Goal: Task Accomplishment & Management: Complete application form

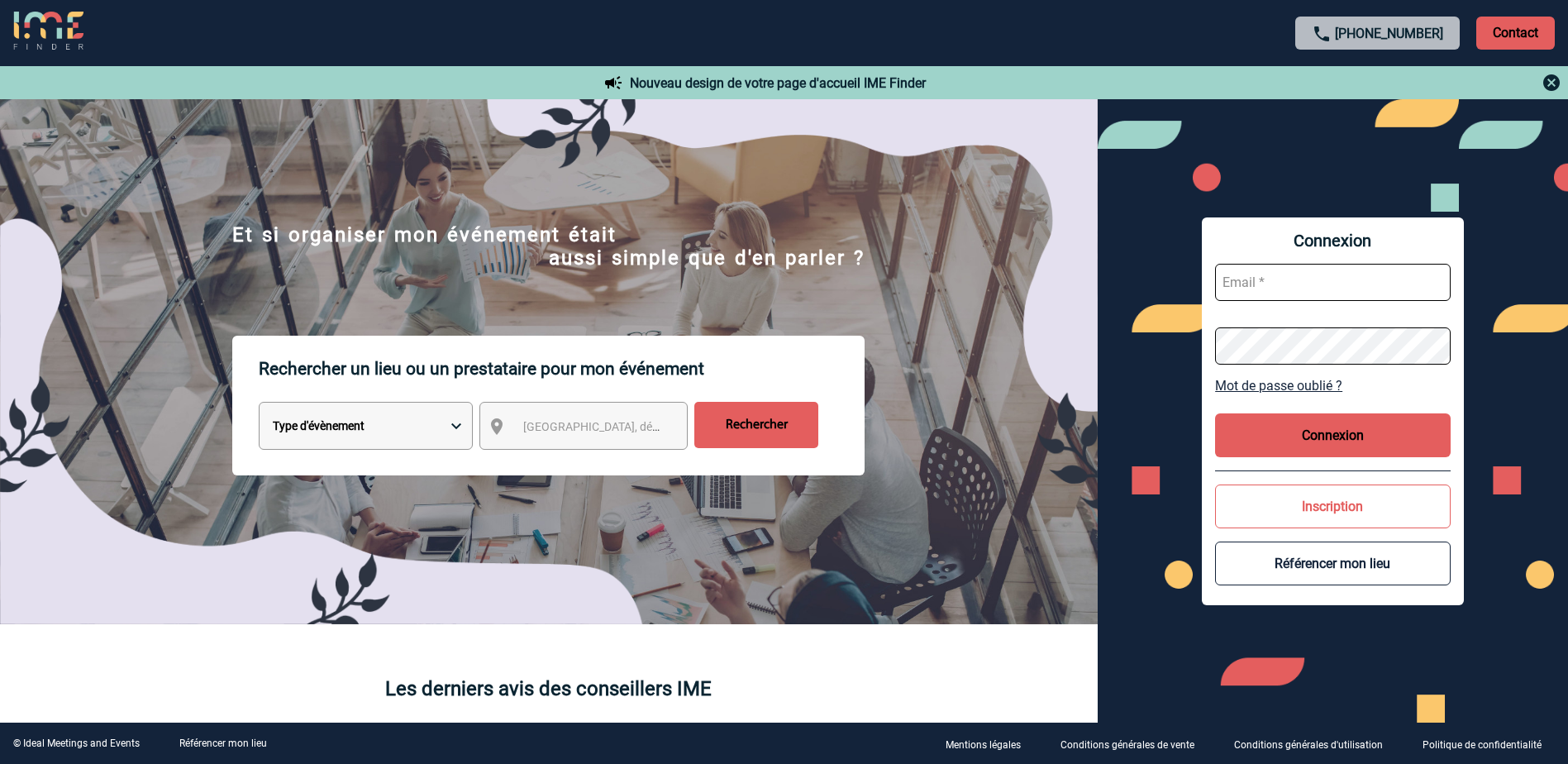
click at [455, 427] on select "Type d'évènement Séminaire avec nuitée Réunion Repas de groupe Team Building & …" at bounding box center [365, 425] width 214 height 48
click at [1259, 283] on input "text" at bounding box center [1333, 283] width 236 height 37
type input "[EMAIL_ADDRESS][DOMAIN_NAME]"
click at [1346, 438] on button "Connexion" at bounding box center [1333, 436] width 236 height 44
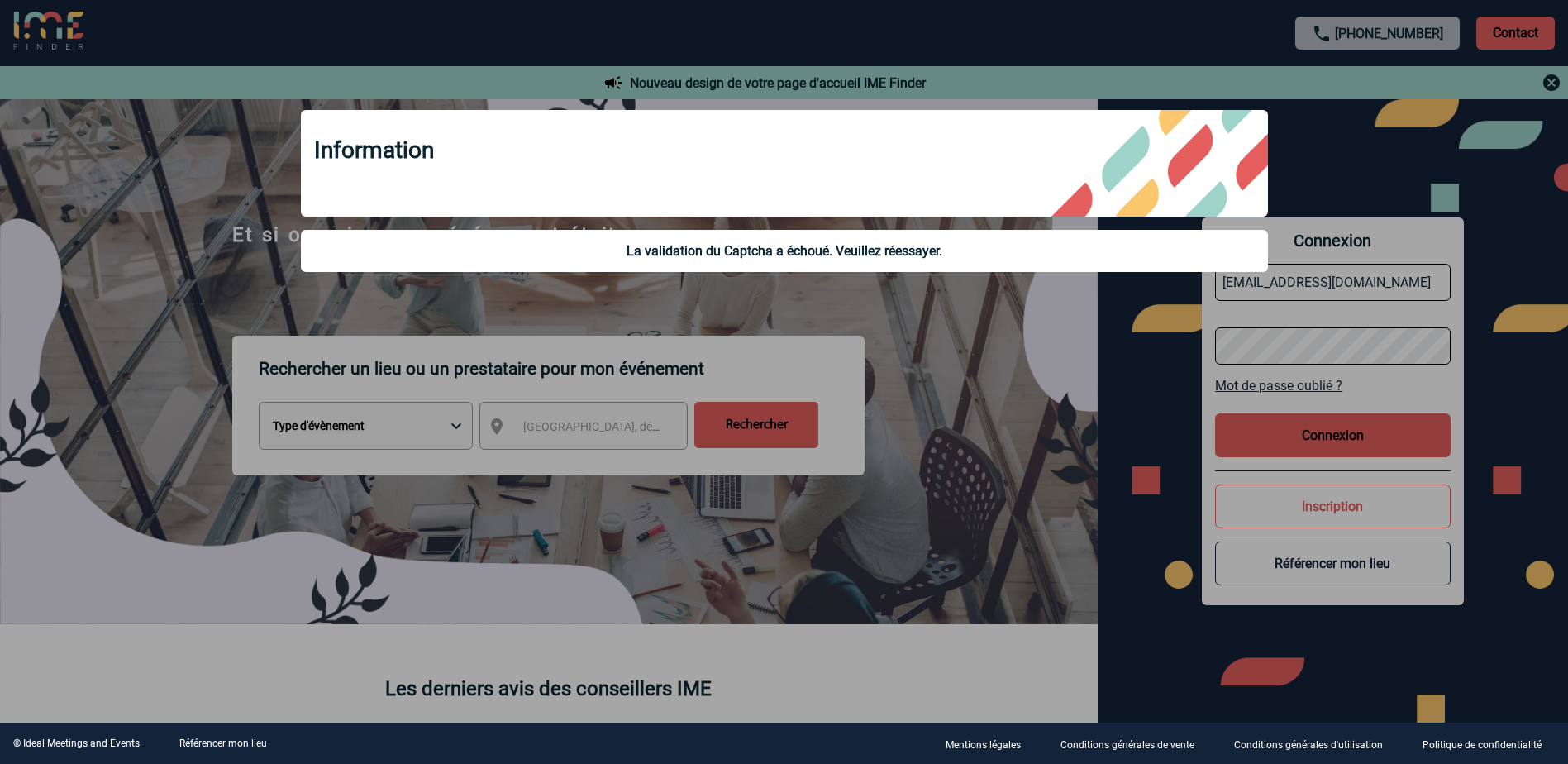
click at [1007, 249] on div "La validation du Captcha a échoué. Veuillez réessayer." at bounding box center [784, 251] width 941 height 16
click at [902, 251] on div "La validation du Captcha a échoué. Veuillez réessayer." at bounding box center [784, 251] width 941 height 16
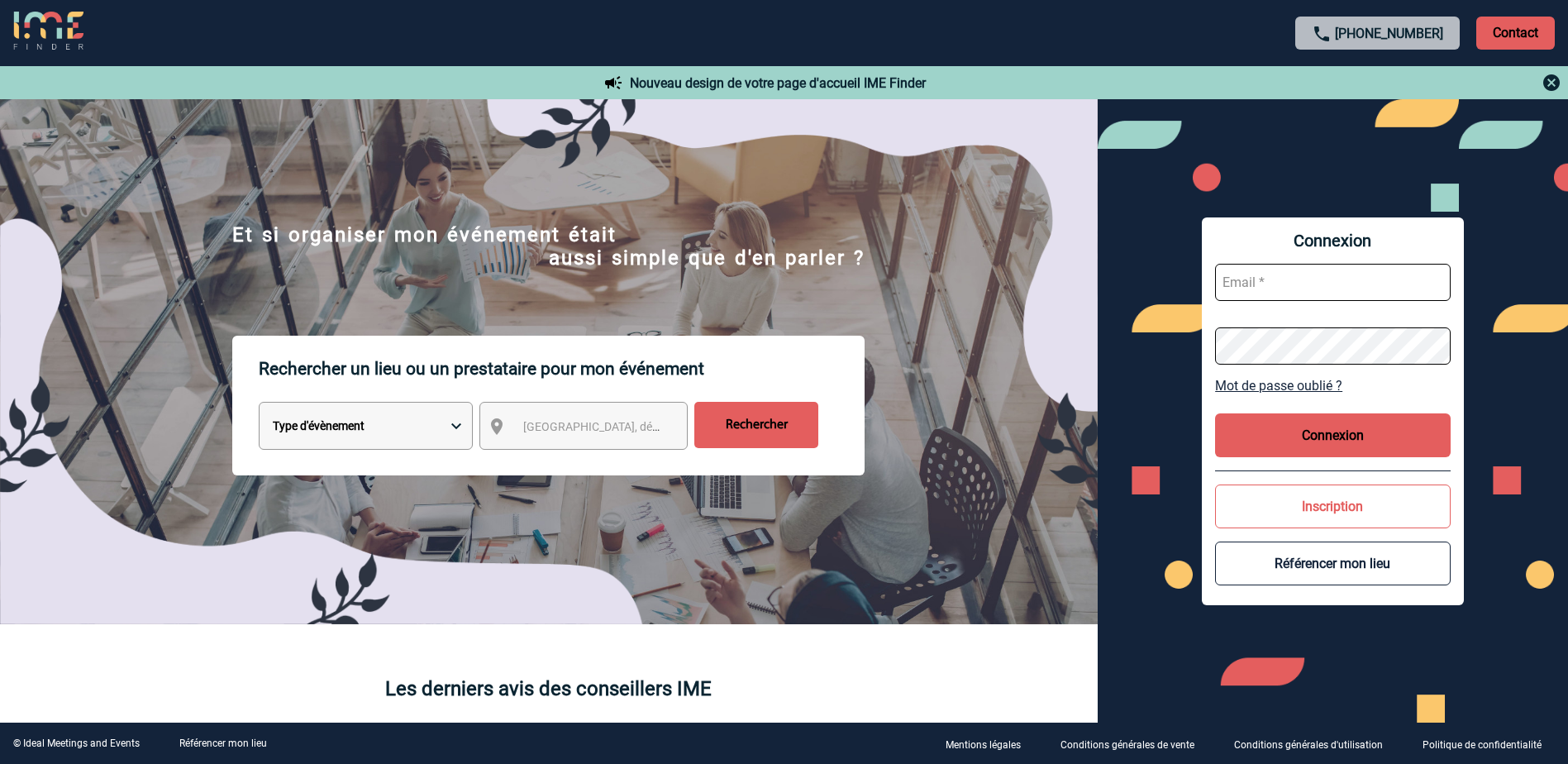
click at [455, 426] on select "Type d'évènement Séminaire avec nuitée Réunion Repas de groupe Team Building & …" at bounding box center [365, 425] width 214 height 48
select select "8"
click at [259, 404] on select "Type d'évènement Séminaire avec nuitée Réunion Repas de groupe Team Building & …" at bounding box center [365, 425] width 214 height 48
click at [601, 429] on span "Ville, département, région..." at bounding box center [637, 426] width 230 height 13
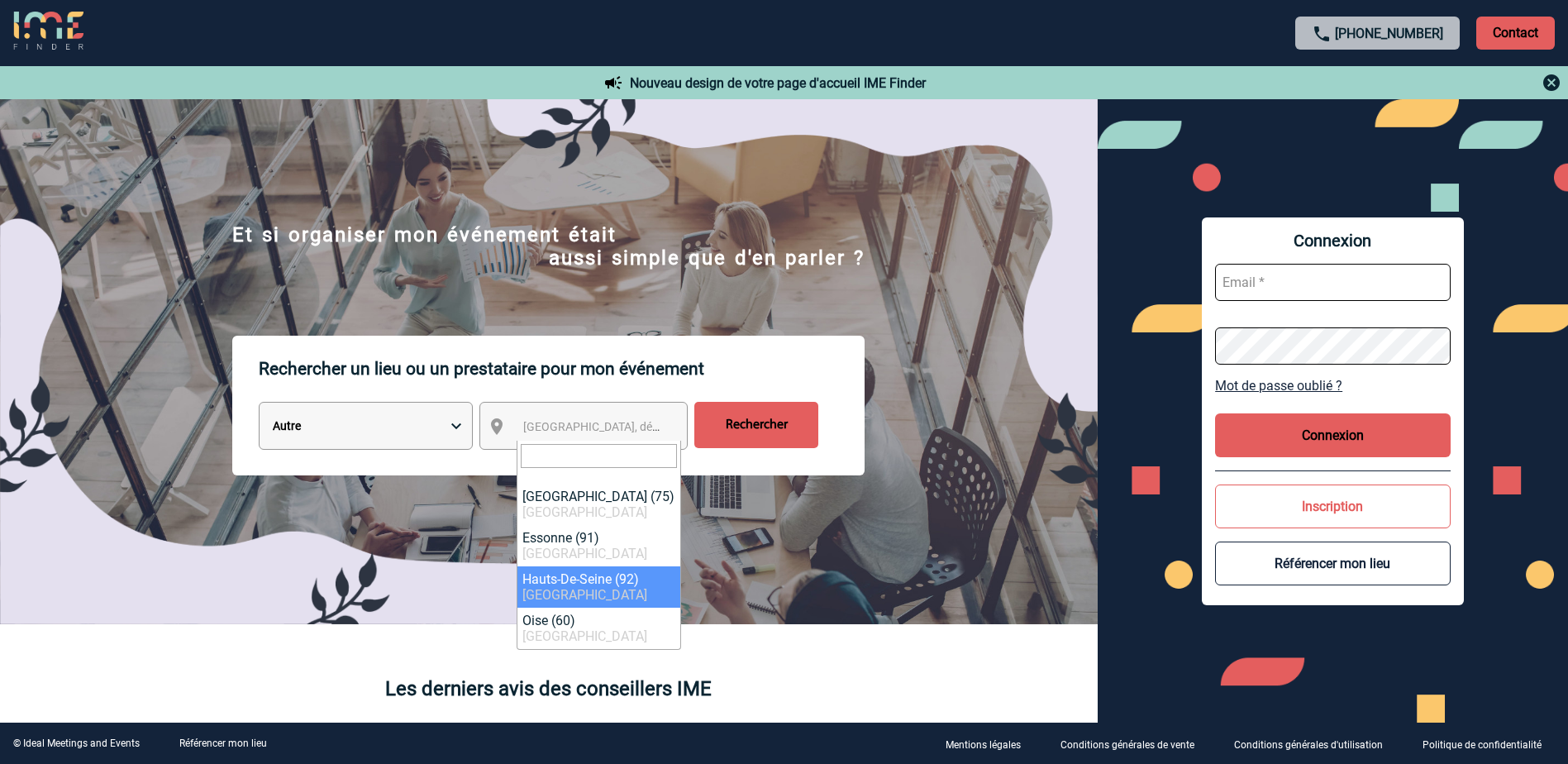
select select "25"
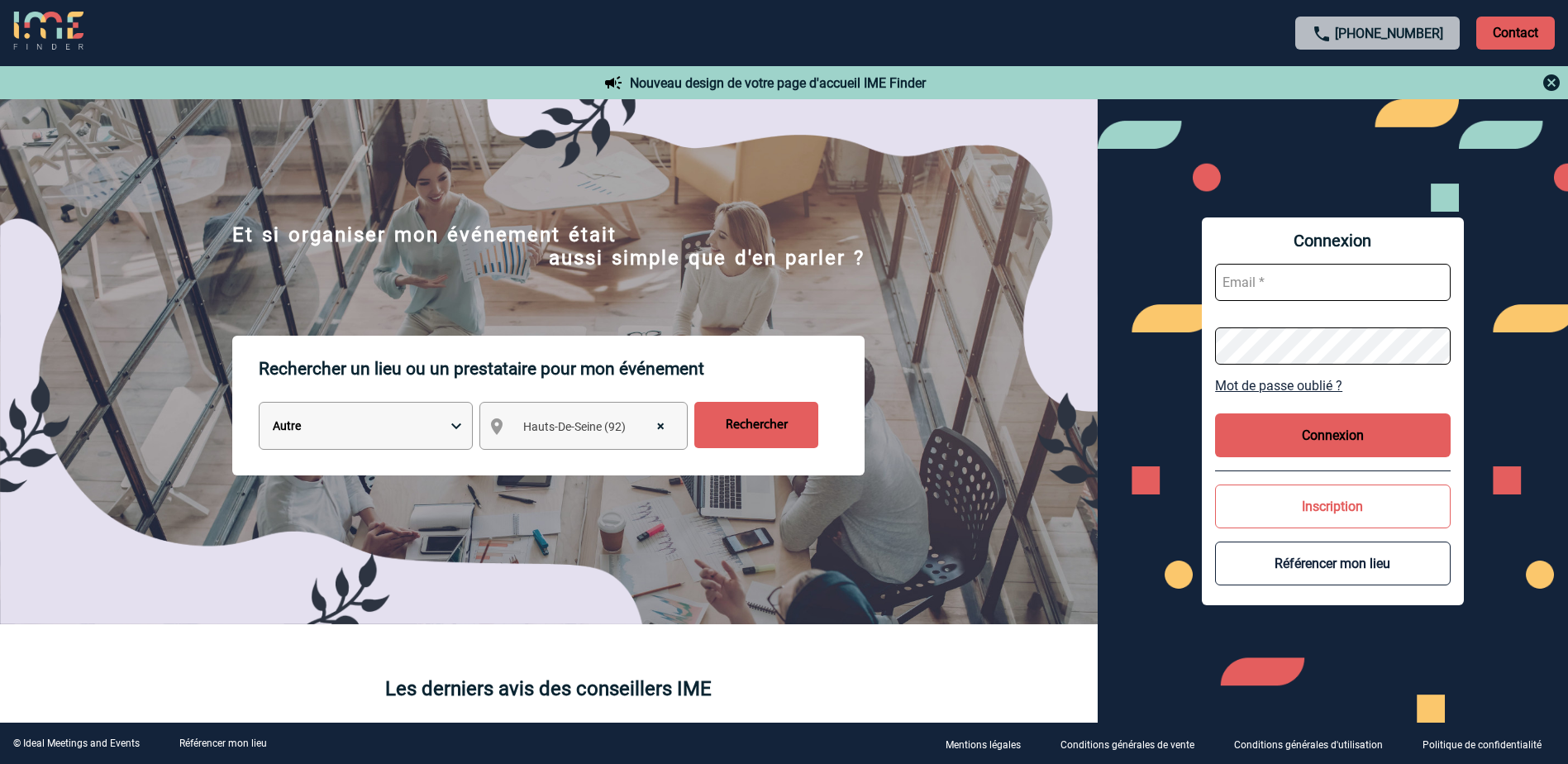
click at [748, 436] on input "Rechercher" at bounding box center [756, 424] width 124 height 47
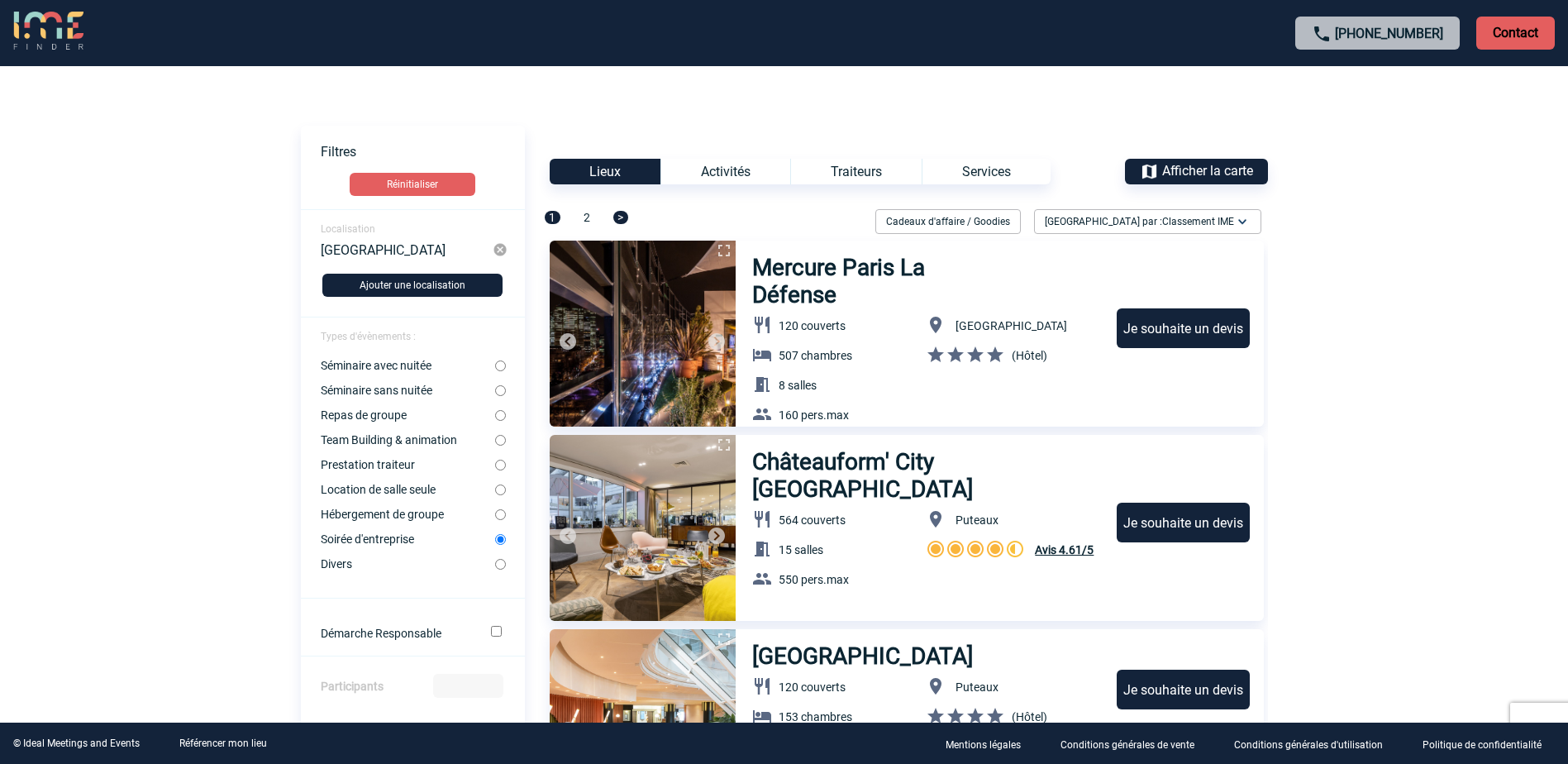
click at [499, 392] on input "Séminaire sans nuitée" at bounding box center [500, 391] width 11 height 11
radio input "true"
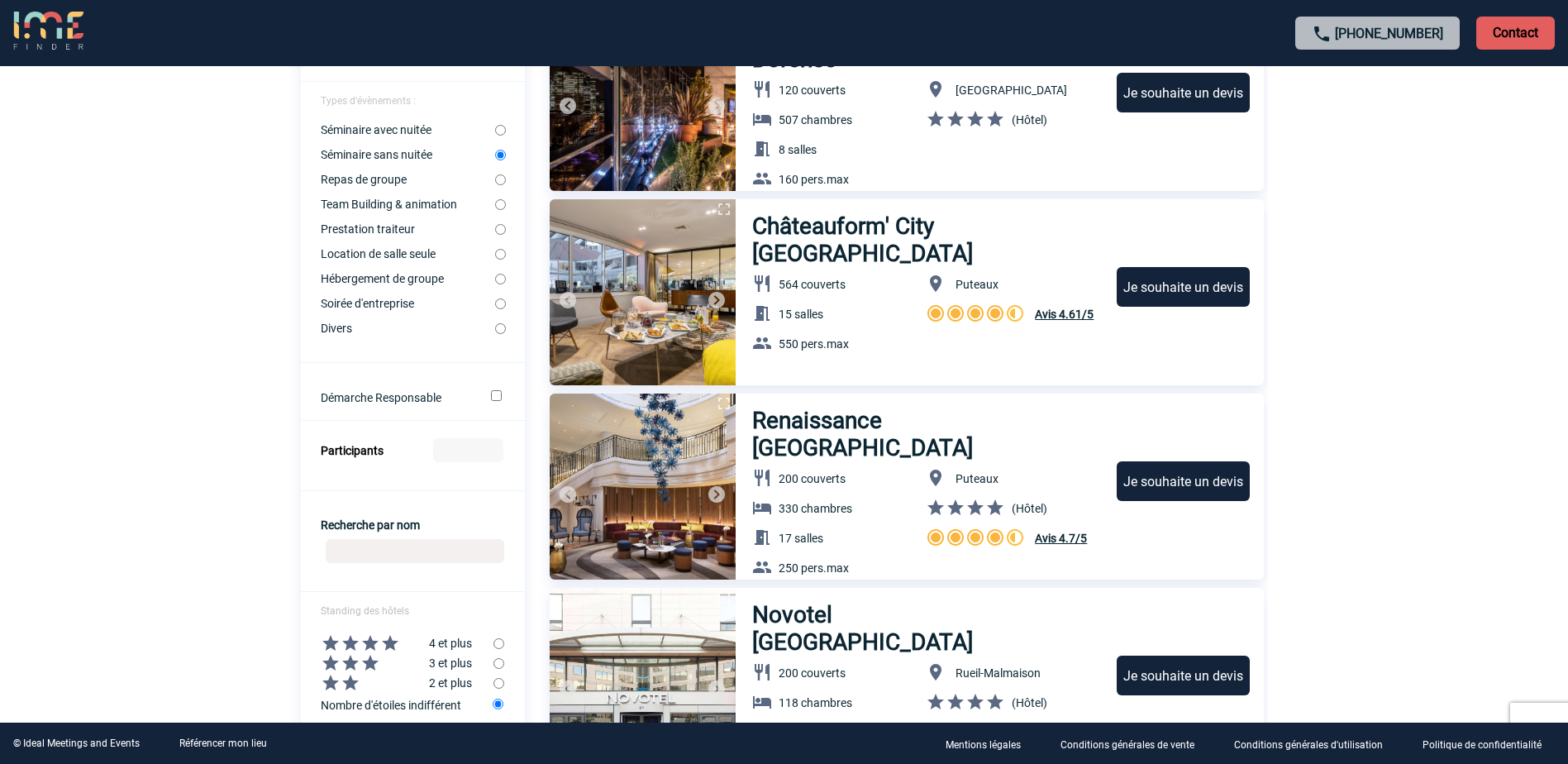
scroll to position [248, 0]
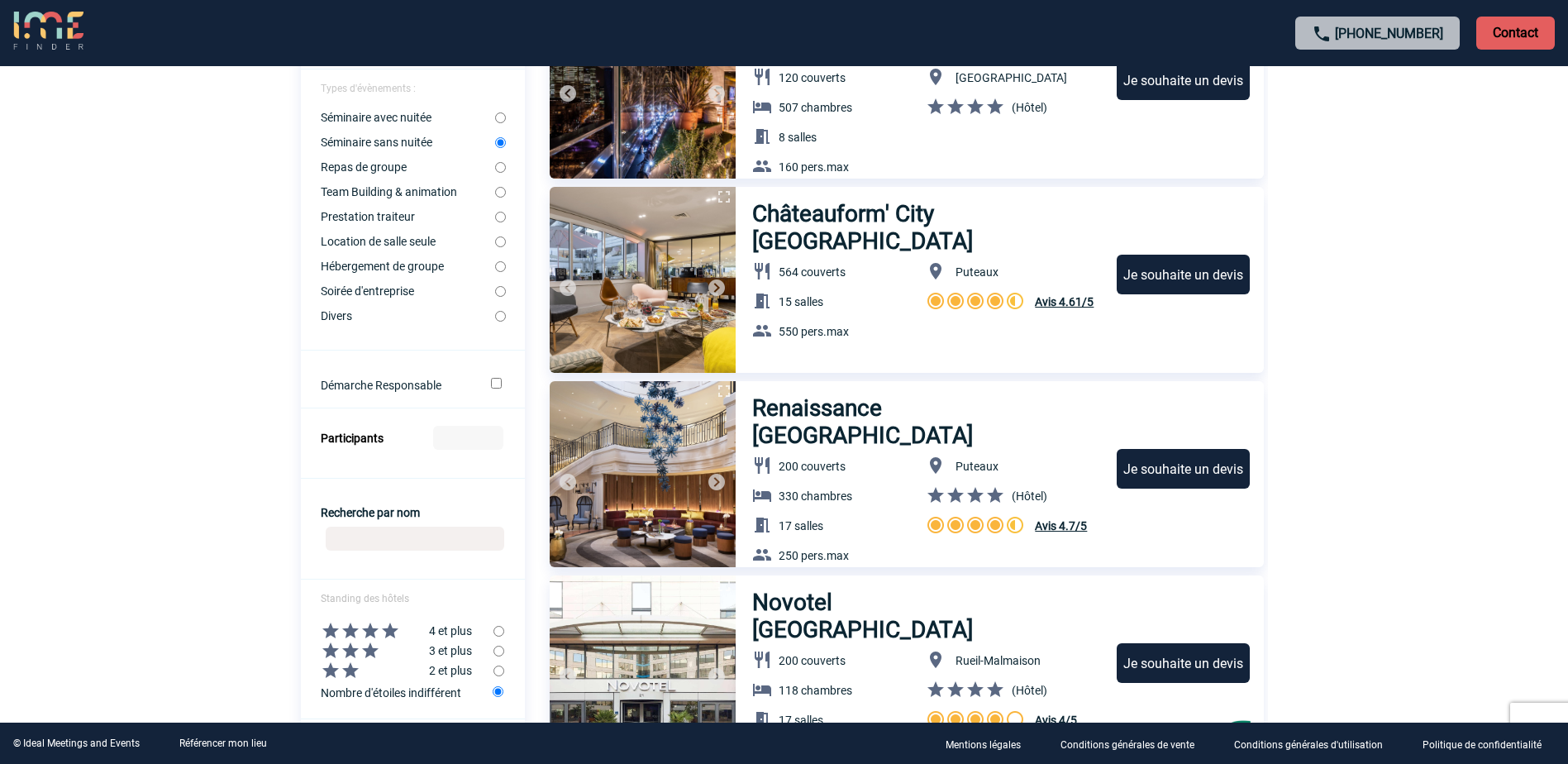
click at [460, 442] on input "Participants" at bounding box center [468, 437] width 70 height 24
type input "1"
click at [493, 433] on input "1" at bounding box center [468, 437] width 70 height 24
click at [493, 433] on div at bounding box center [784, 401] width 1009 height 88
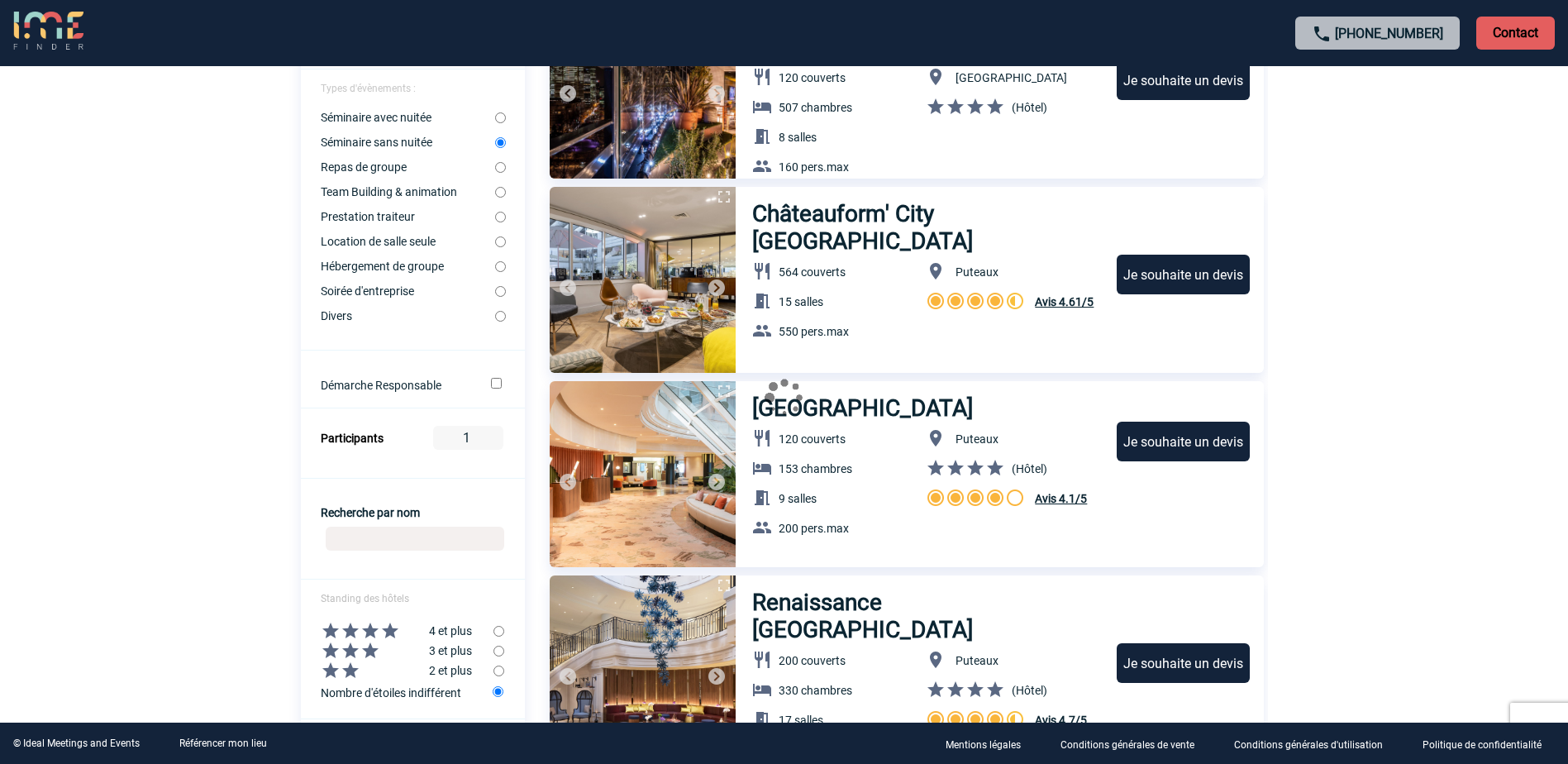
click at [493, 433] on div at bounding box center [784, 401] width 1009 height 88
drag, startPoint x: 493, startPoint y: 433, endPoint x: 473, endPoint y: 439, distance: 20.9
click at [473, 440] on input "1" at bounding box center [468, 437] width 70 height 24
type input "6"
type input "60"
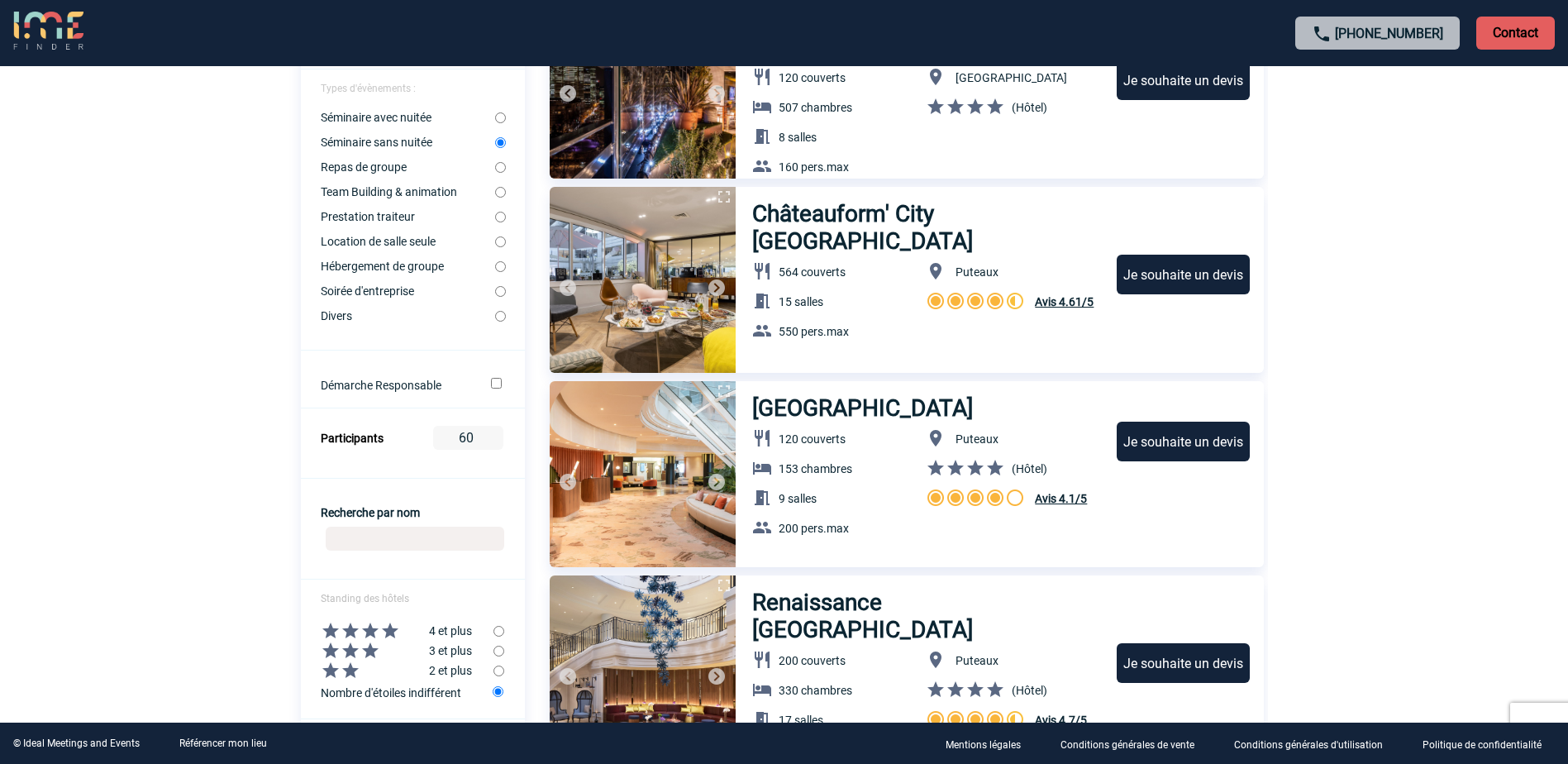
click at [199, 383] on body "+33 1 45 72 07 14 Contact Contact Voir les filtres Filtres Réinitialiser Locali…" at bounding box center [784, 134] width 1568 height 764
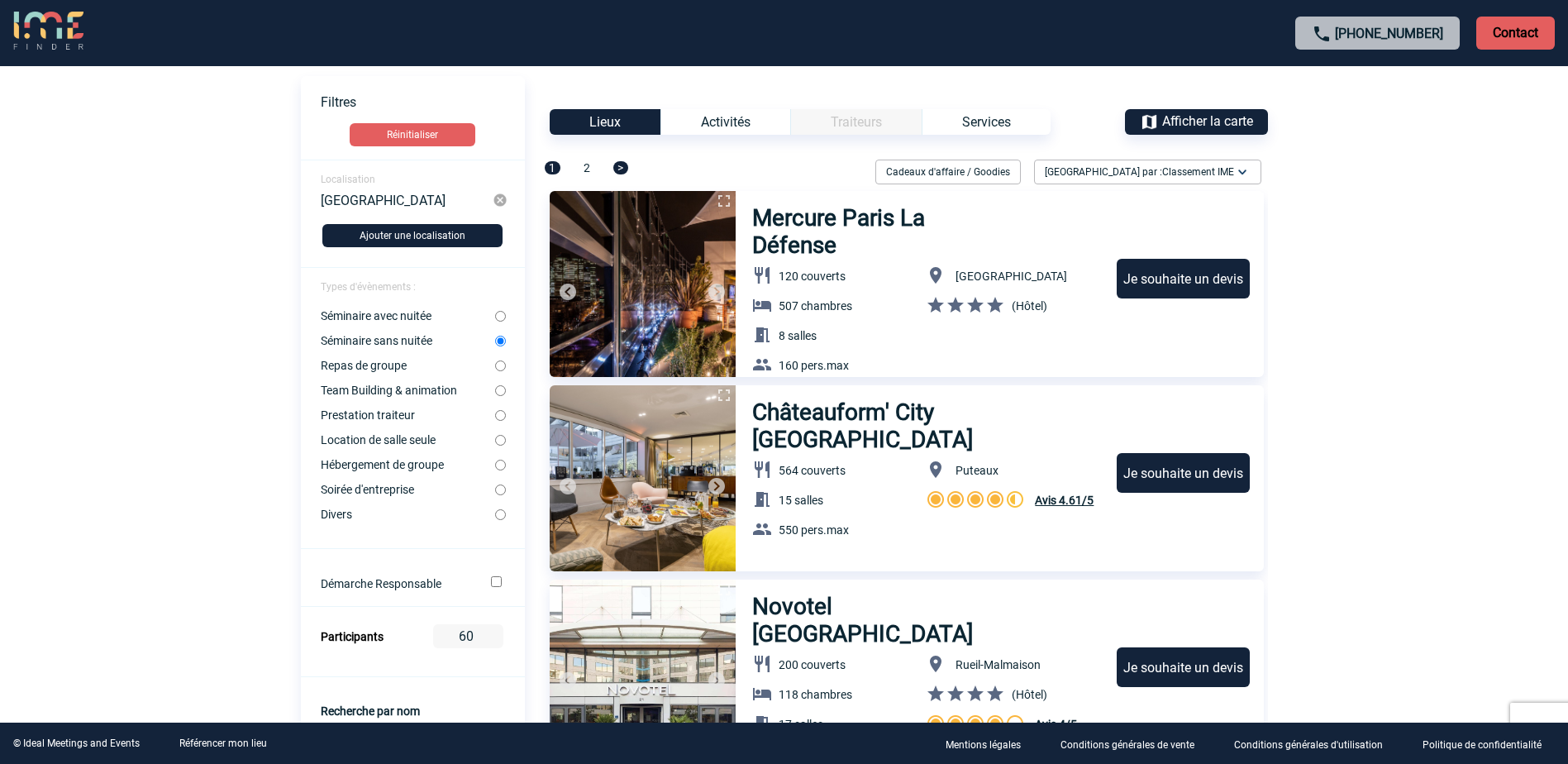
scroll to position [0, 0]
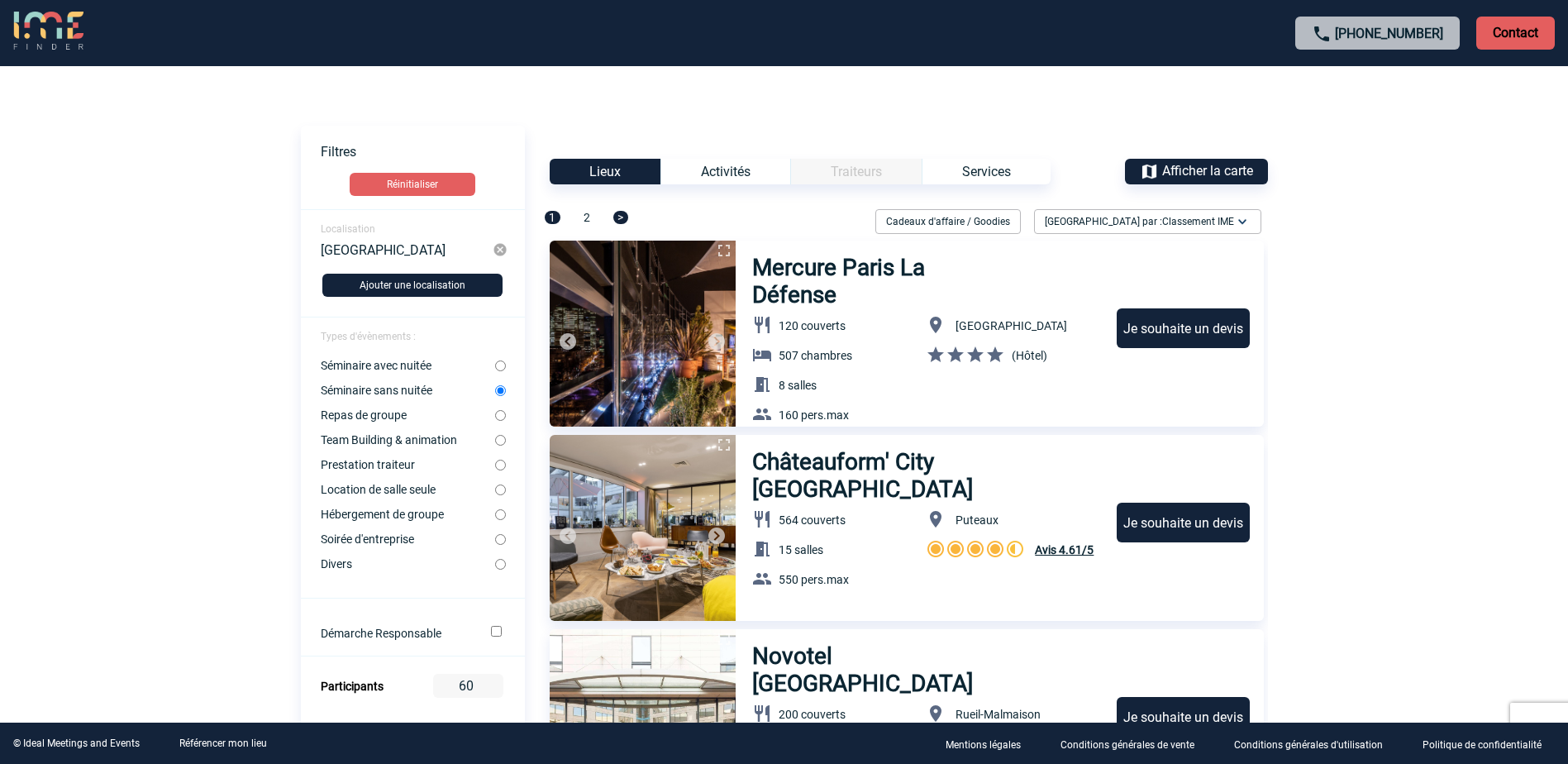
click at [501, 251] on img at bounding box center [500, 249] width 15 height 15
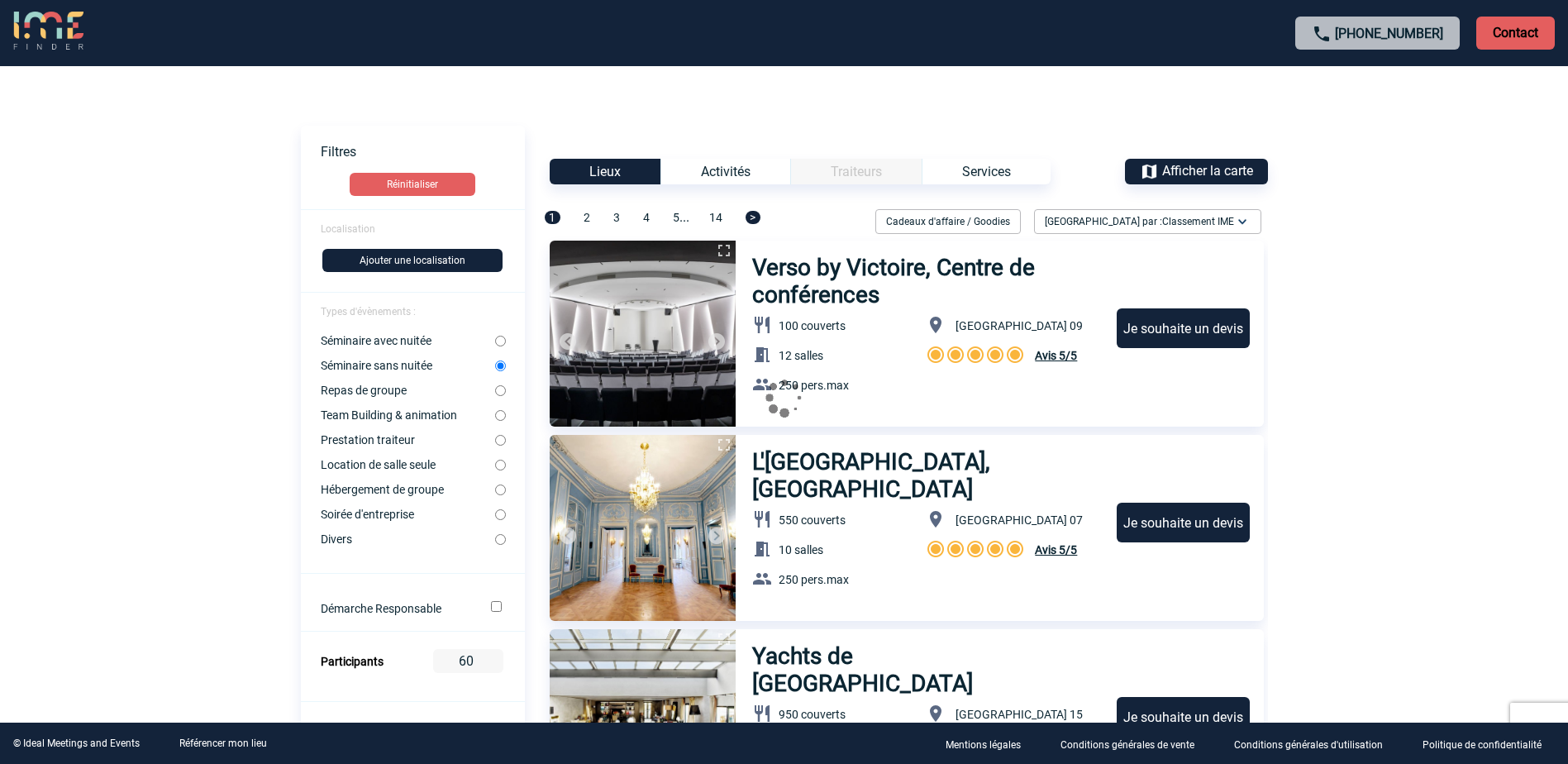
click at [416, 257] on button "Ajouter une localisation" at bounding box center [412, 261] width 180 height 23
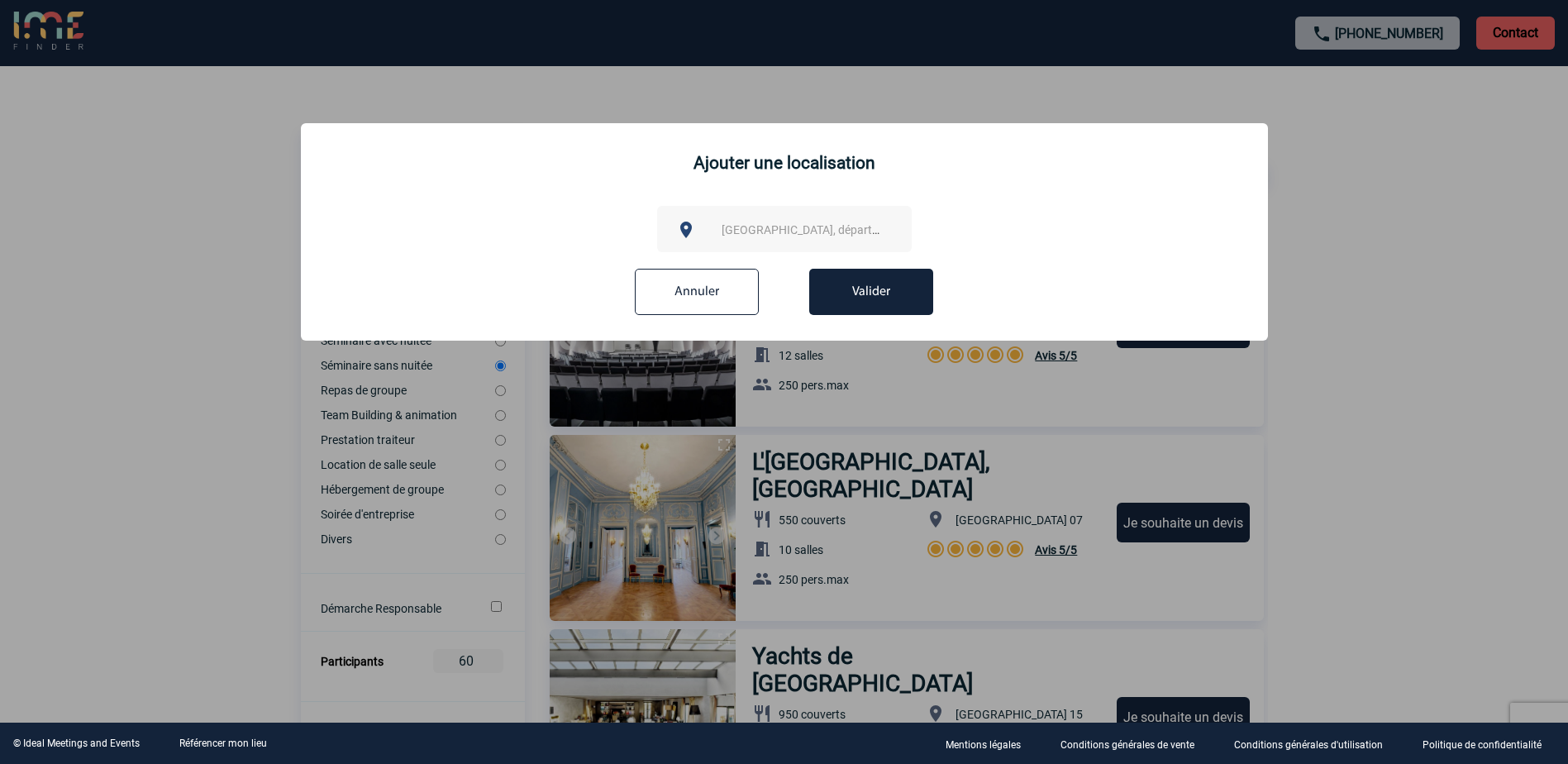
click at [817, 222] on span "[GEOGRAPHIC_DATA], département, région..." at bounding box center [806, 230] width 183 height 23
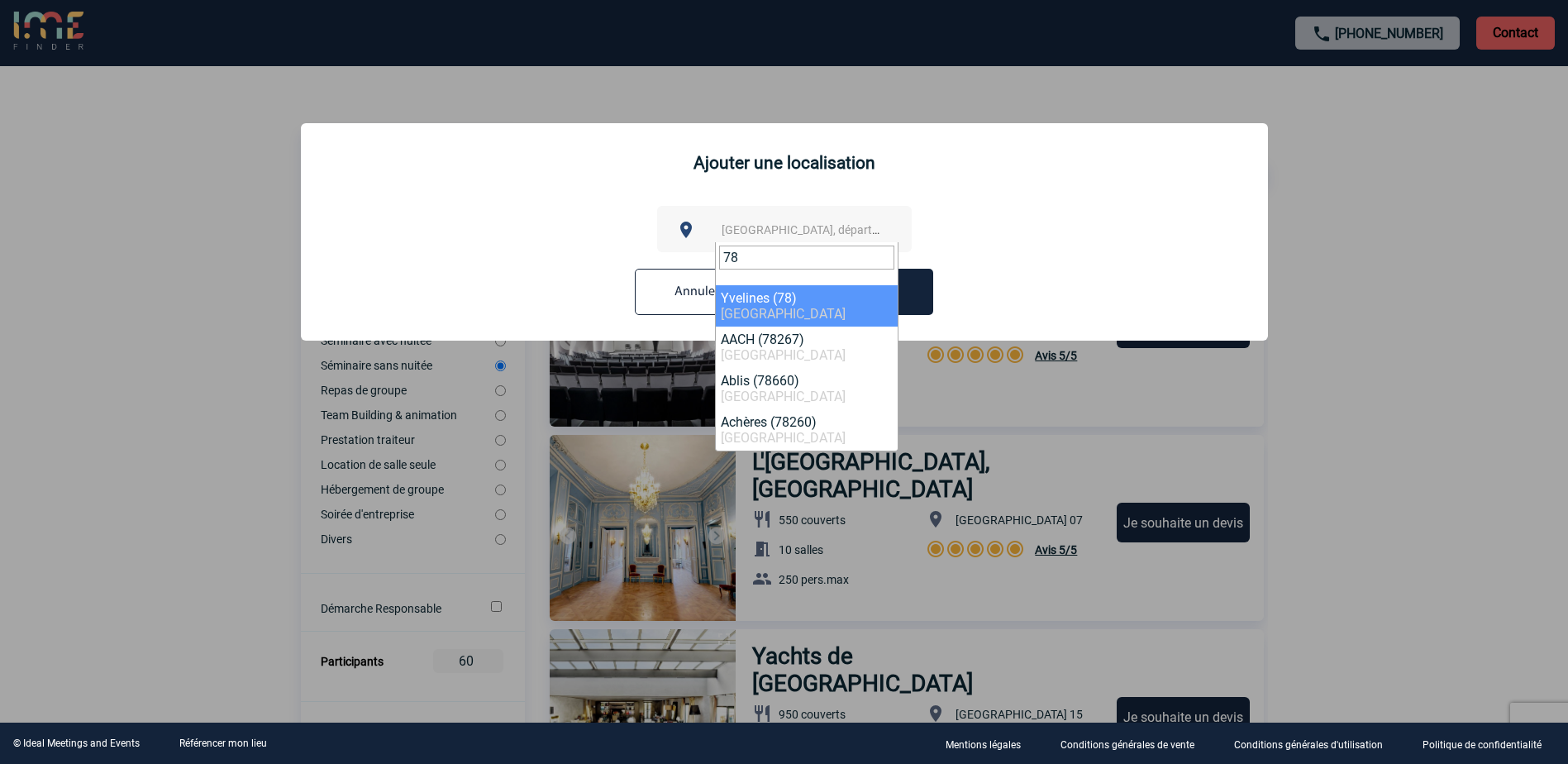
type input "78"
select select "775"
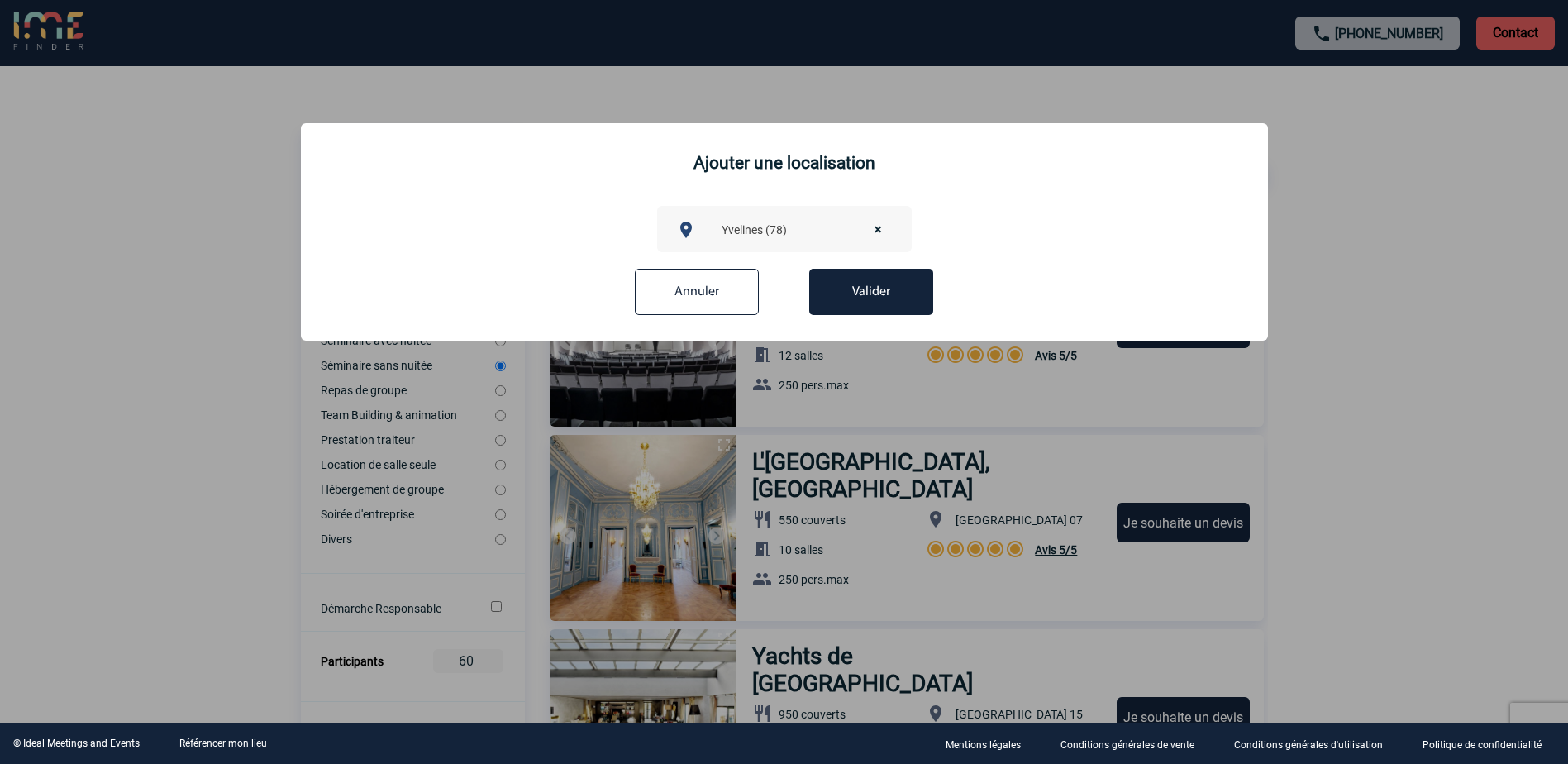
click at [886, 298] on button "Valider" at bounding box center [871, 291] width 124 height 47
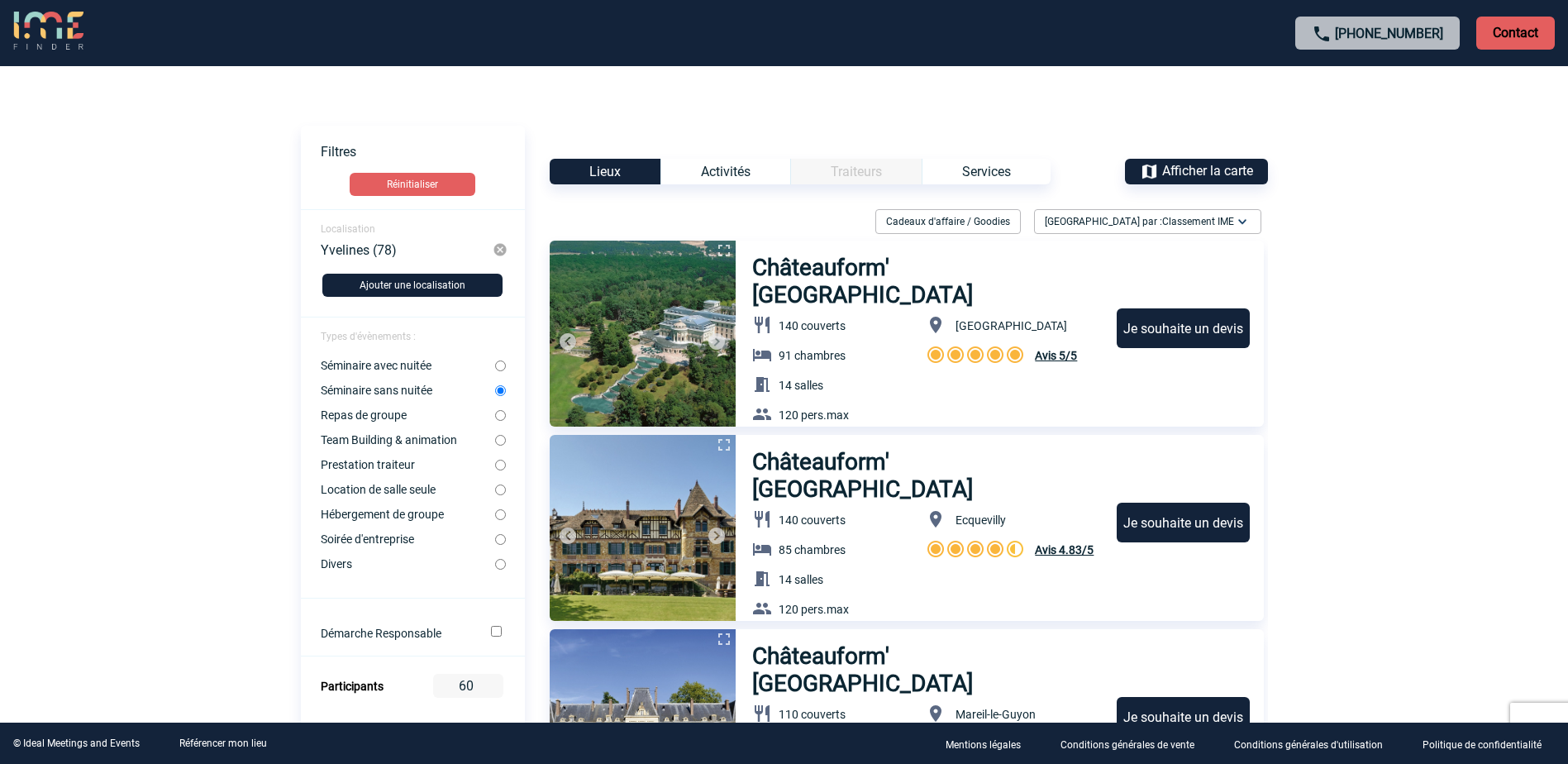
click at [396, 286] on button "Ajouter une localisation" at bounding box center [412, 285] width 180 height 23
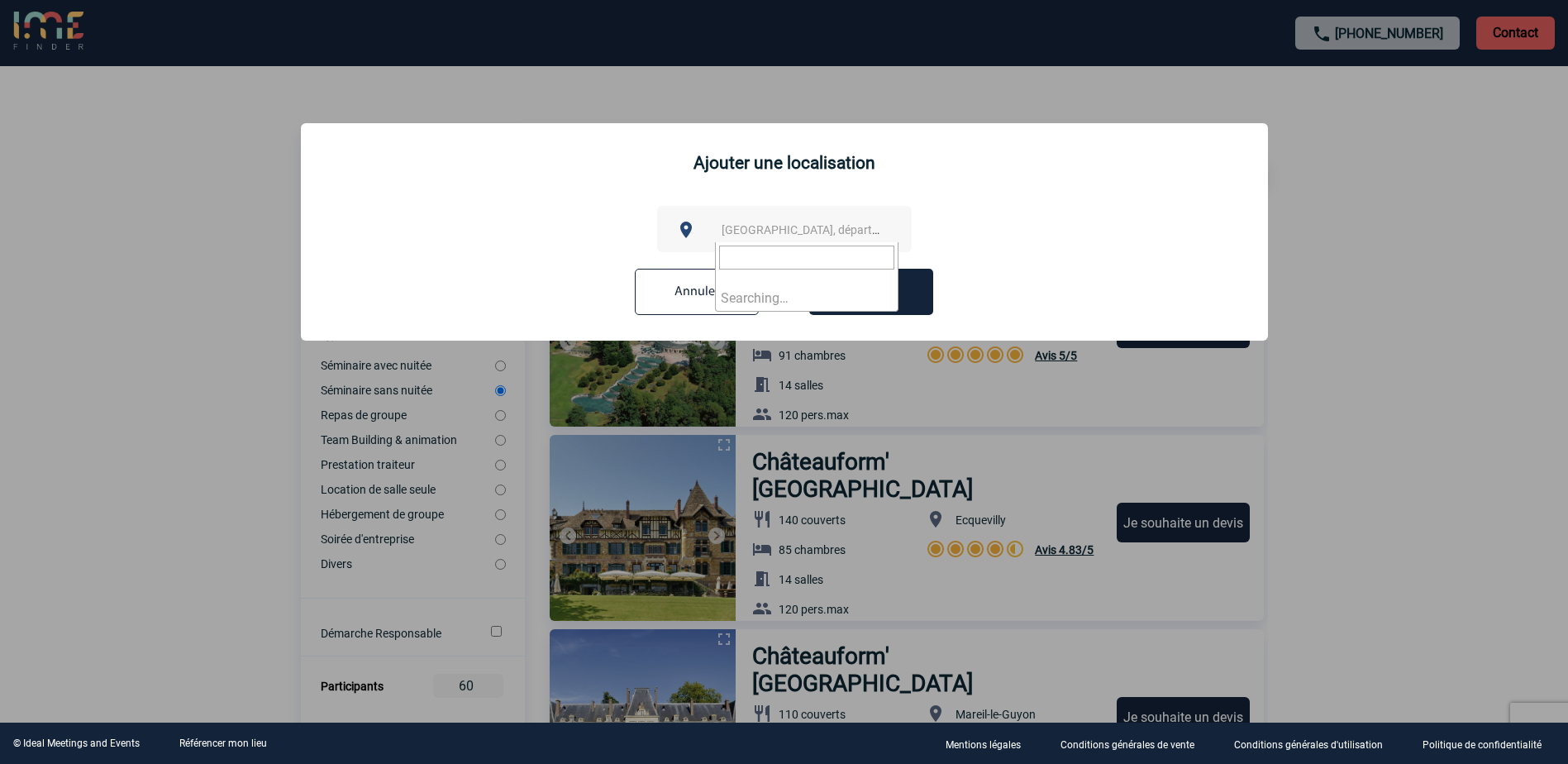
click at [776, 234] on span "[GEOGRAPHIC_DATA], département, région..." at bounding box center [836, 230] width 230 height 13
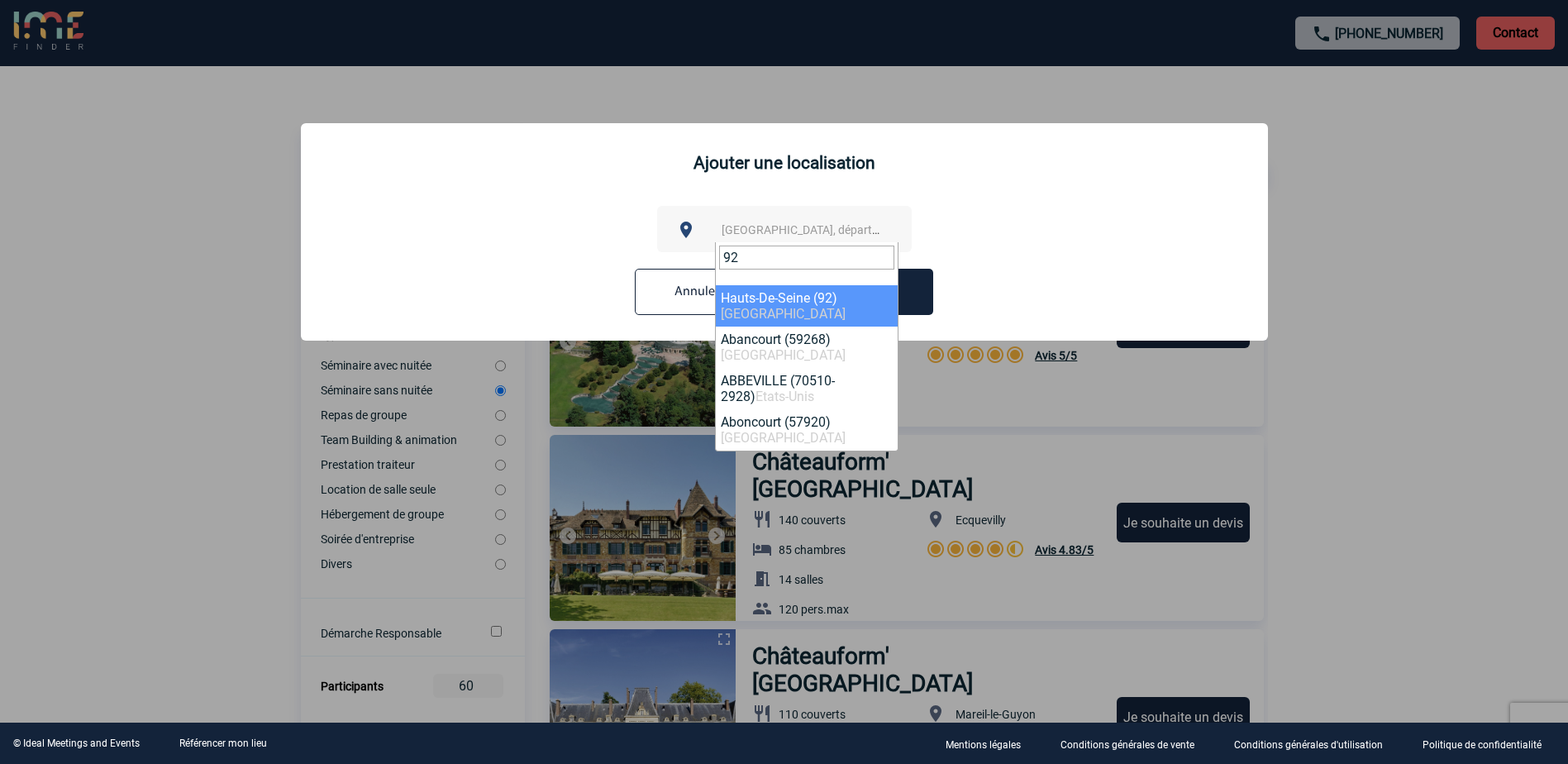
type input "92"
select select "25"
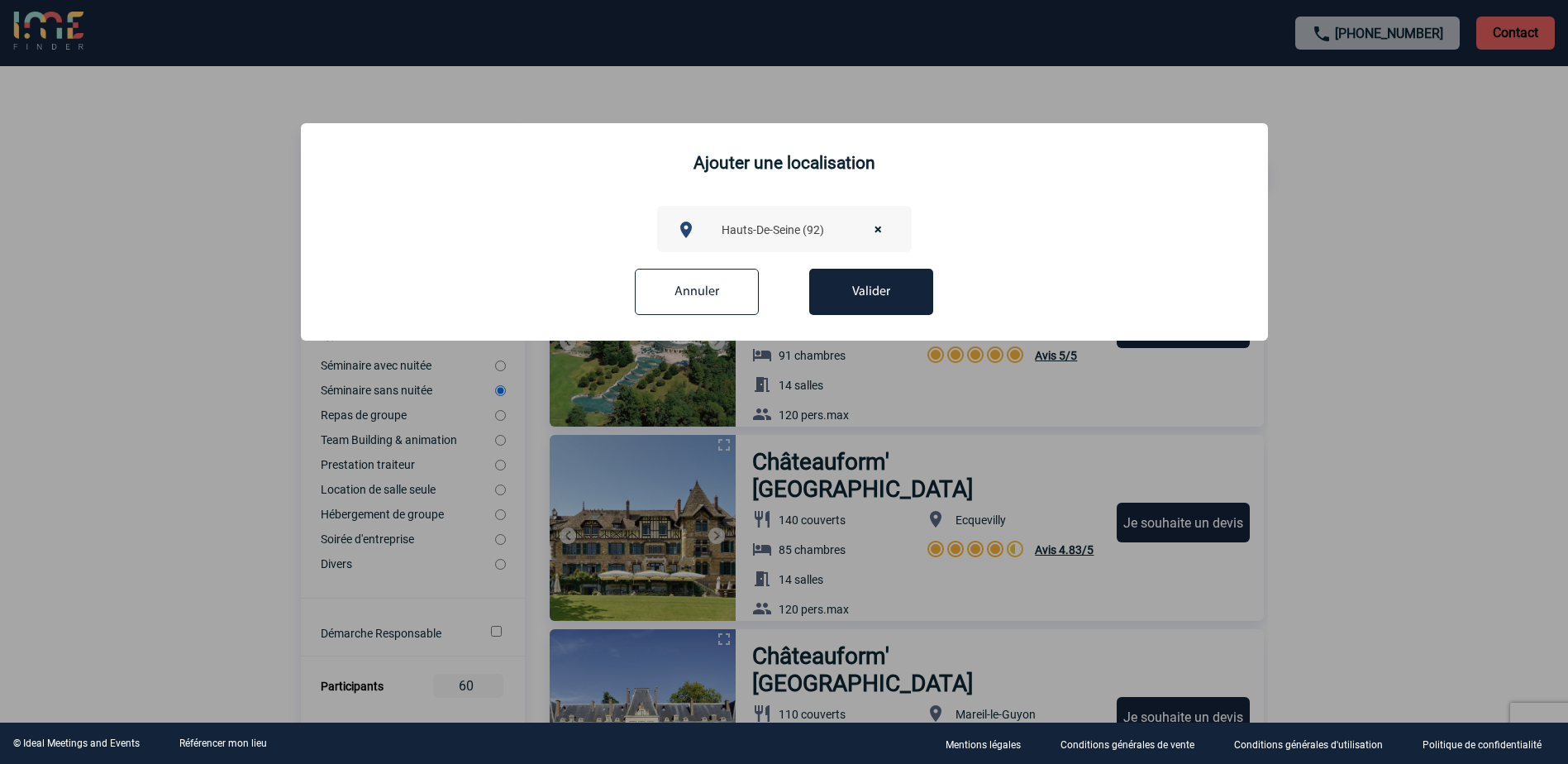
click at [885, 290] on button "Valider" at bounding box center [871, 291] width 124 height 47
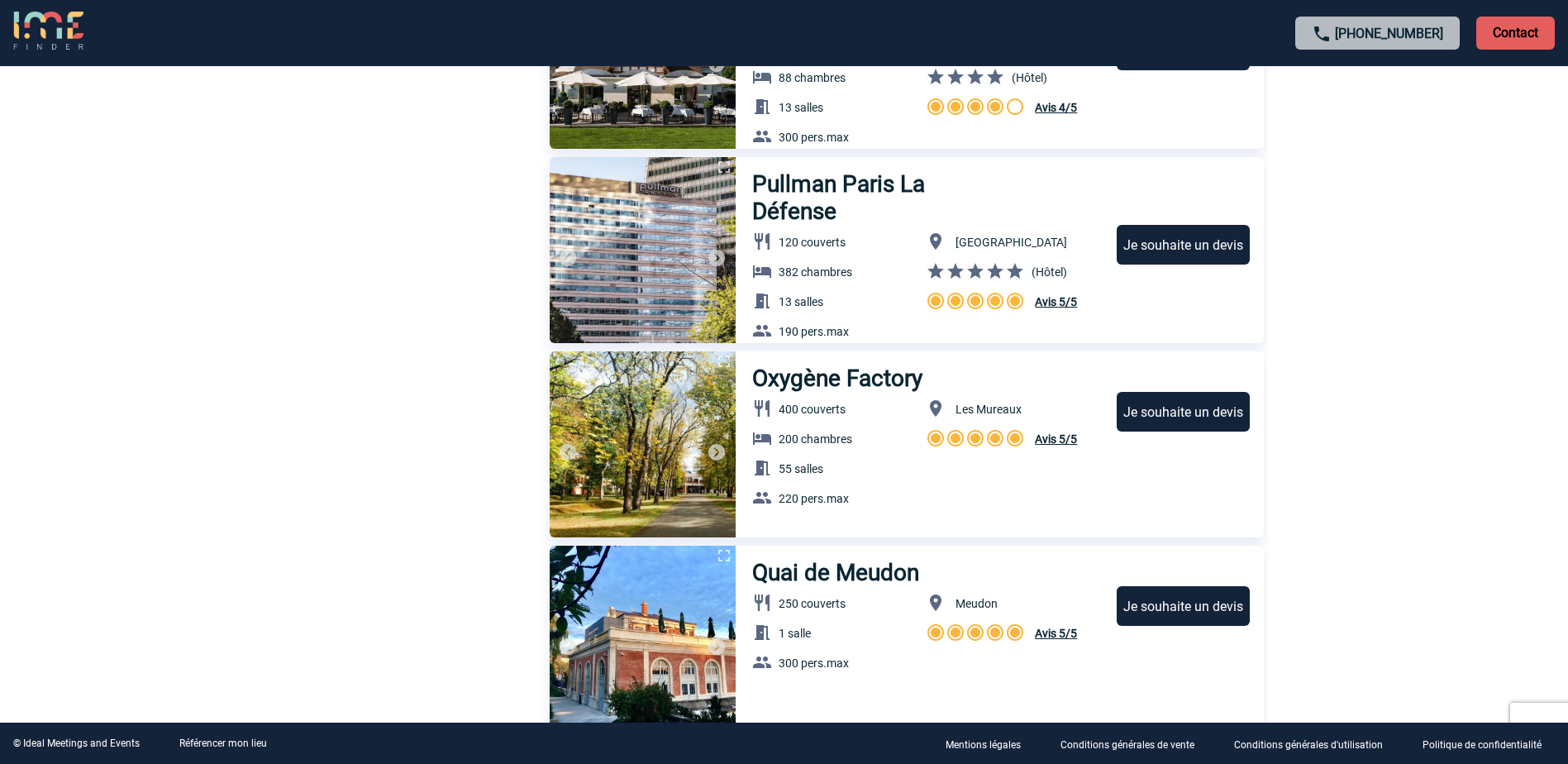
scroll to position [3802, 0]
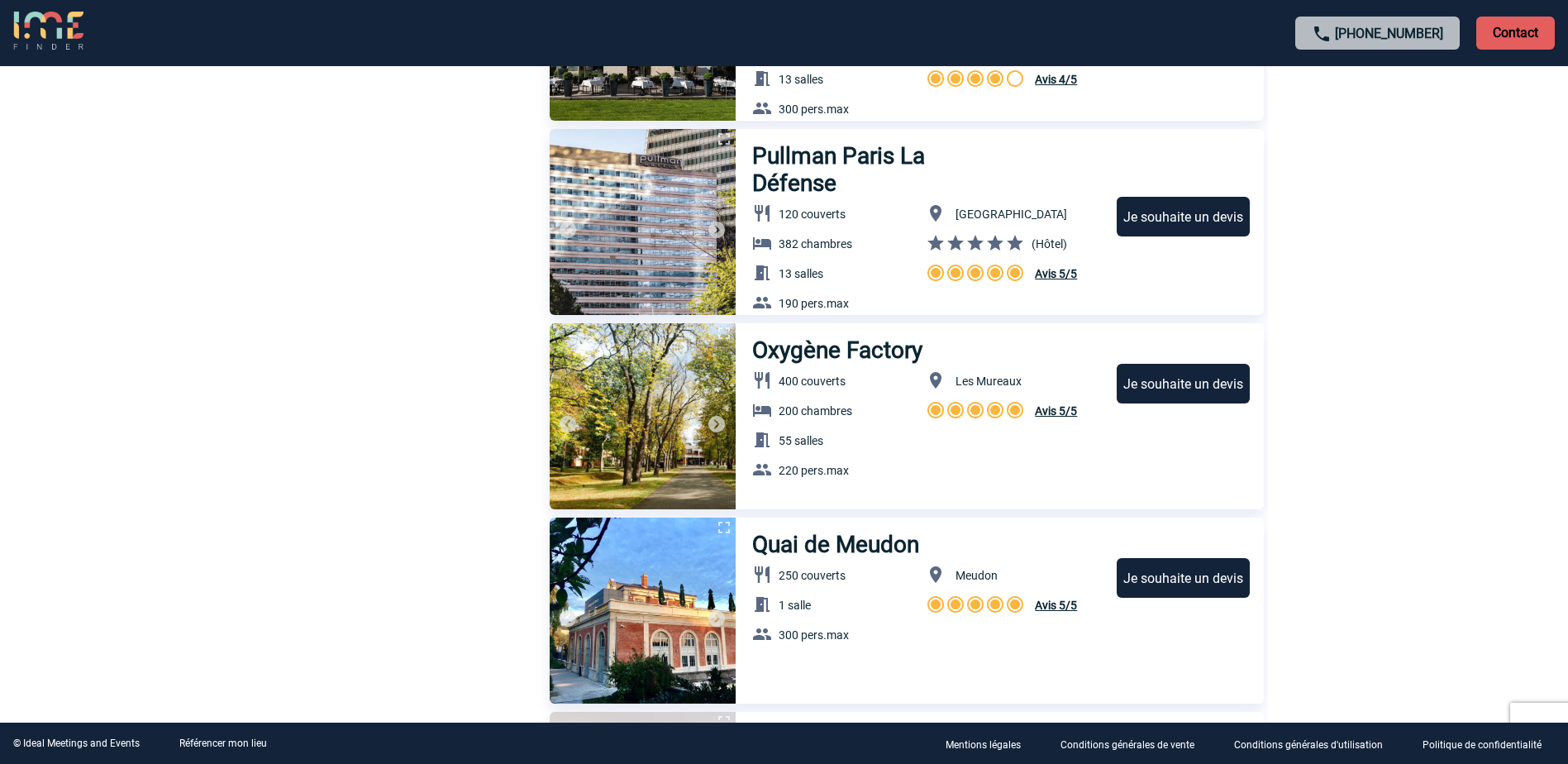
click at [717, 427] on img at bounding box center [717, 423] width 20 height 20
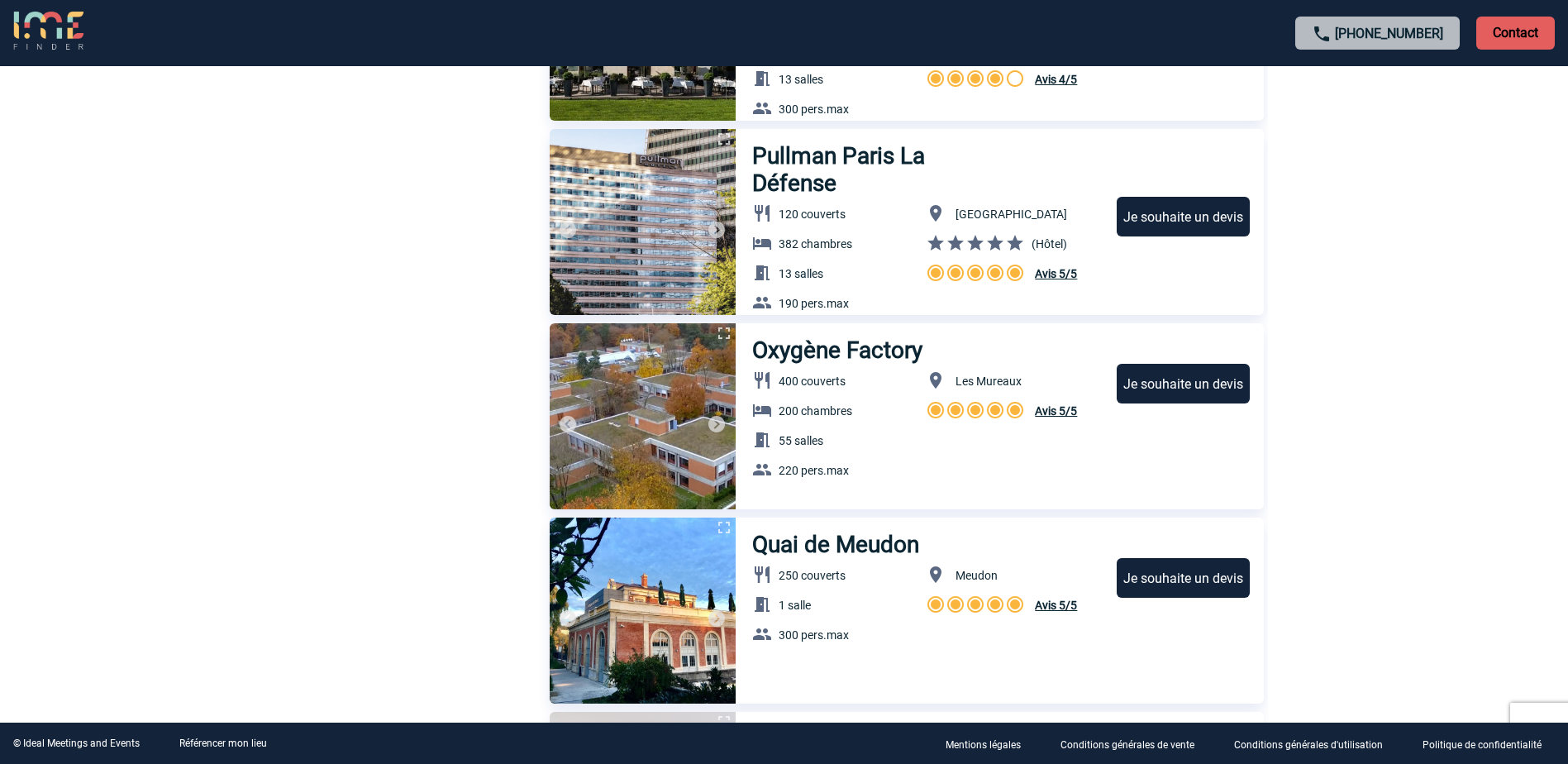
click at [717, 427] on img at bounding box center [717, 423] width 20 height 20
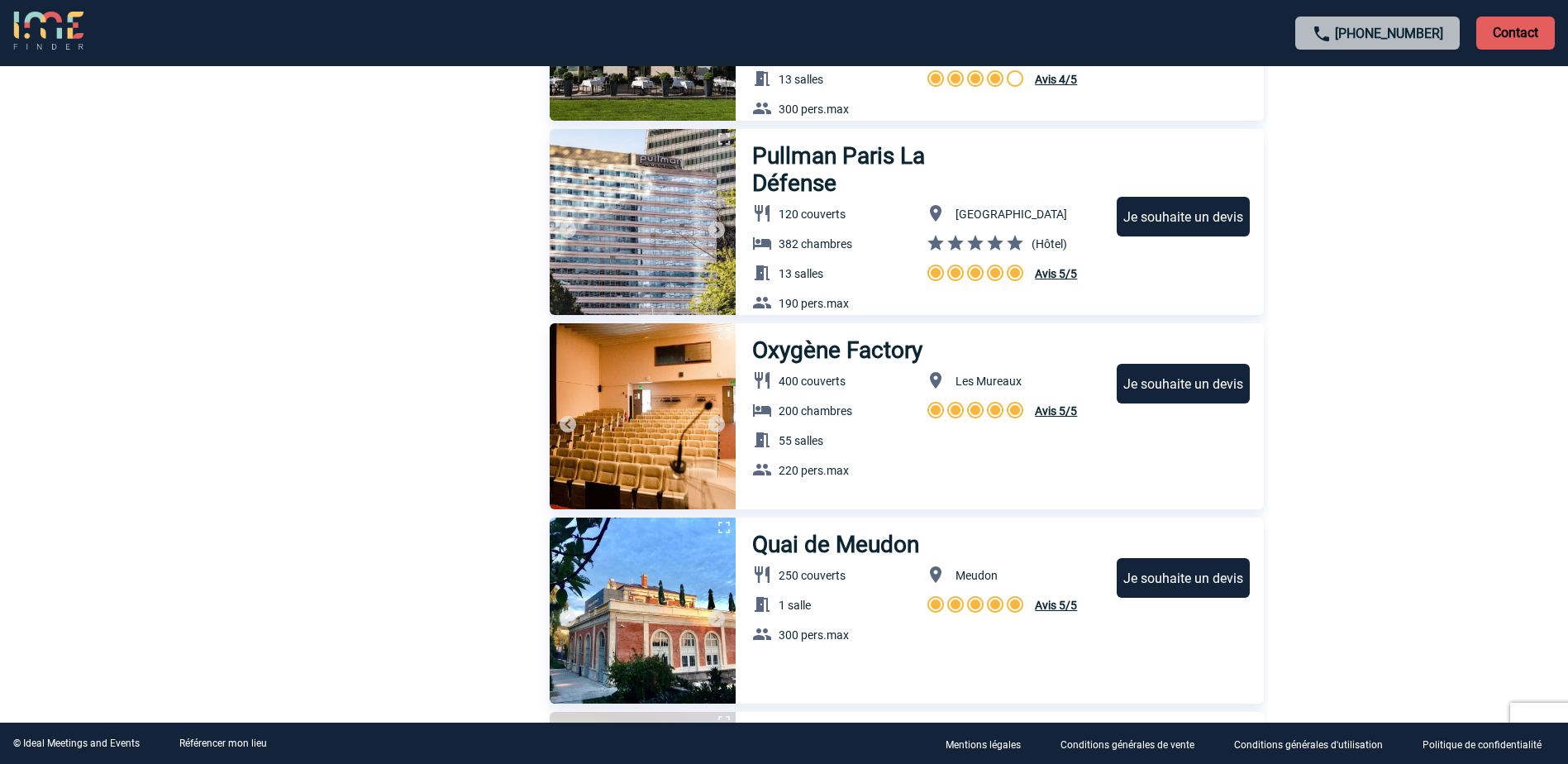
click at [717, 427] on img at bounding box center [717, 423] width 20 height 20
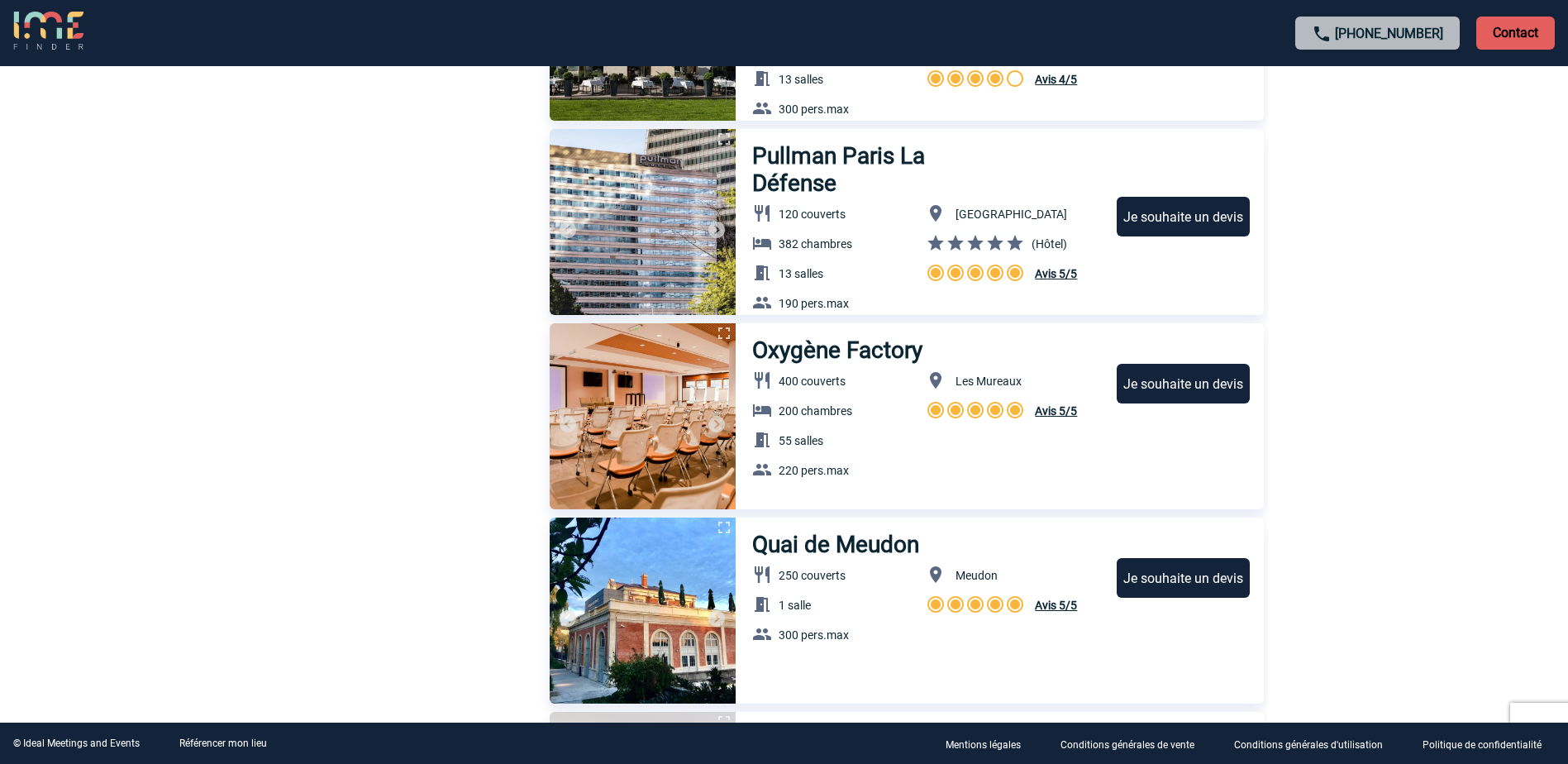
click at [717, 427] on img at bounding box center [717, 423] width 20 height 20
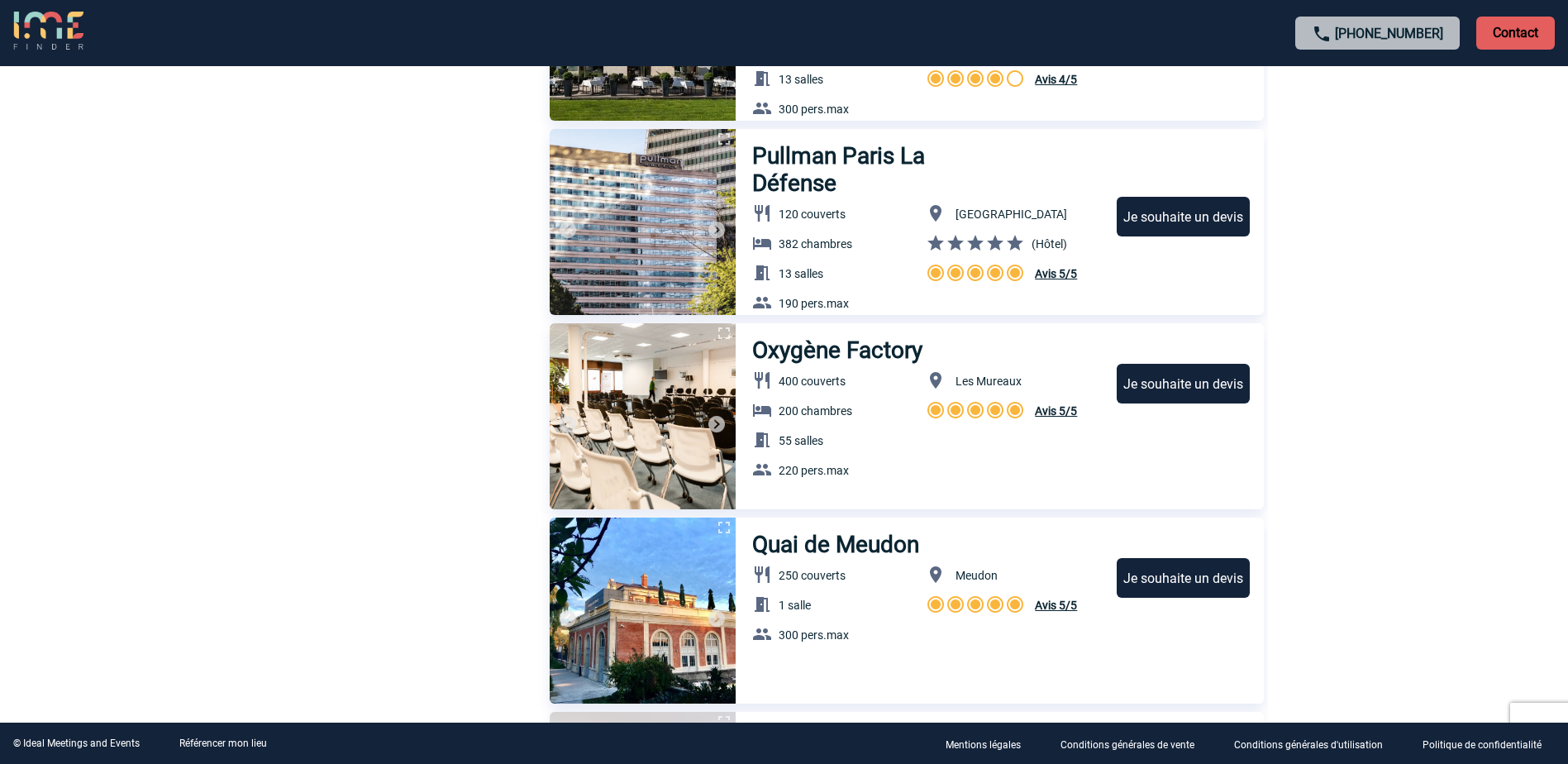
click at [715, 419] on img at bounding box center [717, 423] width 20 height 20
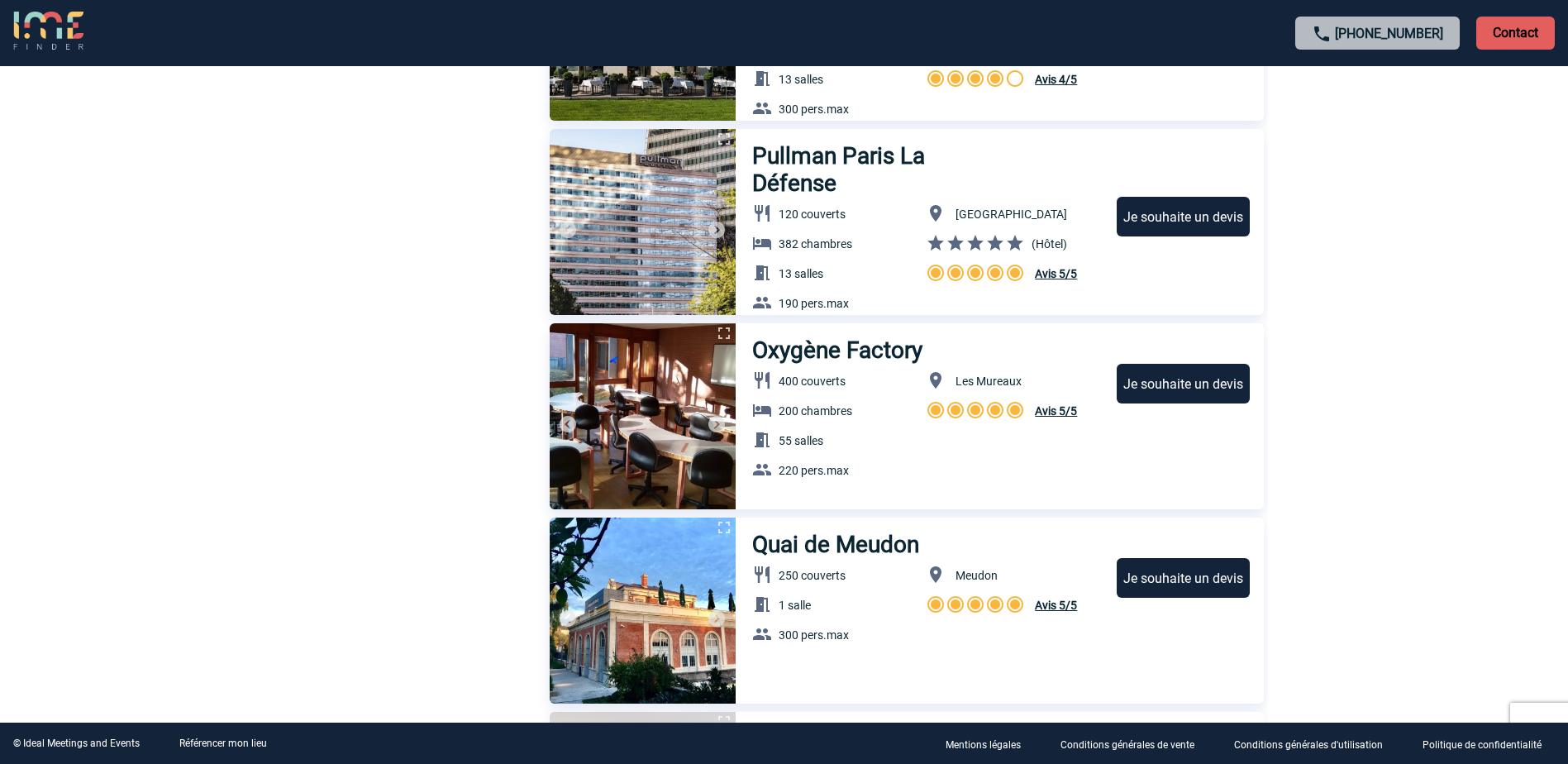
click at [716, 420] on img at bounding box center [717, 423] width 20 height 20
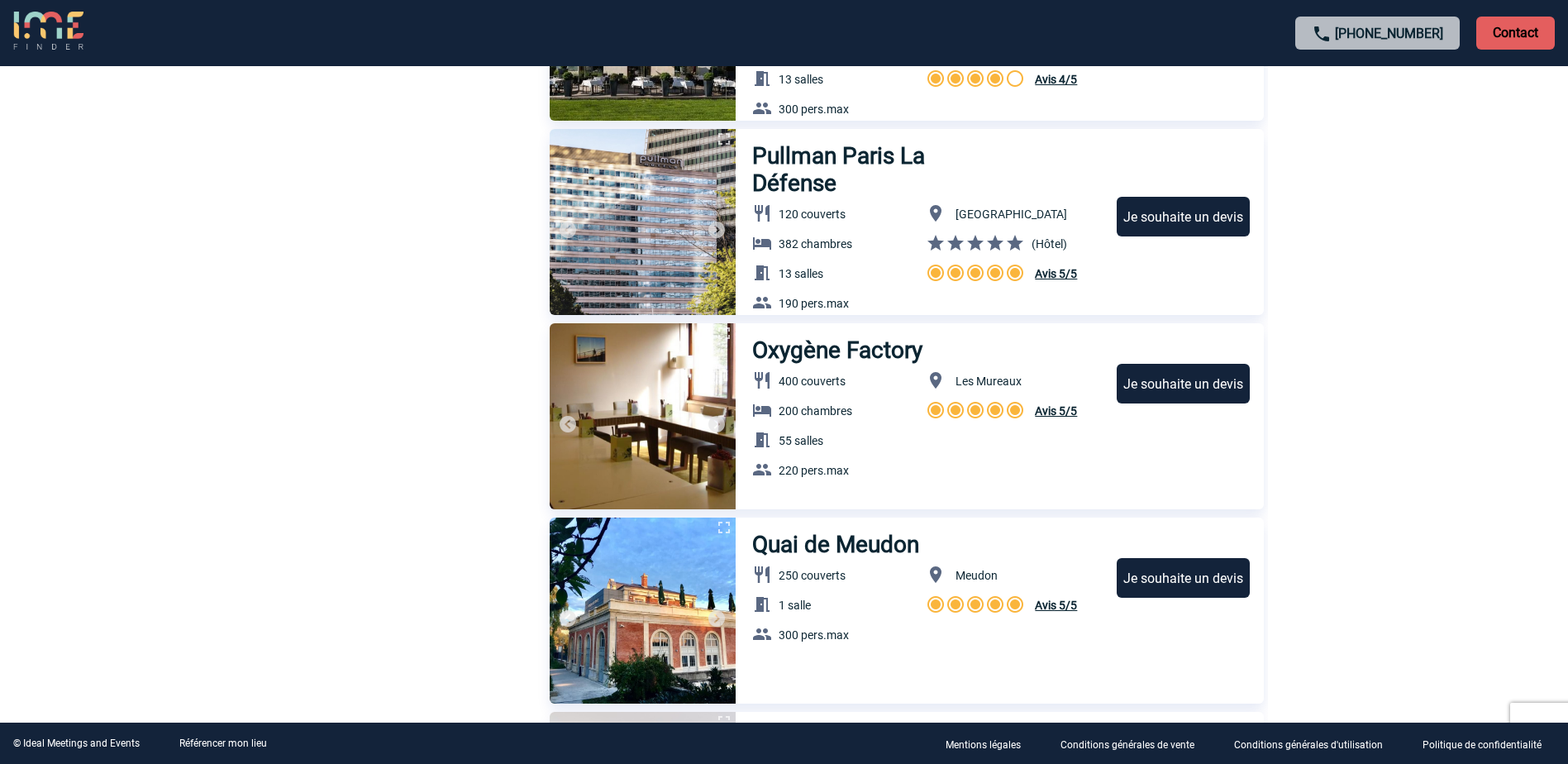
click at [717, 423] on img at bounding box center [717, 423] width 20 height 20
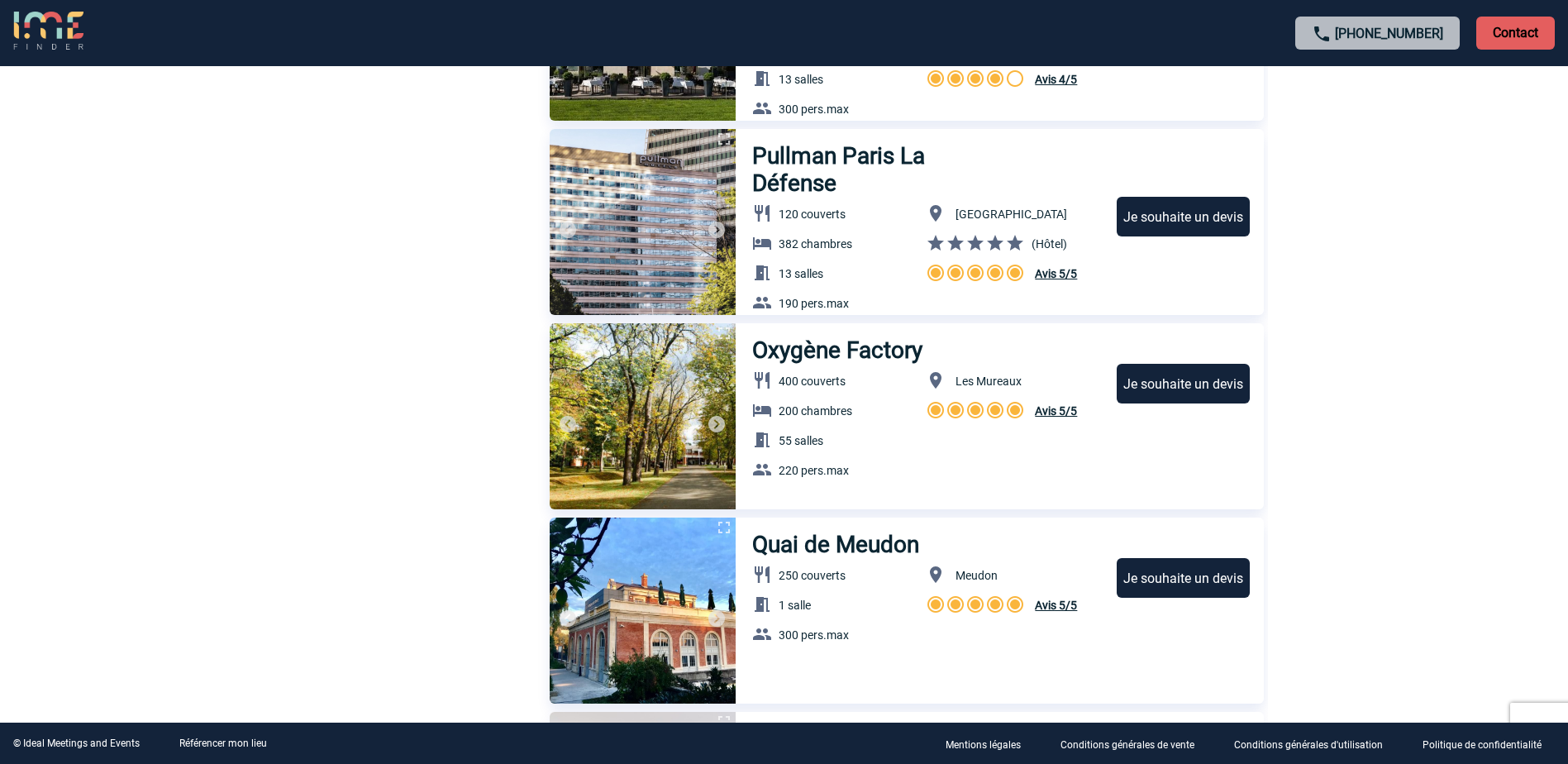
click at [717, 423] on img at bounding box center [717, 423] width 20 height 20
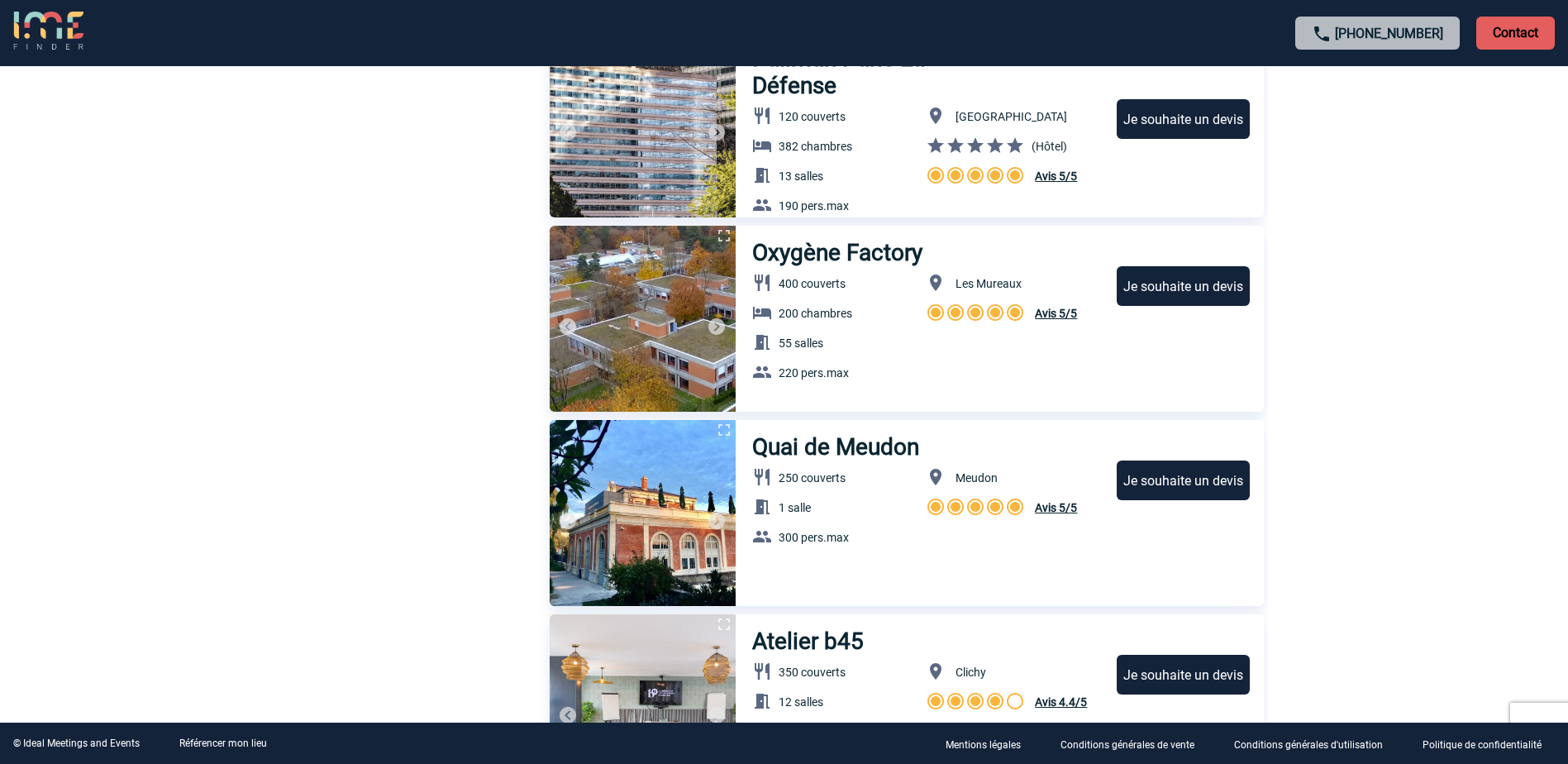
scroll to position [3967, 0]
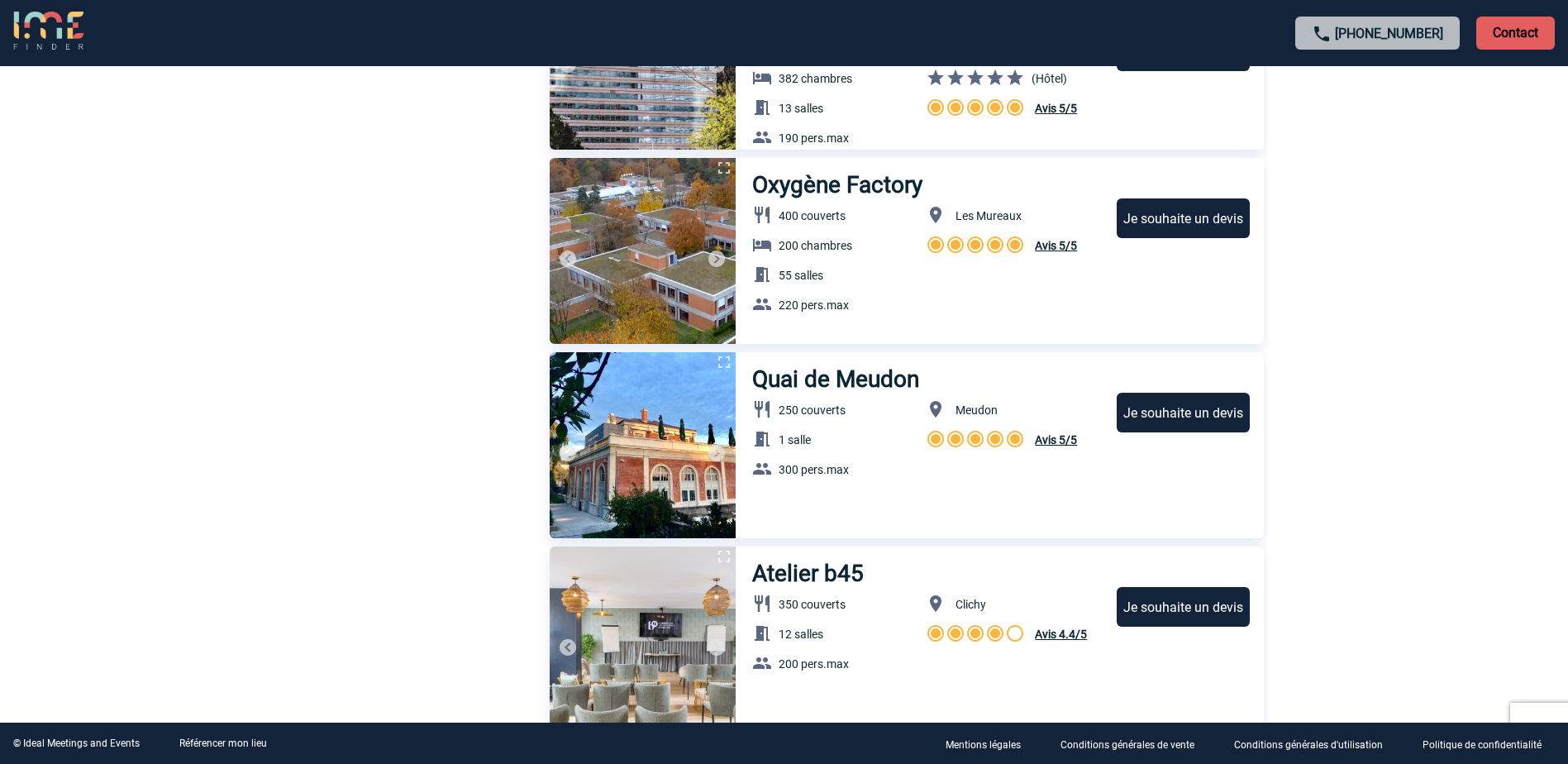
click at [720, 453] on img at bounding box center [717, 452] width 20 height 20
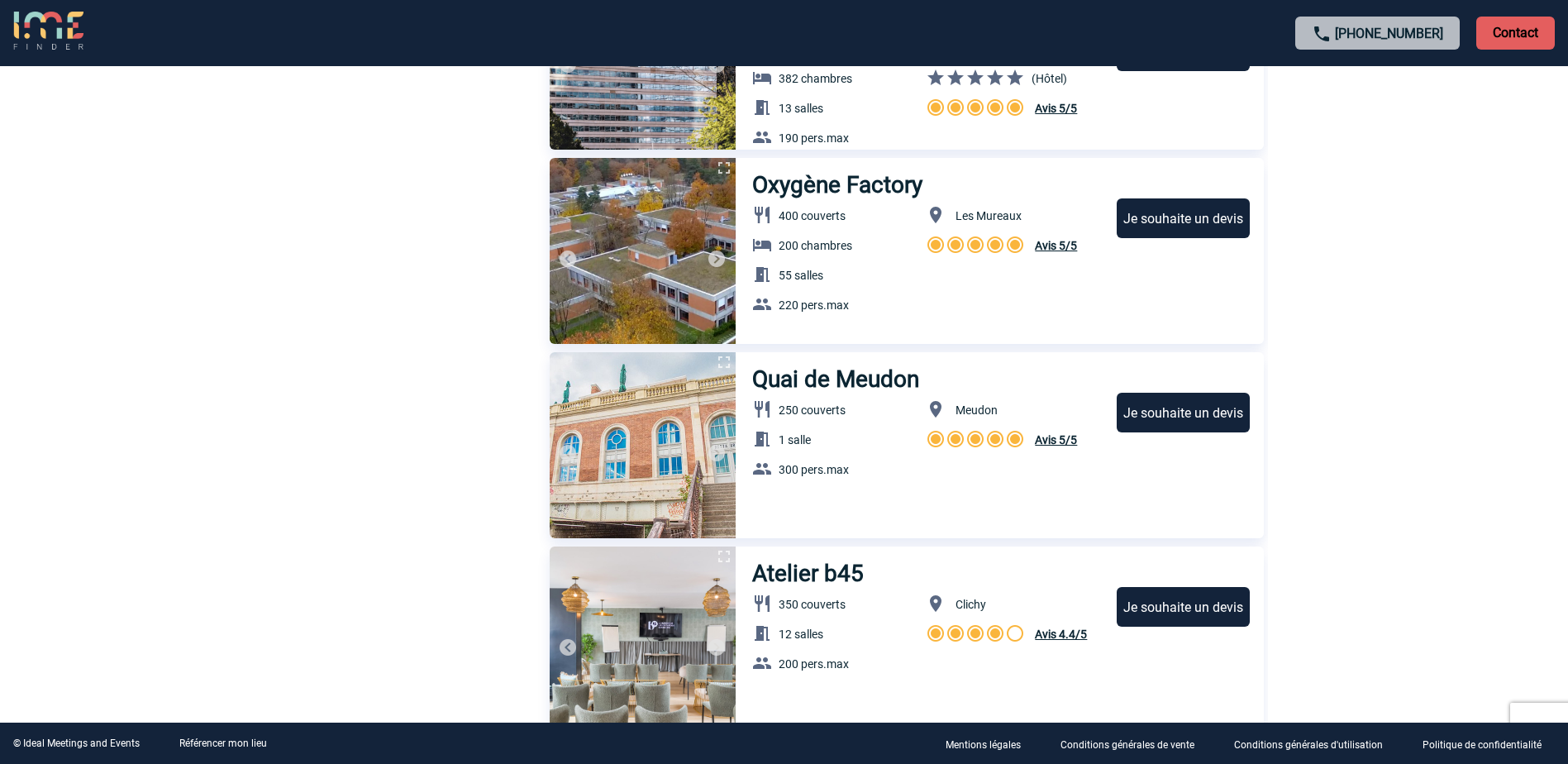
click at [720, 453] on img at bounding box center [717, 452] width 20 height 20
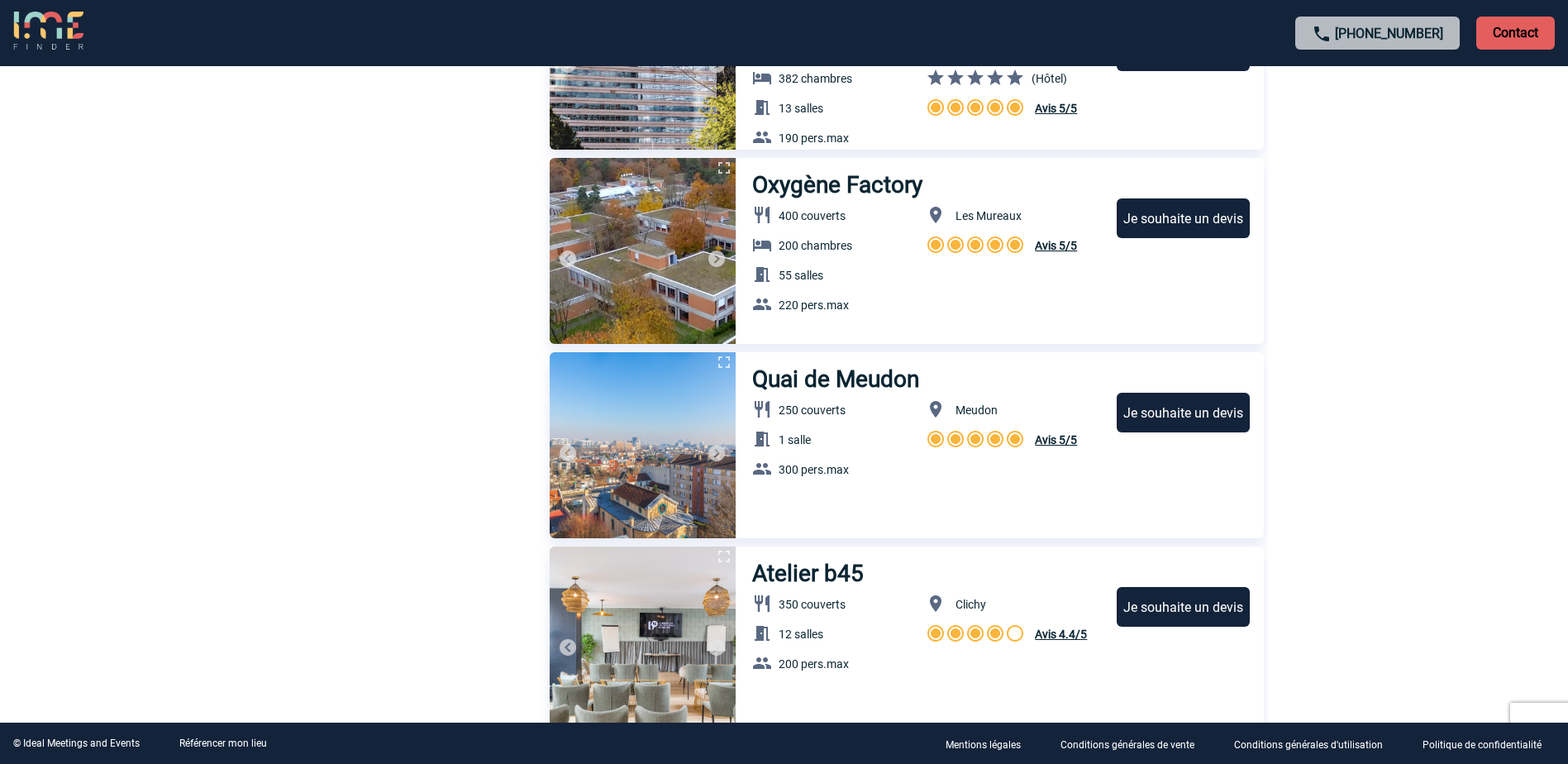
click at [725, 449] on img at bounding box center [717, 452] width 20 height 20
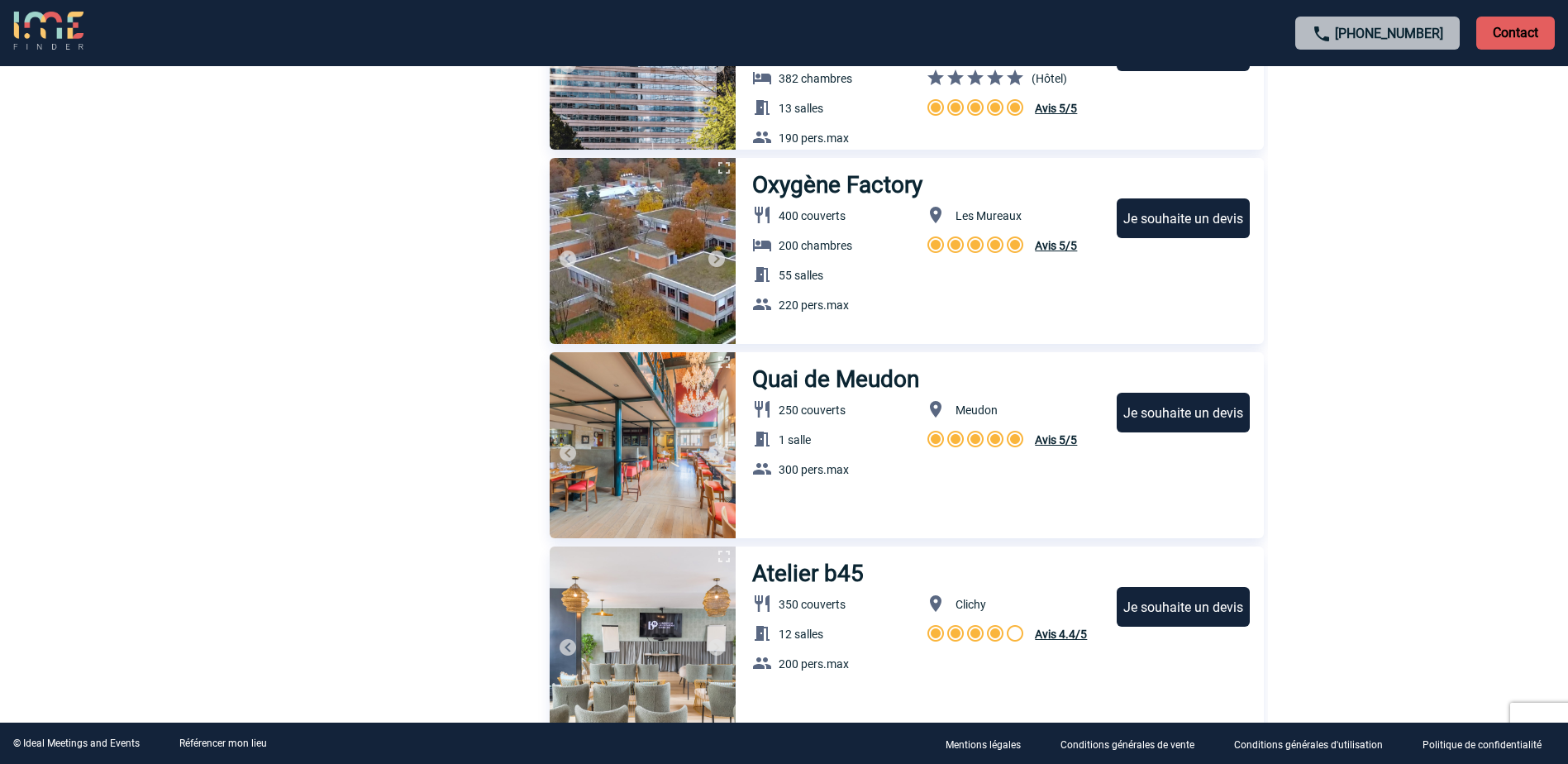
click at [719, 450] on img at bounding box center [717, 452] width 20 height 20
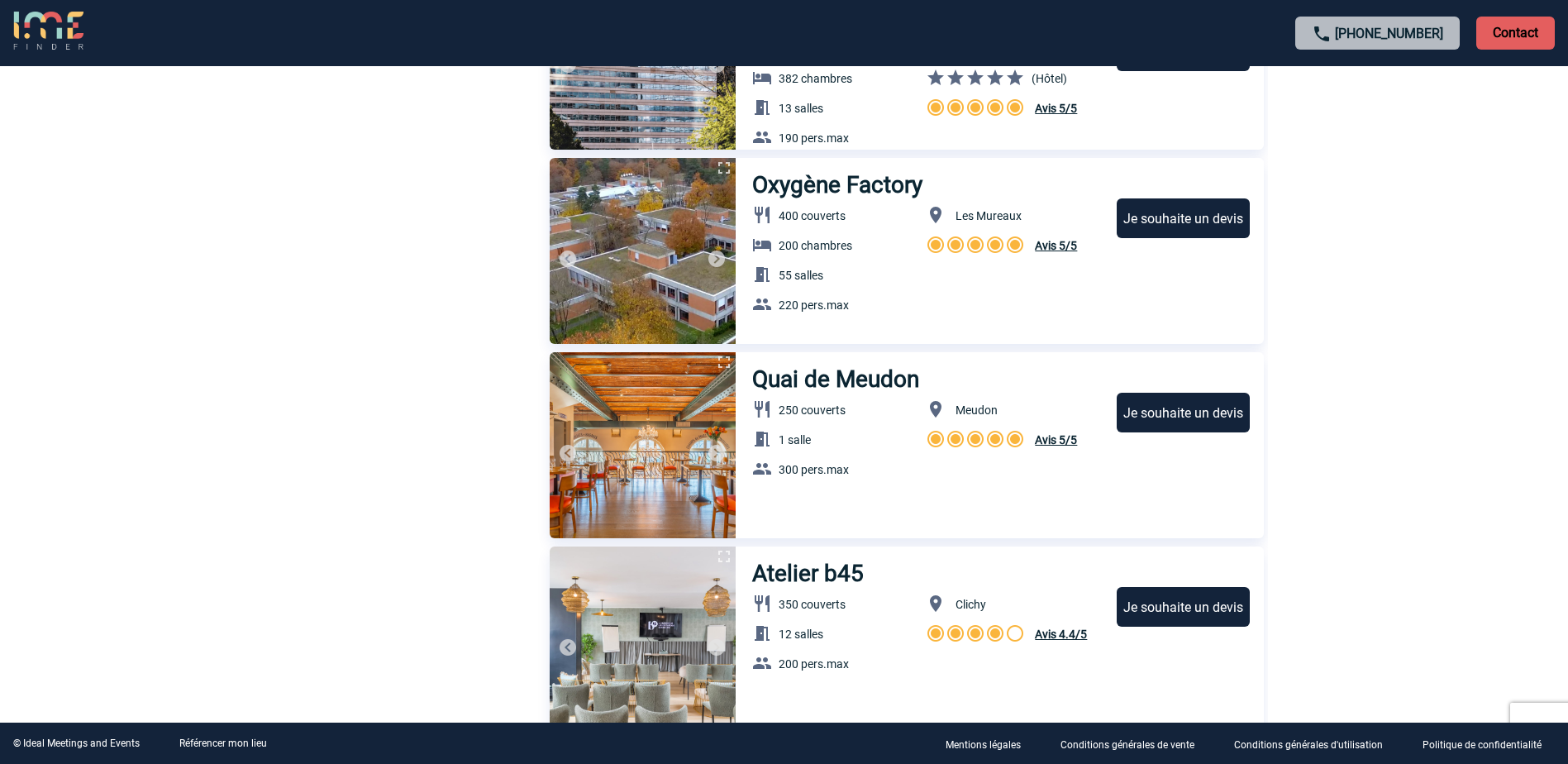
click at [719, 450] on img at bounding box center [717, 452] width 20 height 20
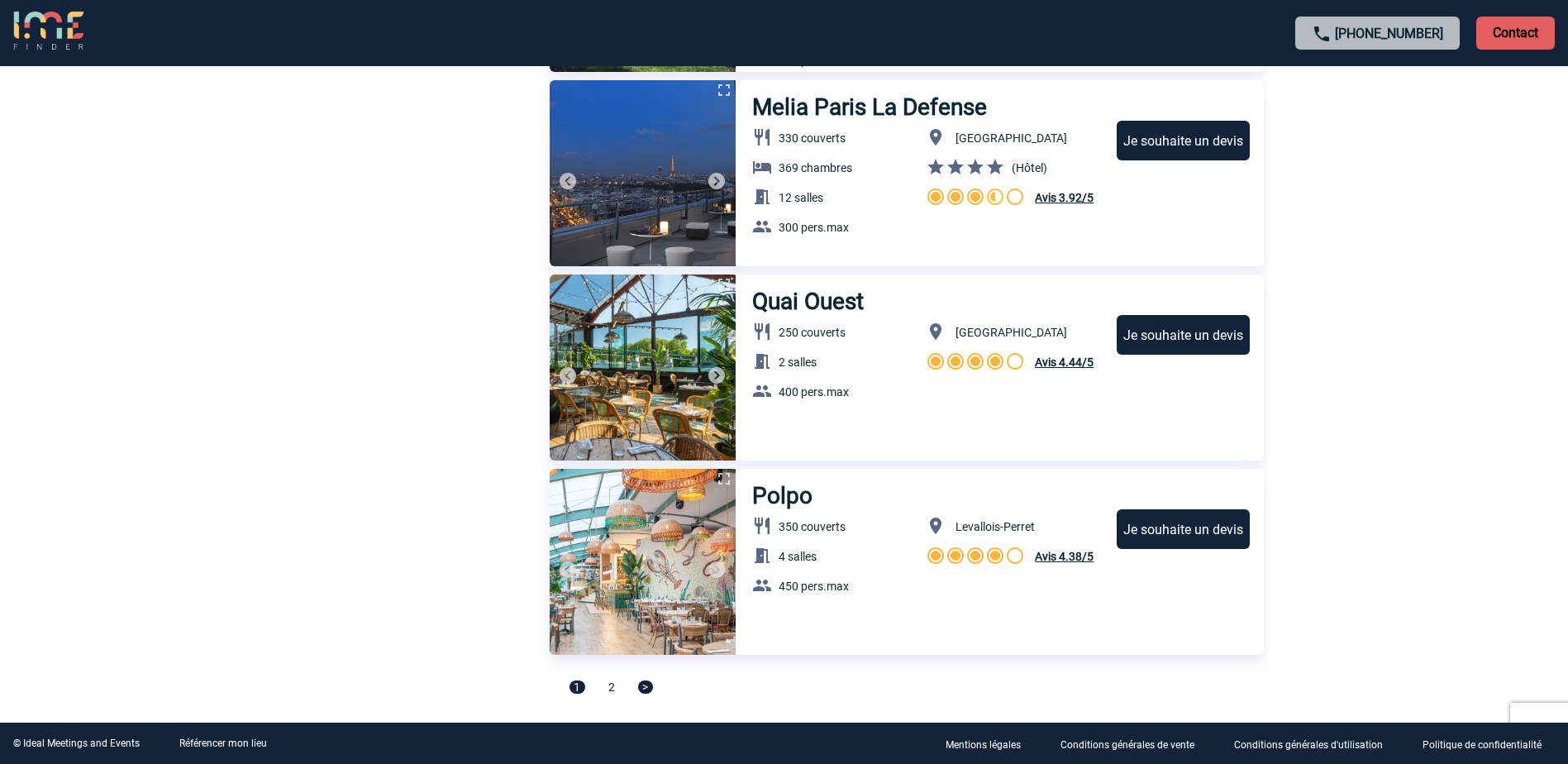
scroll to position [5433, 0]
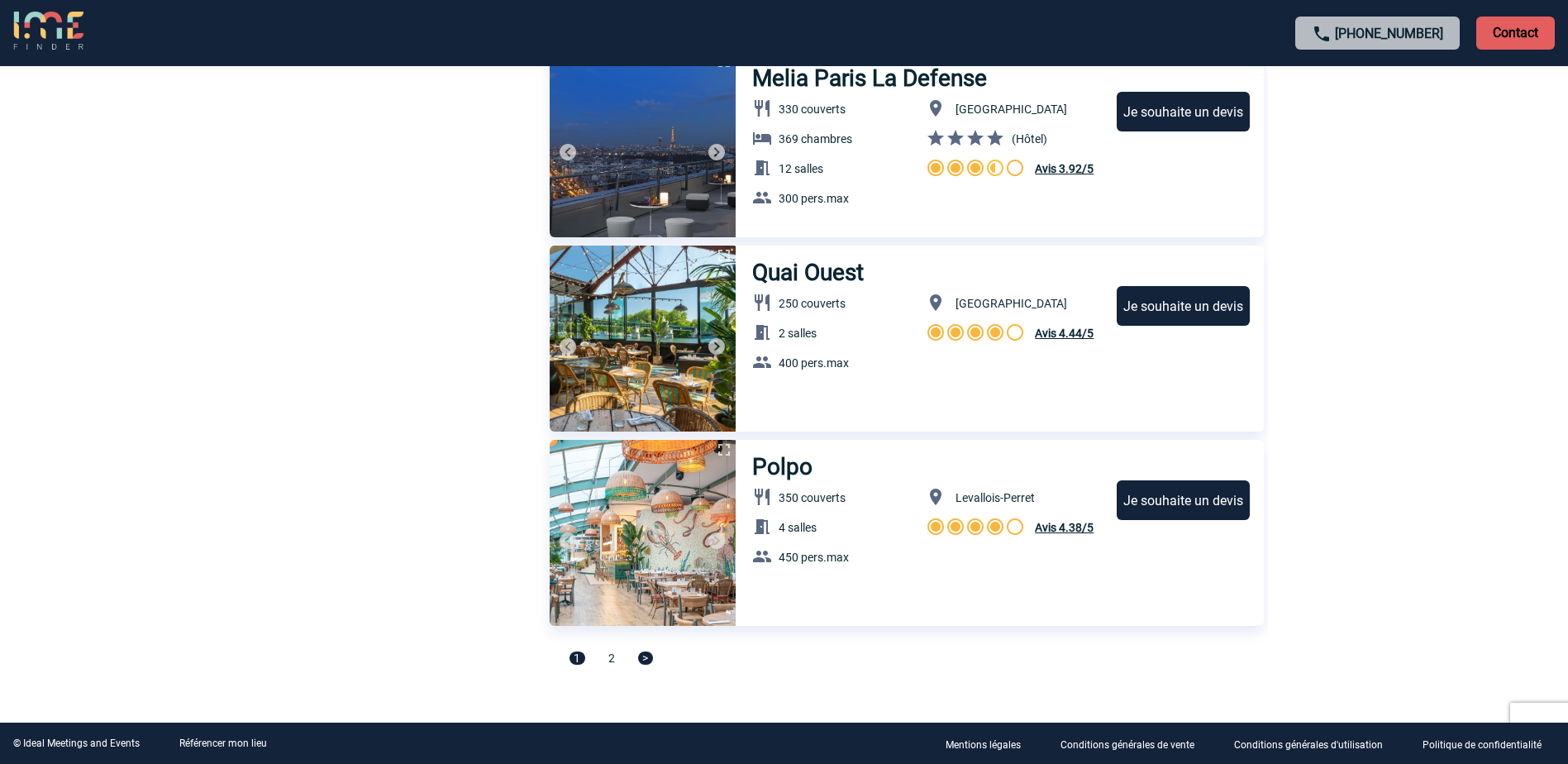
click at [643, 659] on span ">" at bounding box center [645, 657] width 15 height 13
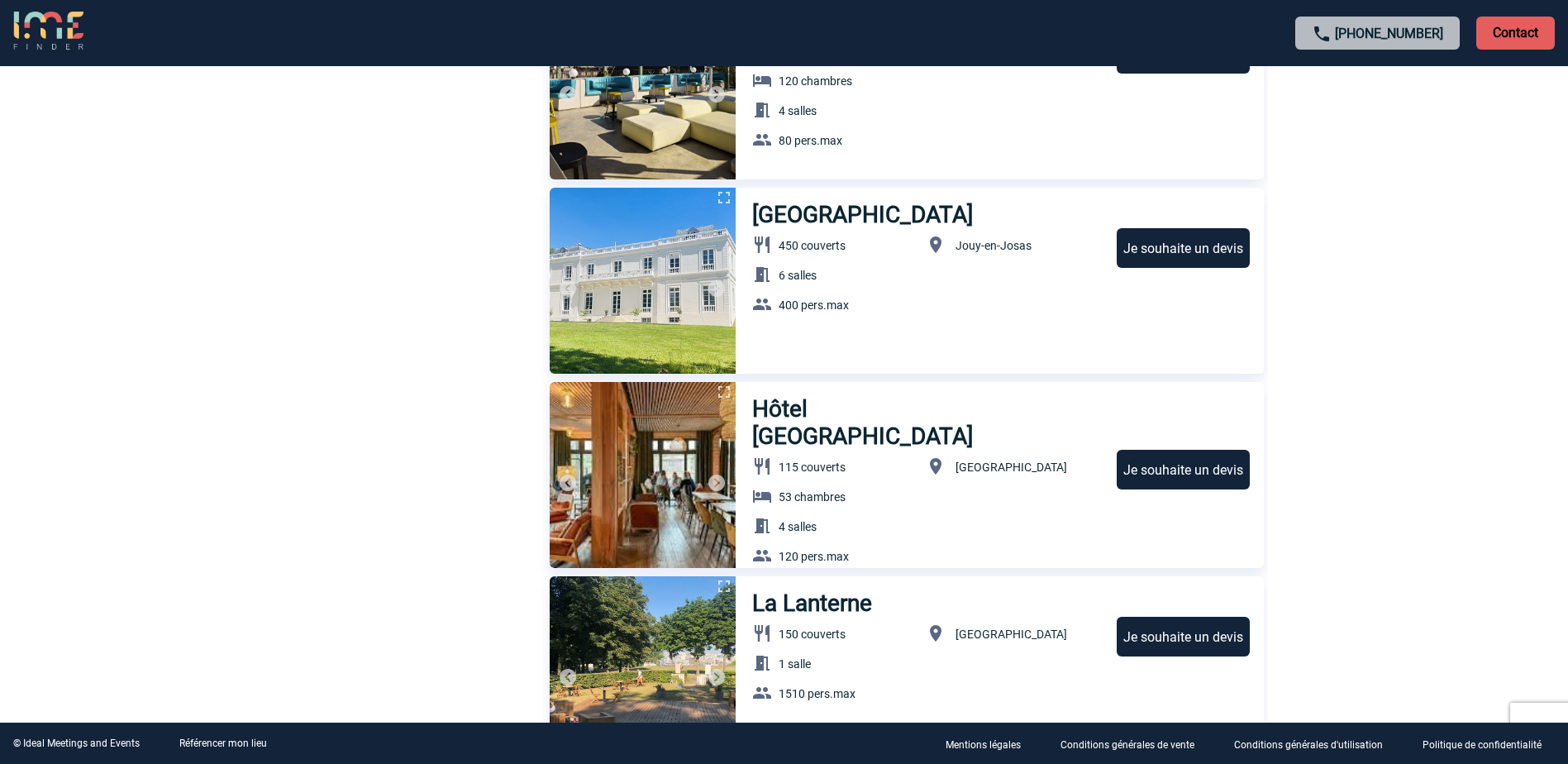
scroll to position [2690, 0]
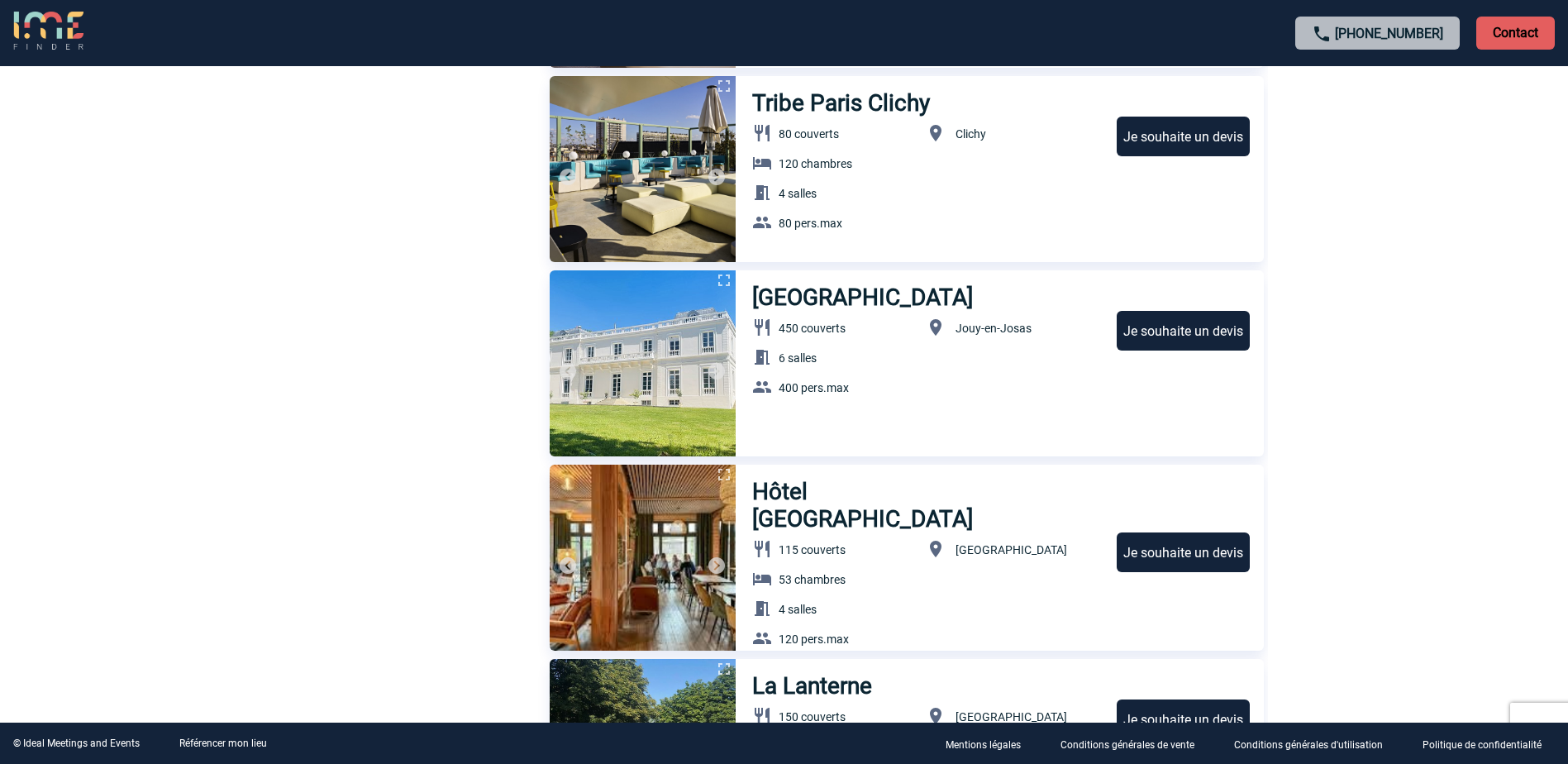
click at [715, 370] on img at bounding box center [717, 371] width 20 height 20
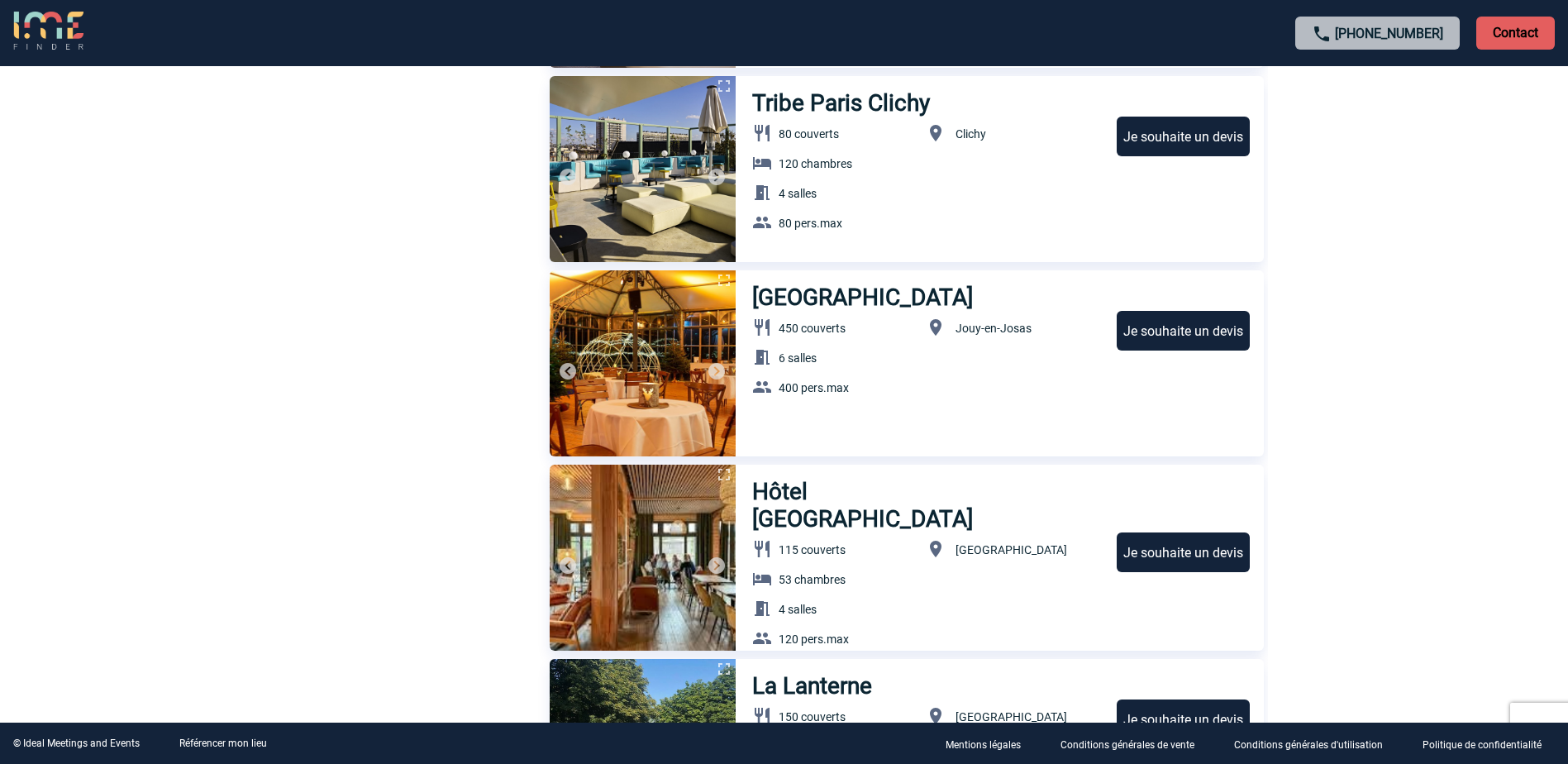
click at [715, 370] on img at bounding box center [717, 371] width 20 height 20
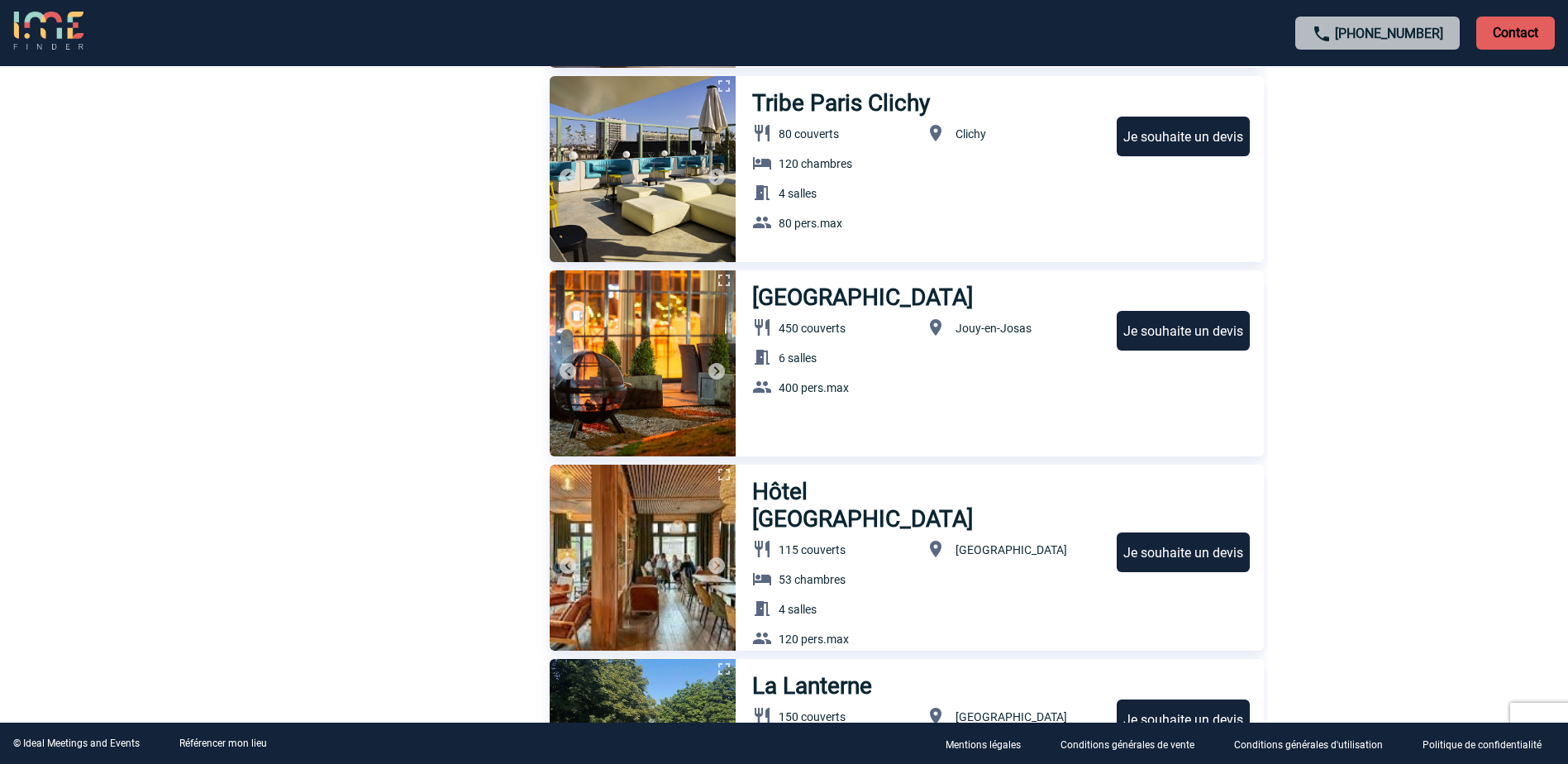
click at [715, 370] on img at bounding box center [717, 371] width 20 height 20
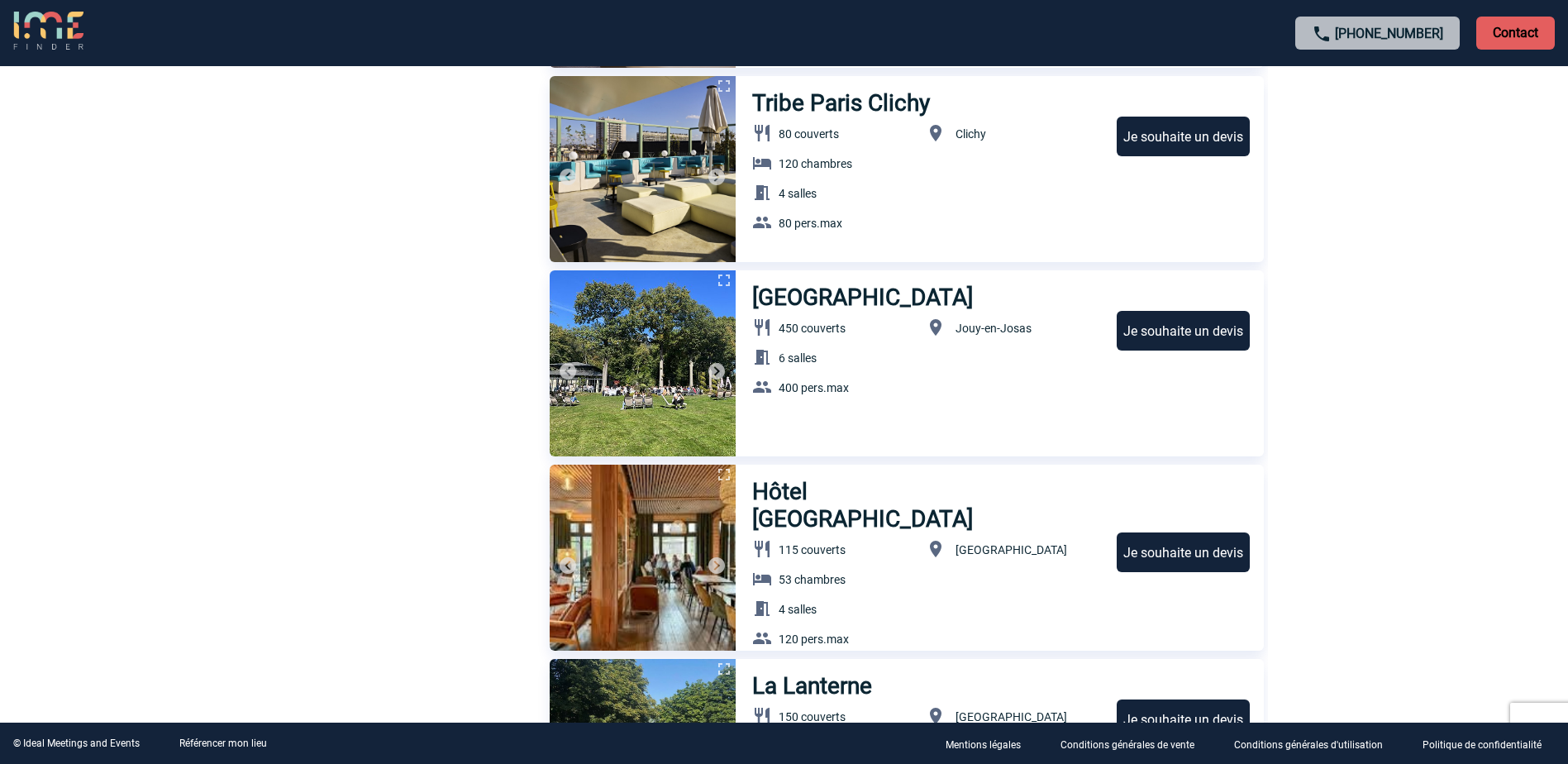
click at [1172, 350] on div "Je souhaite un devis" at bounding box center [1183, 330] width 133 height 40
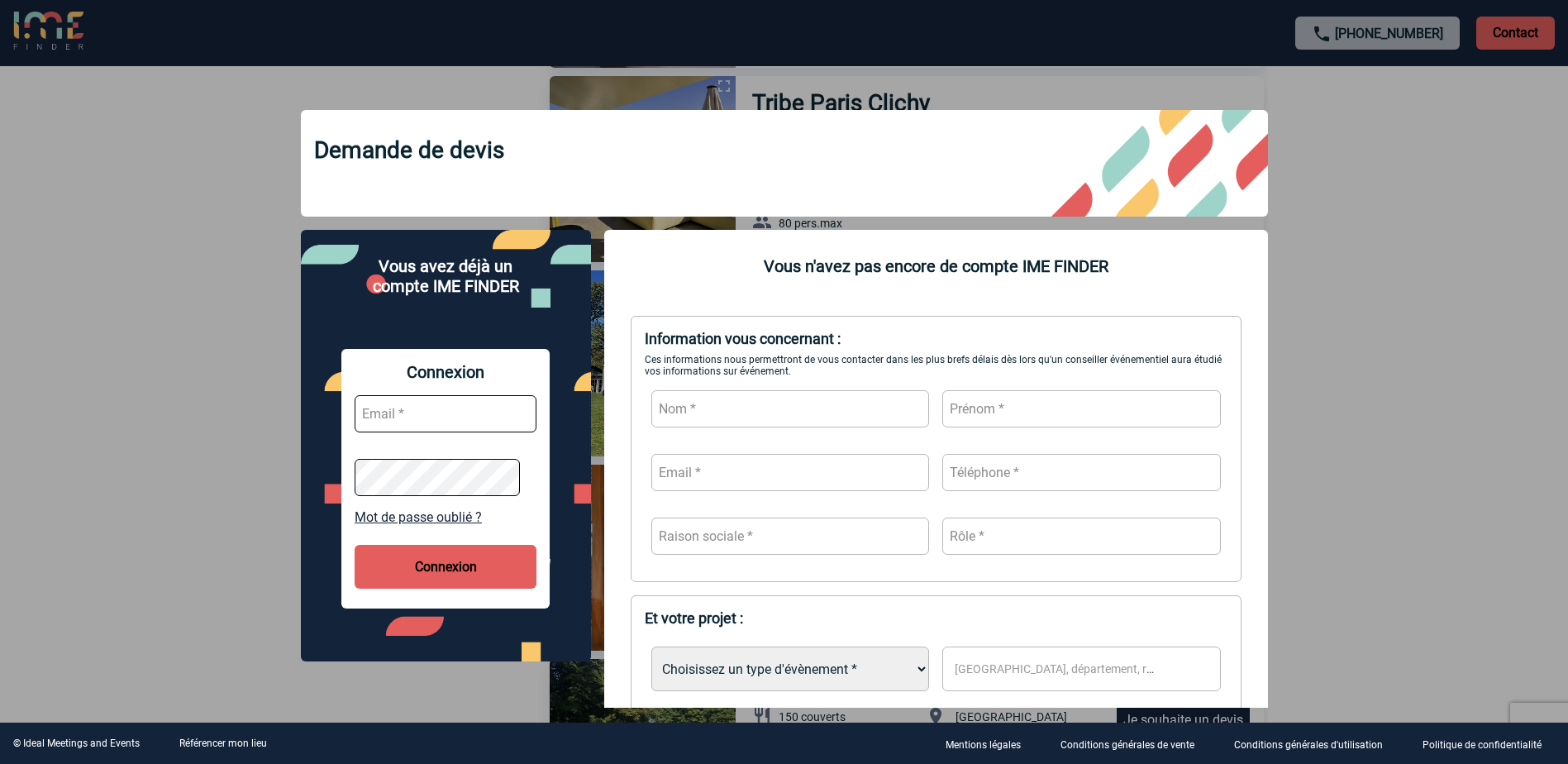
click at [419, 413] on input "text" at bounding box center [445, 414] width 182 height 37
type input "mdossant@bouyguestelecom.fr"
click at [457, 557] on button "Connexion" at bounding box center [445, 567] width 182 height 44
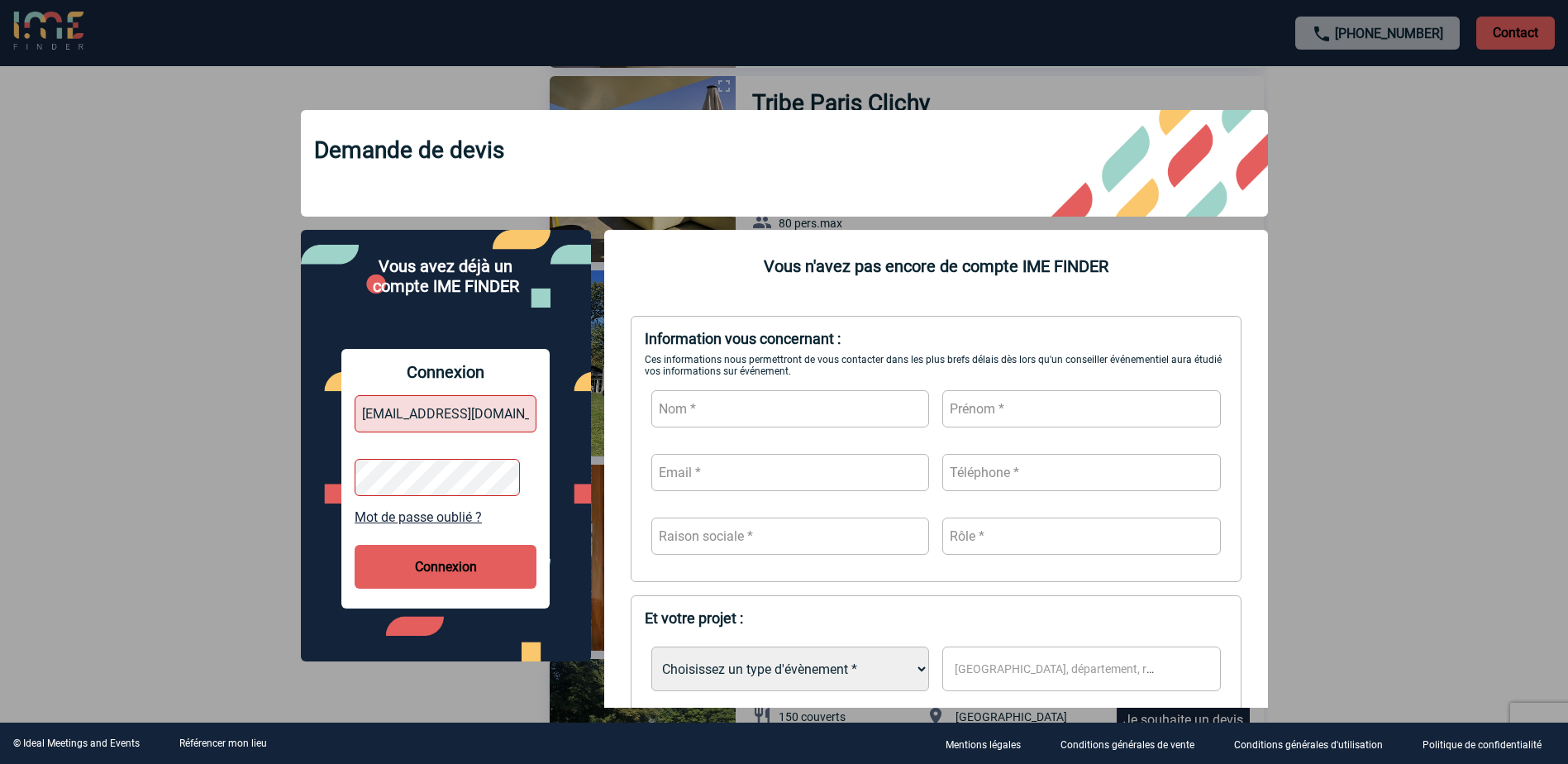
click at [422, 517] on link "Mot de passe oublié ?" at bounding box center [445, 517] width 182 height 16
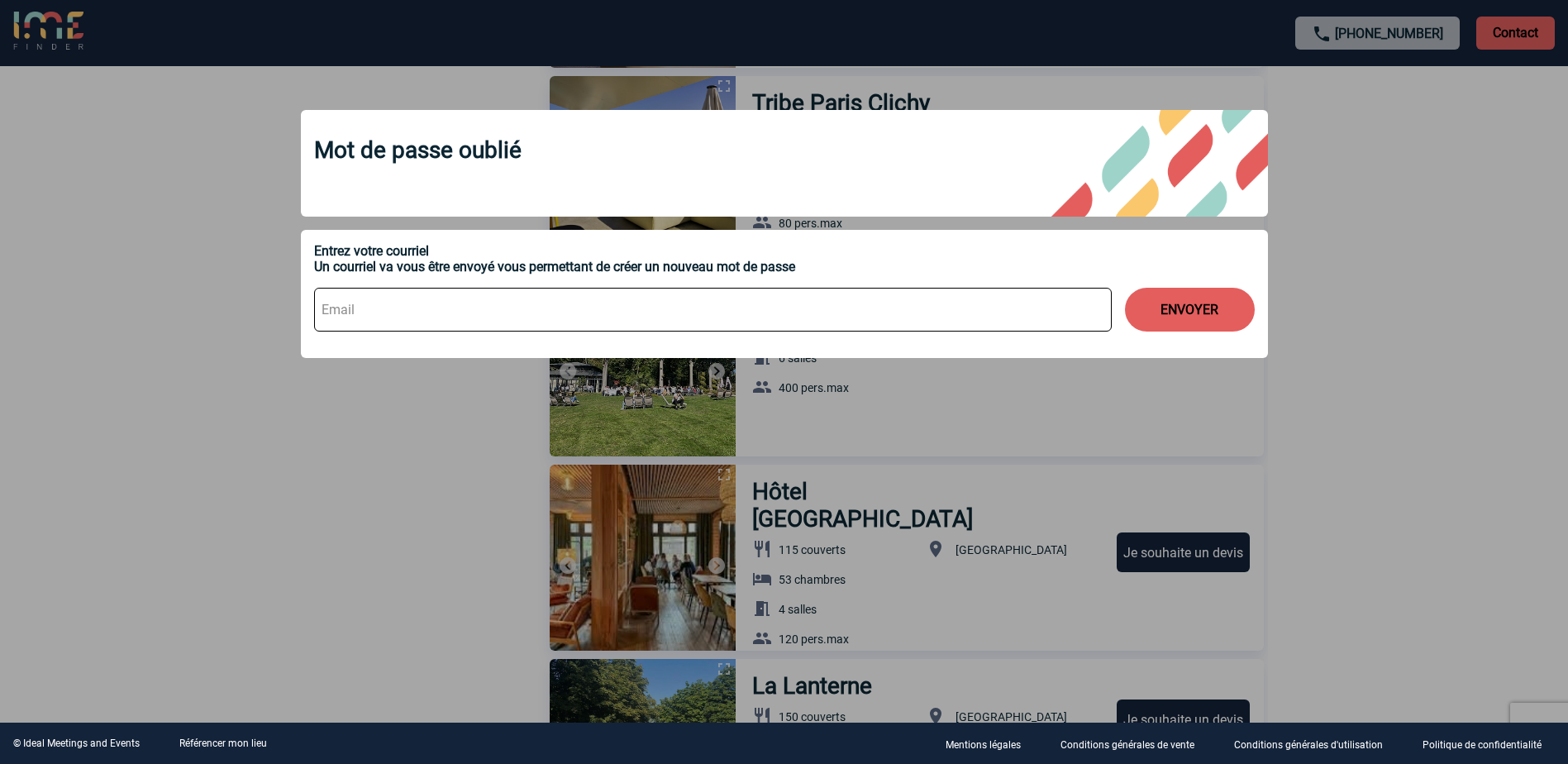
click at [448, 300] on input at bounding box center [713, 310] width 798 height 44
type input "mdossant@bouyguestelecom.fr"
click at [1173, 305] on button "ENVOYER" at bounding box center [1189, 310] width 129 height 44
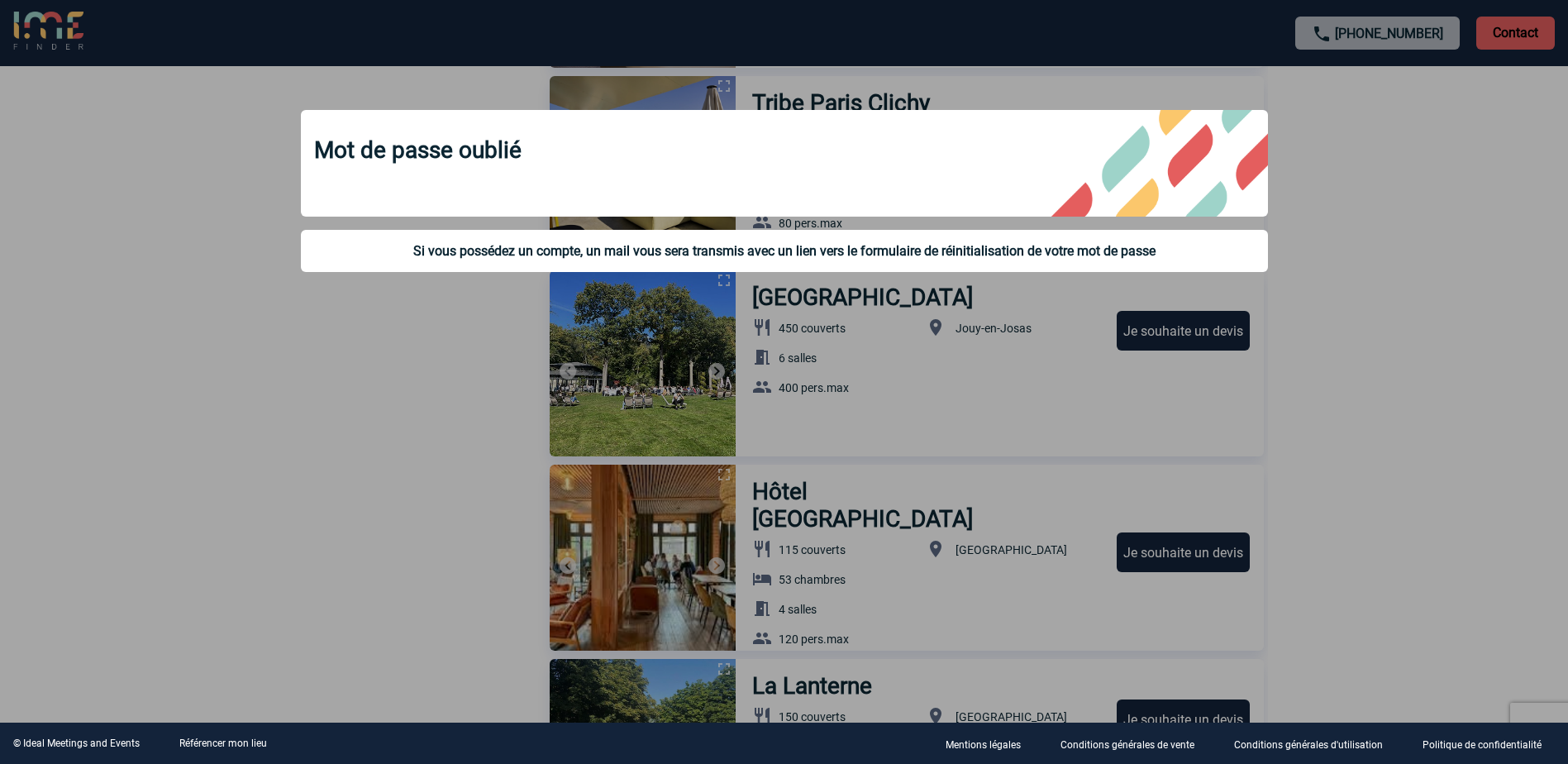
click at [156, 100] on div at bounding box center [784, 382] width 1568 height 764
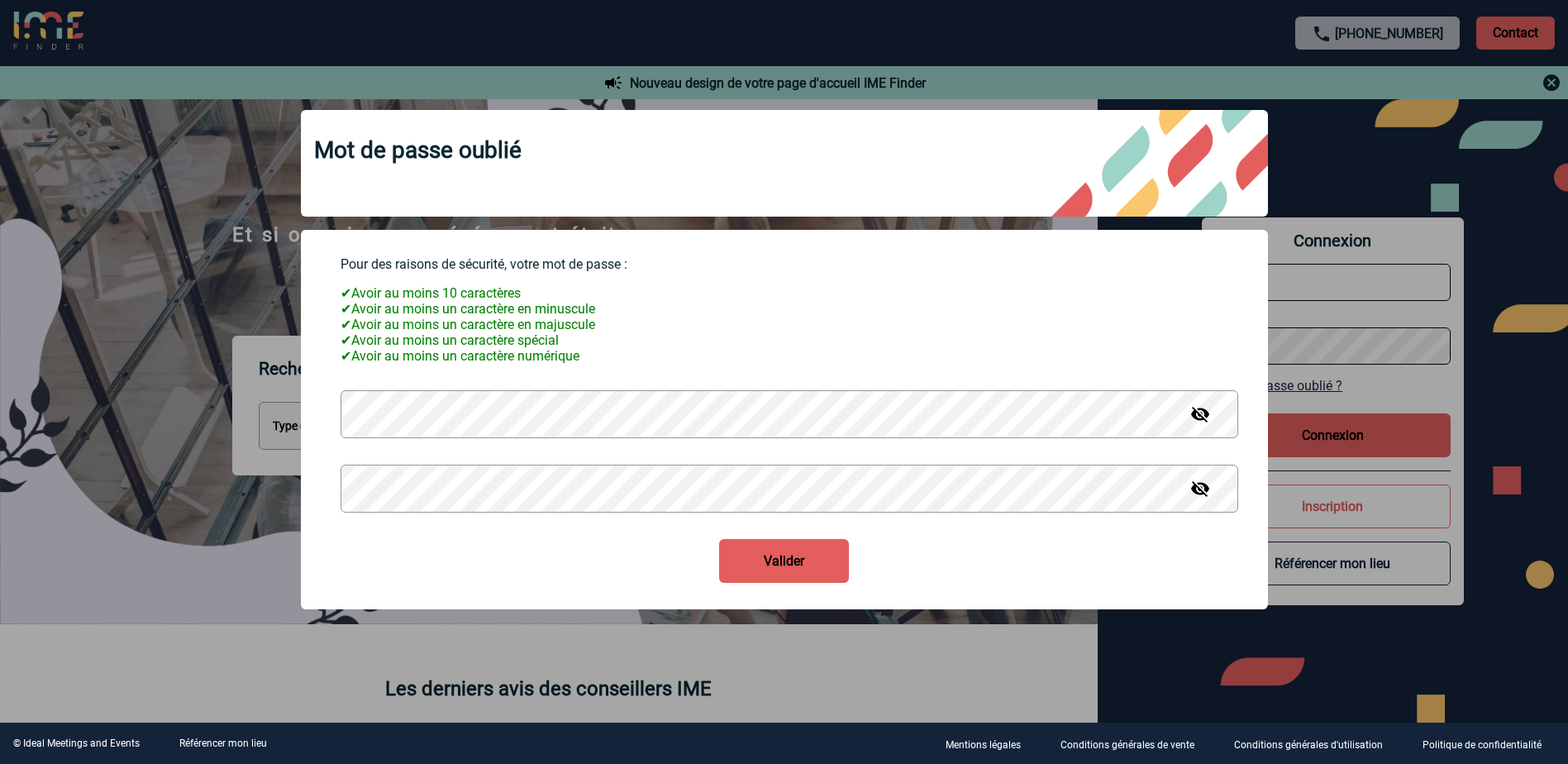
click at [787, 571] on button "Valider" at bounding box center [784, 561] width 129 height 44
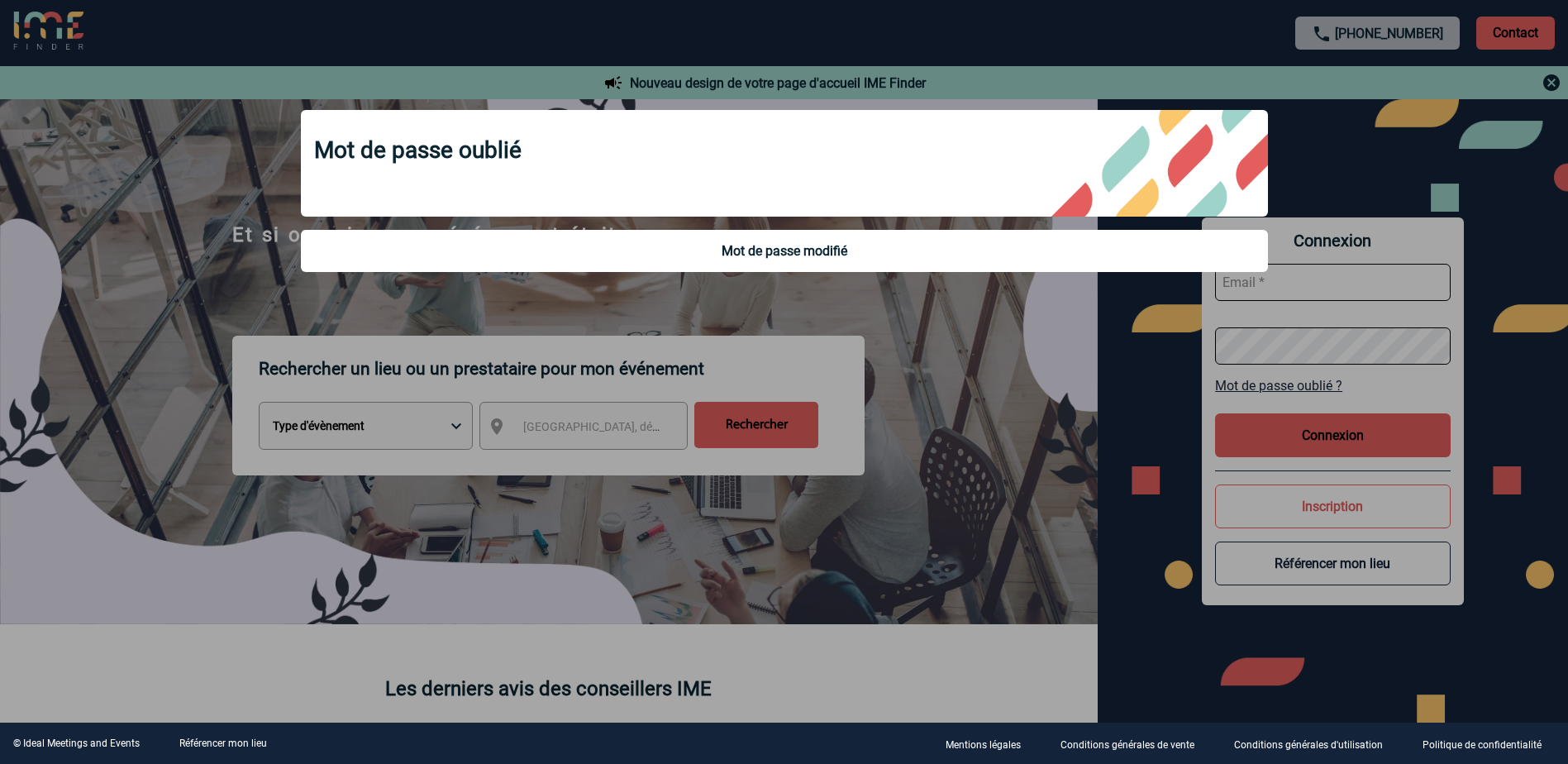
click at [1357, 277] on div at bounding box center [784, 382] width 1568 height 764
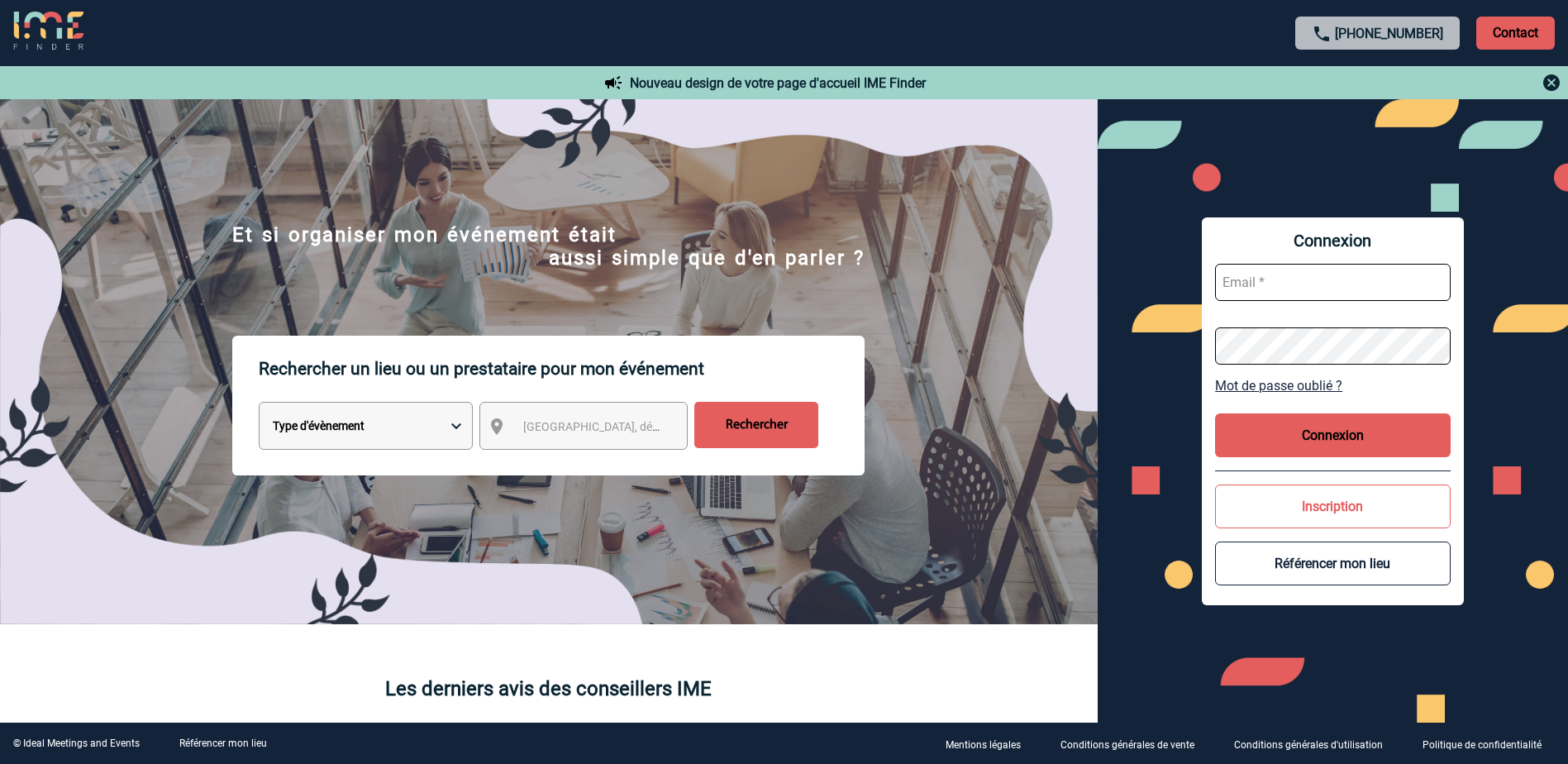
click at [1267, 276] on input "text" at bounding box center [1333, 283] width 236 height 37
type input "[EMAIL_ADDRESS][DOMAIN_NAME]"
click at [1343, 435] on button "Connexion" at bounding box center [1333, 436] width 236 height 44
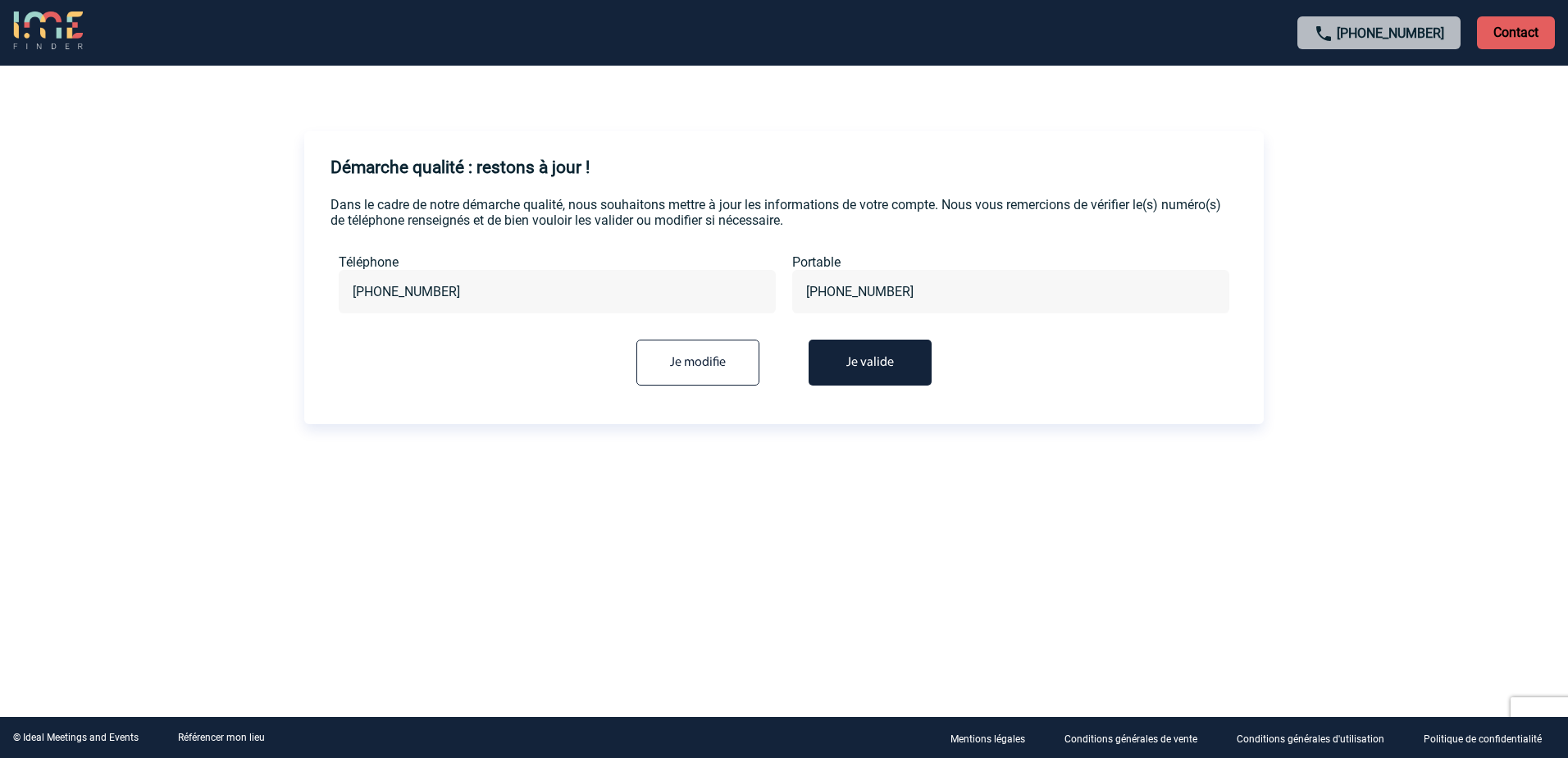
drag, startPoint x: 477, startPoint y: 290, endPoint x: 267, endPoint y: 290, distance: 210.0
click at [267, 290] on body "+33 1 45 72 07 14 Contact Contact Démarche qualité : restons à jour ! Dans le c…" at bounding box center [784, 379] width 1568 height 758
click at [871, 368] on button "Je valide" at bounding box center [870, 362] width 123 height 46
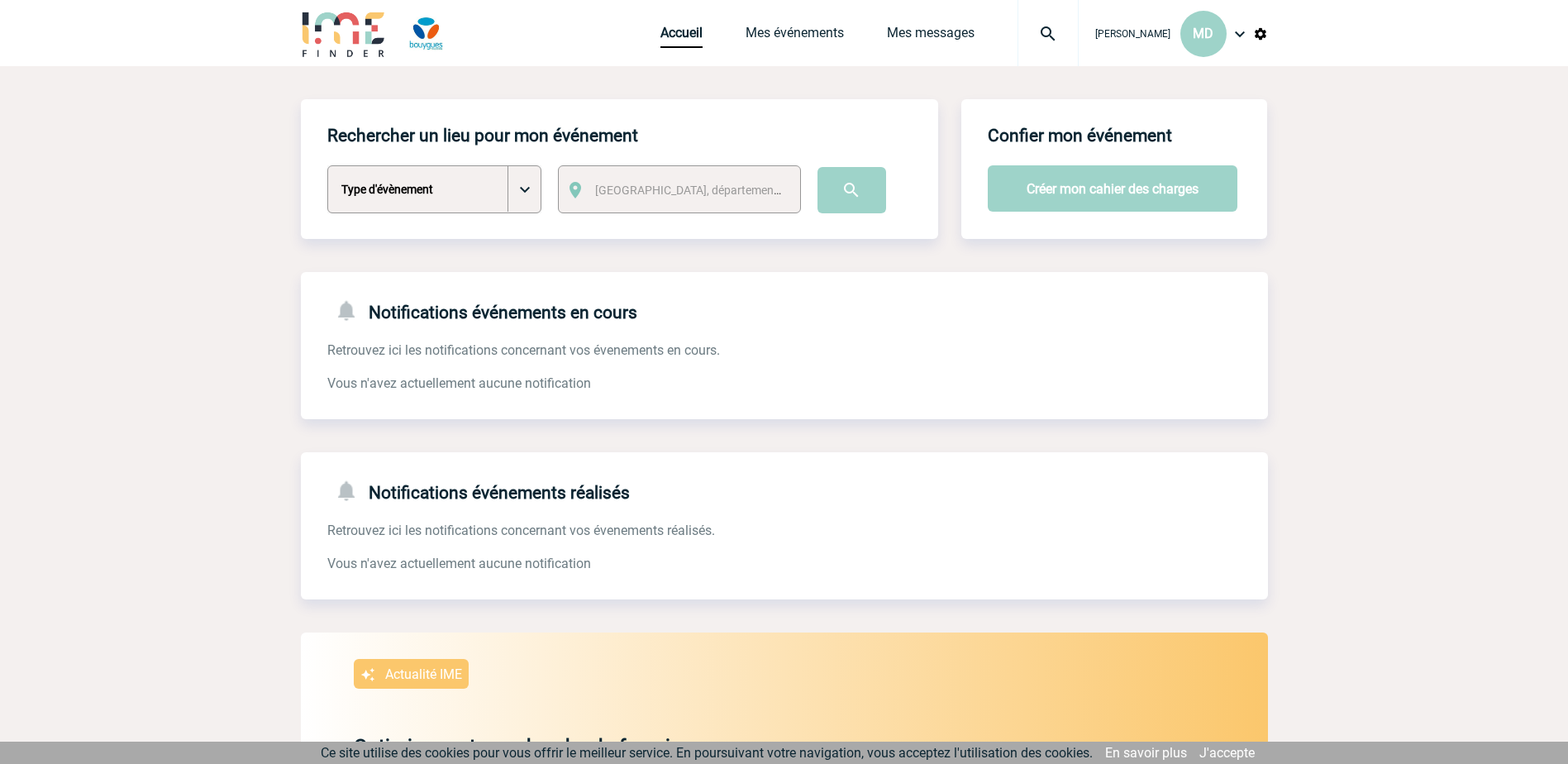
click at [527, 196] on select "Type d'évènement Séminaire avec nuitée Séminaire sans nuitée Repas de groupe Te…" at bounding box center [434, 189] width 214 height 48
select select "2"
click at [328, 166] on select "Type d'évènement Séminaire avec nuitée Séminaire sans nuitée Repas de groupe Te…" at bounding box center [434, 189] width 214 height 48
click at [743, 187] on span "[GEOGRAPHIC_DATA], département, région..." at bounding box center [694, 190] width 210 height 23
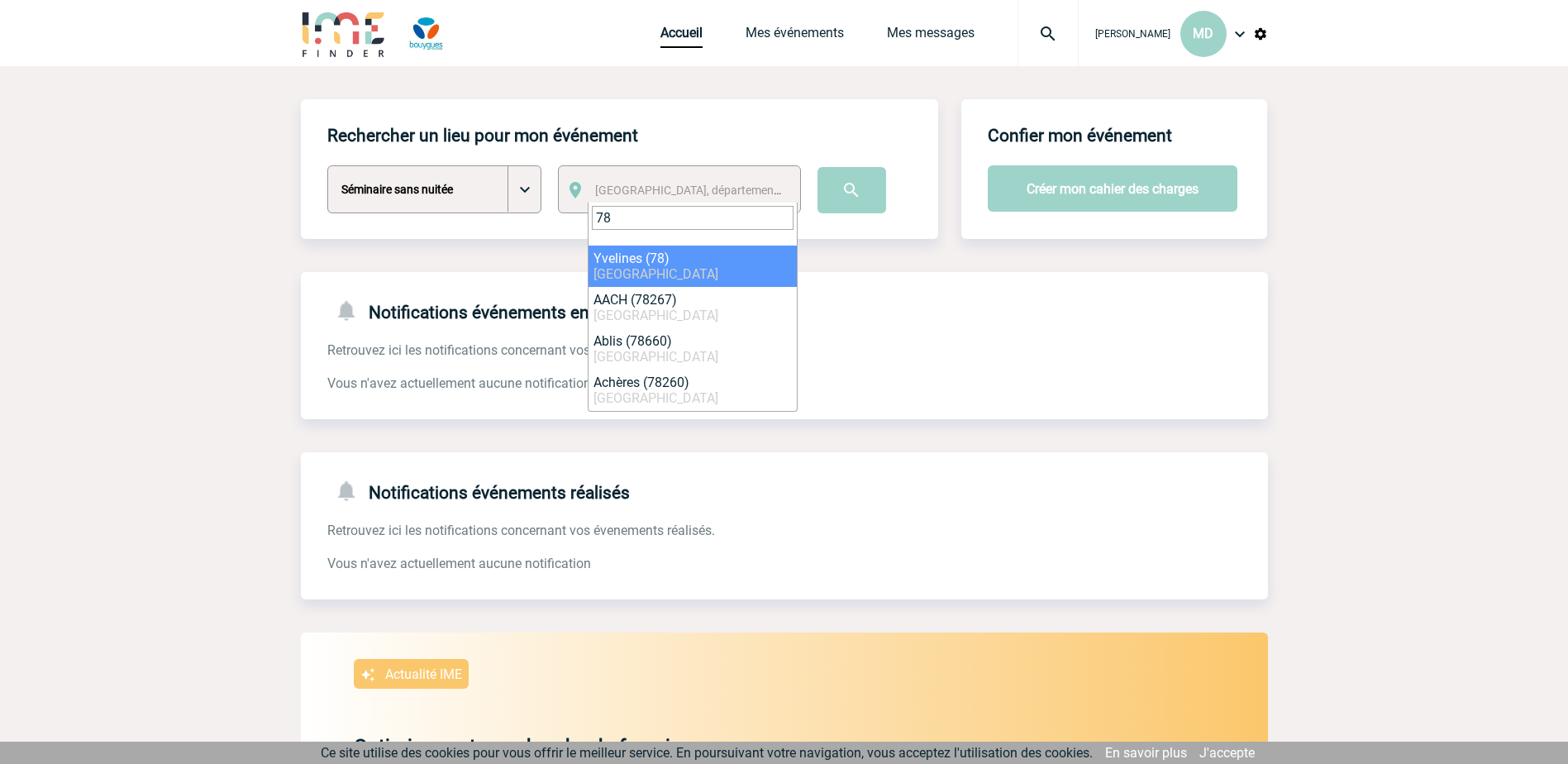
type input "78"
select select "775"
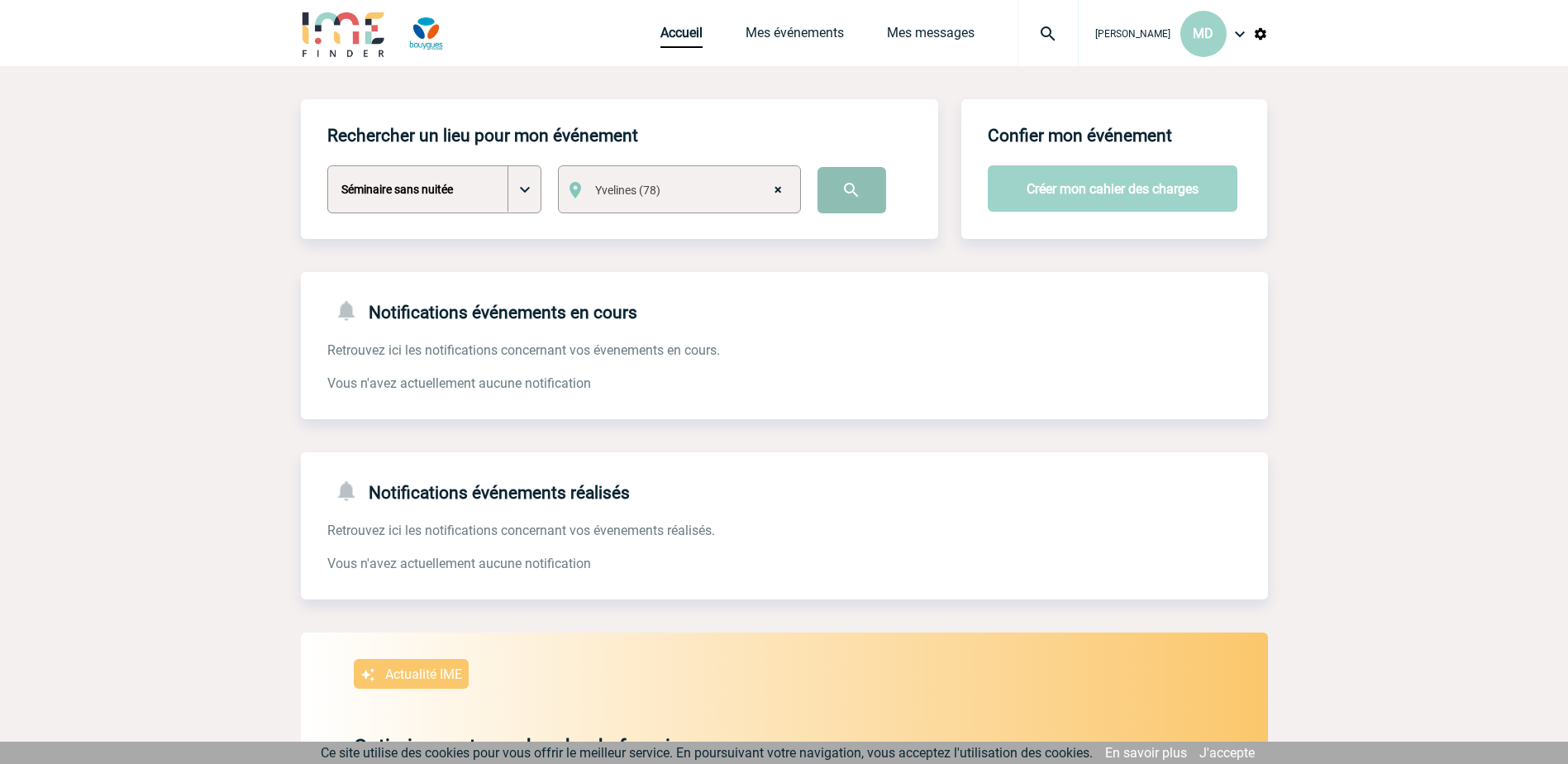
click at [848, 194] on input "image" at bounding box center [852, 190] width 69 height 47
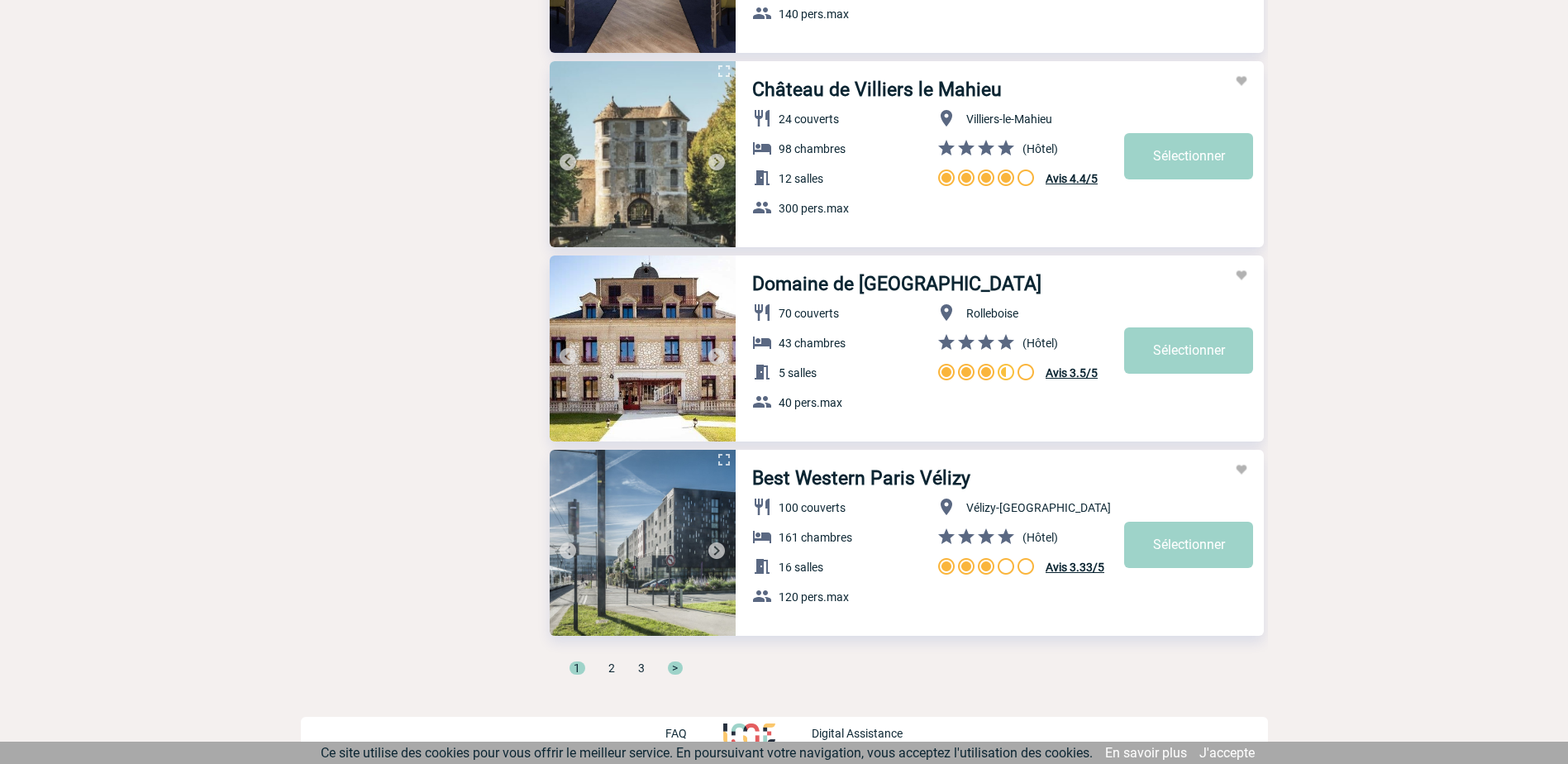
scroll to position [5366, 0]
click at [672, 664] on span ">" at bounding box center [675, 665] width 15 height 13
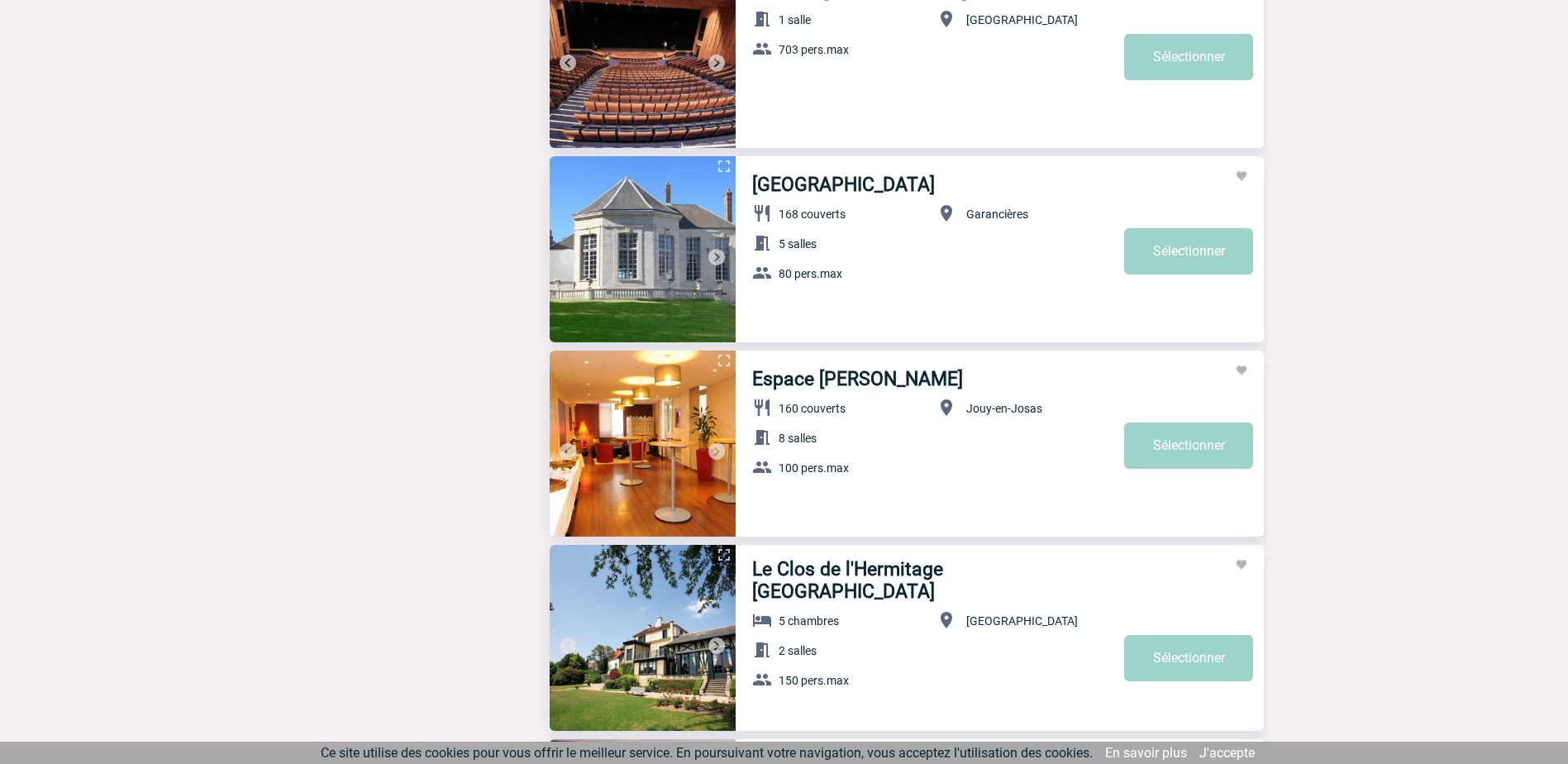
scroll to position [4381, 0]
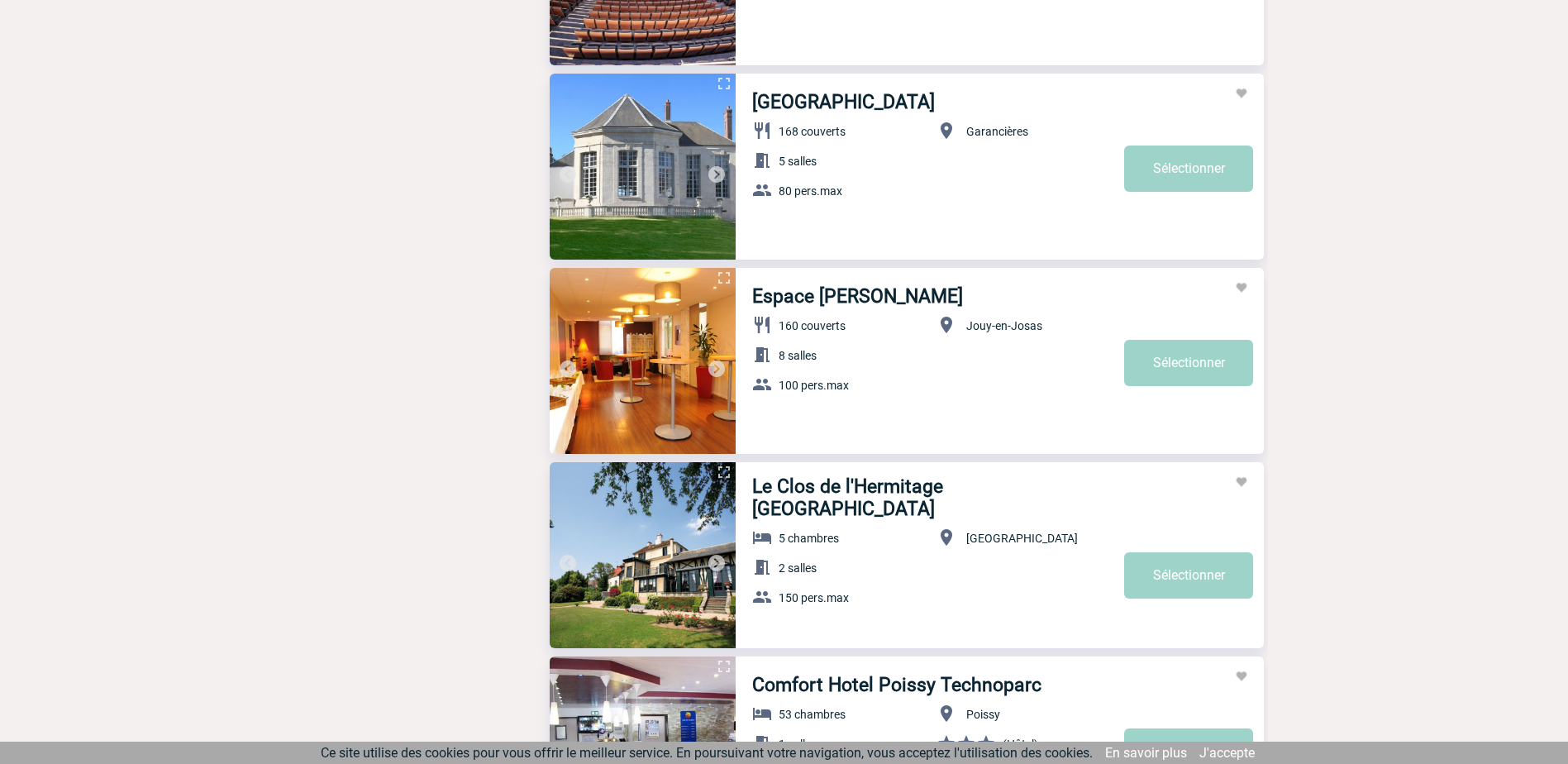
click at [714, 366] on img at bounding box center [717, 369] width 20 height 20
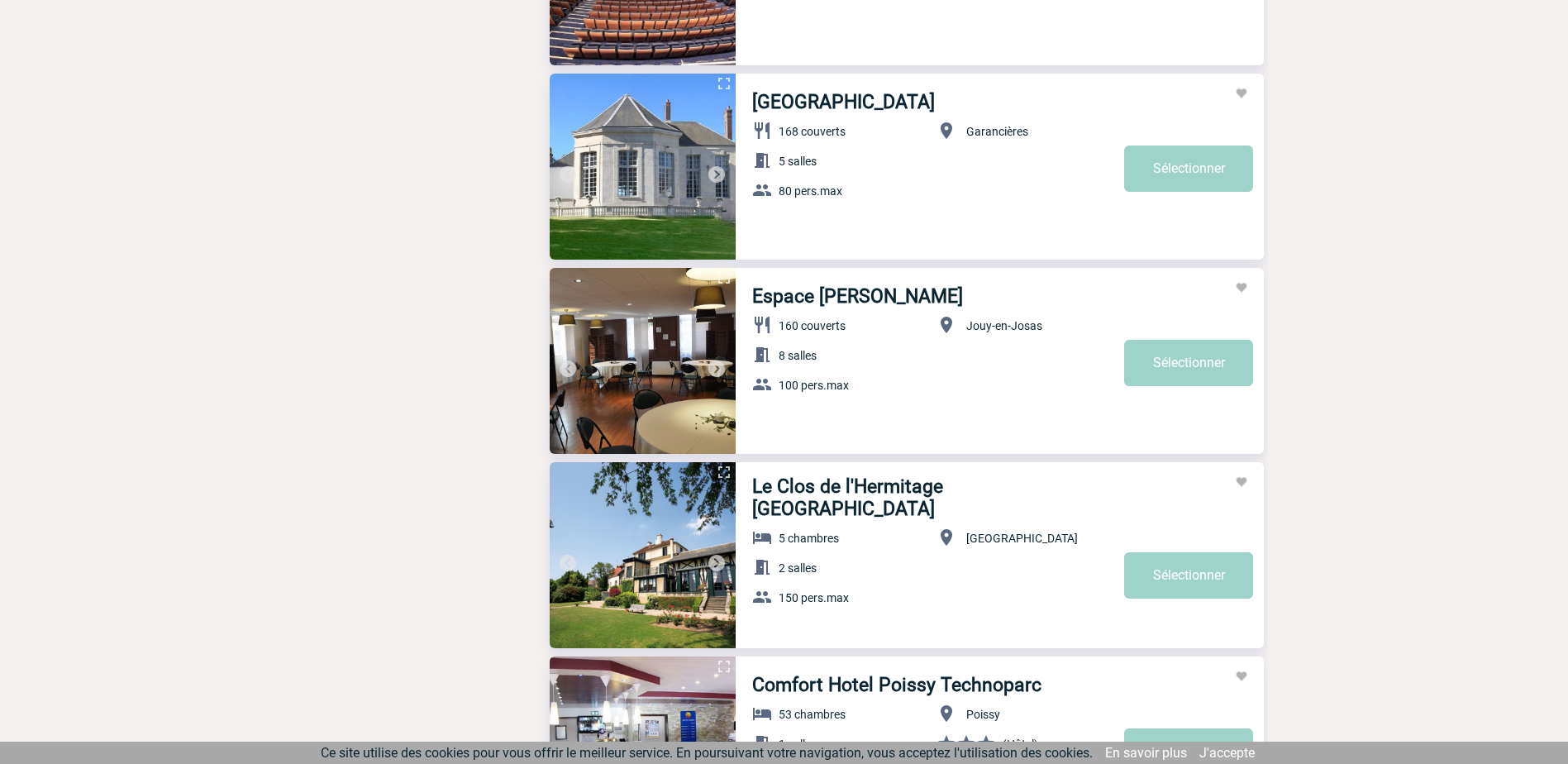
click at [714, 366] on img at bounding box center [717, 369] width 20 height 20
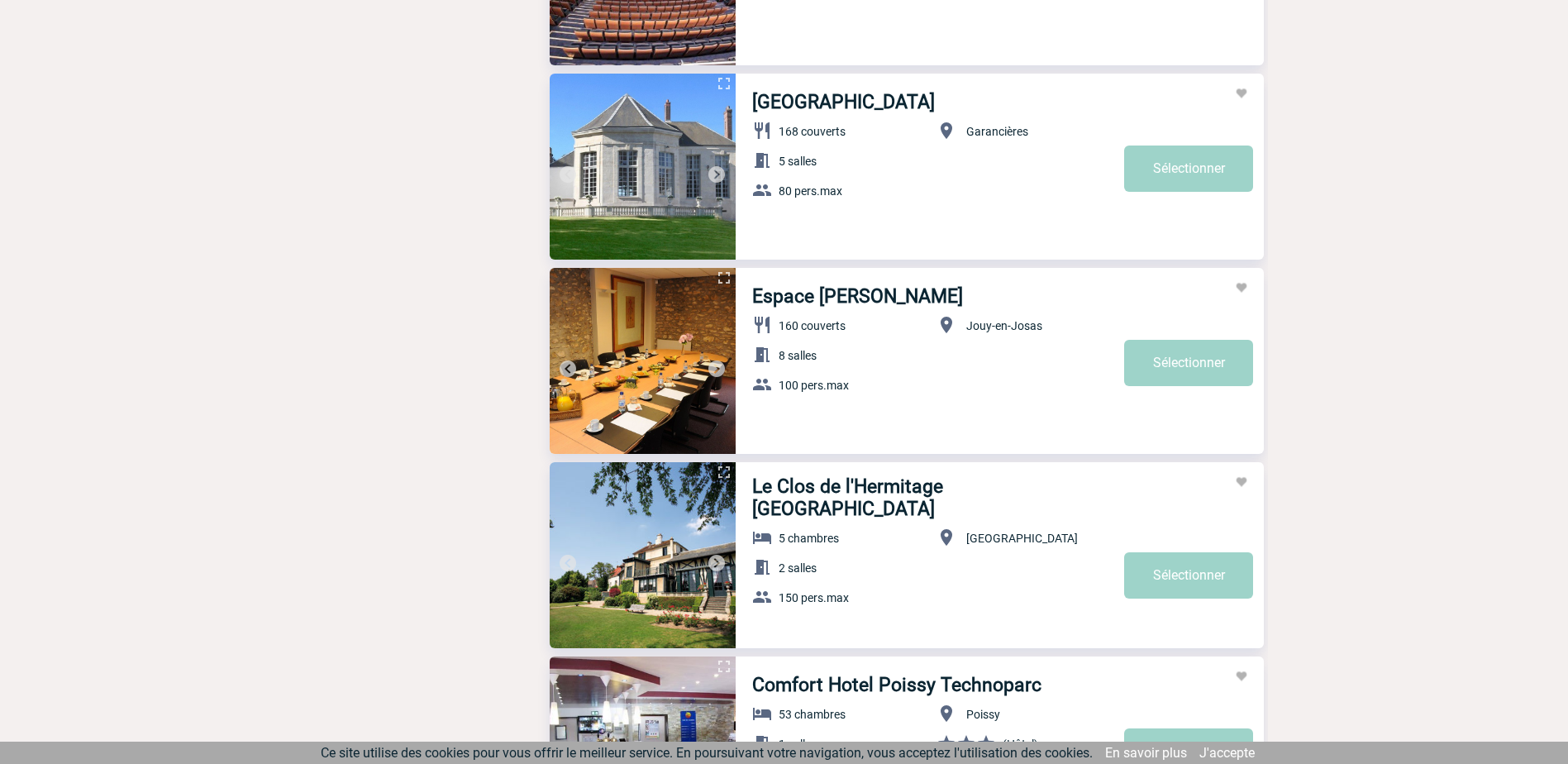
click at [714, 366] on img at bounding box center [717, 369] width 20 height 20
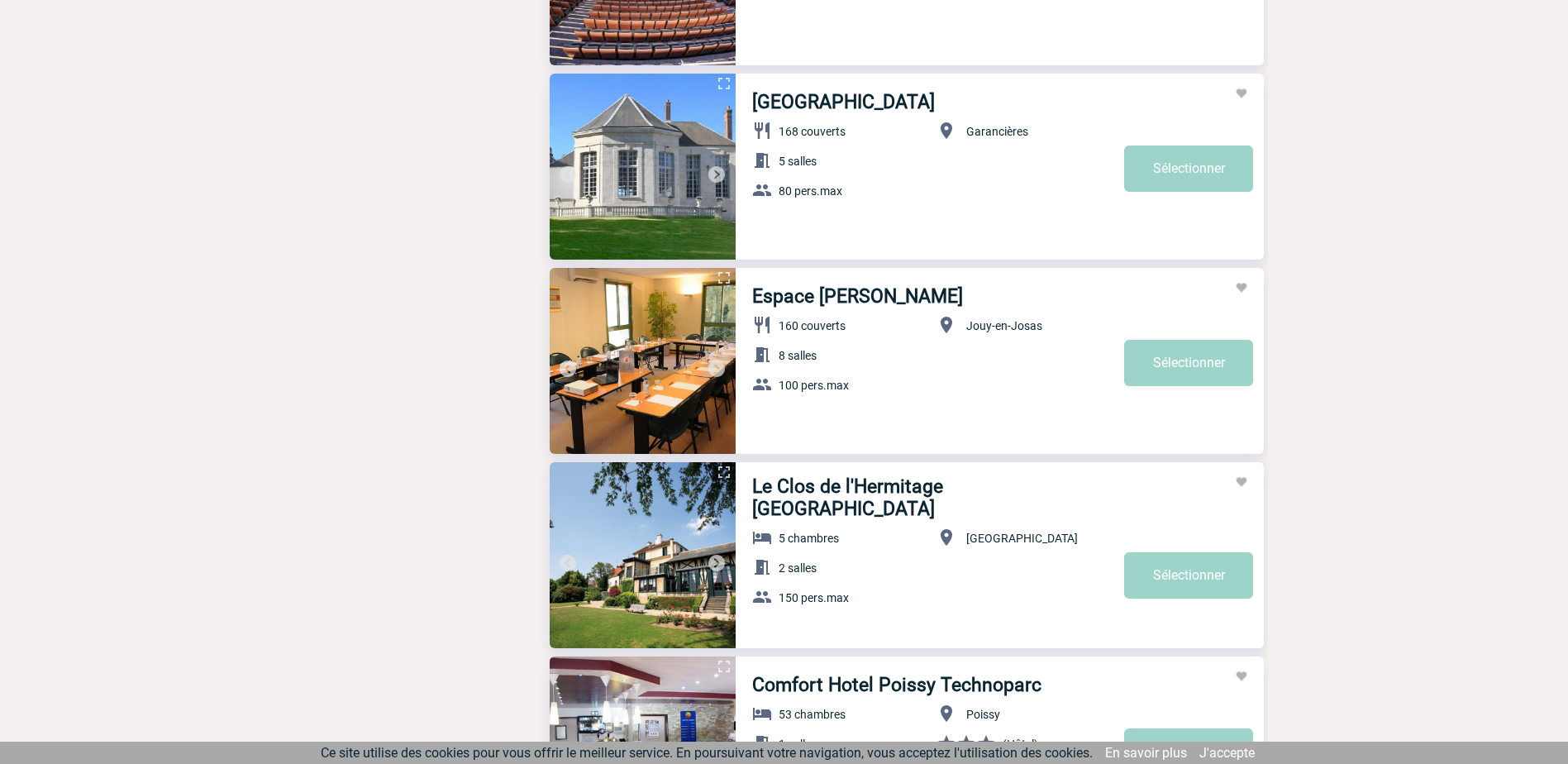
click at [714, 366] on img at bounding box center [717, 369] width 20 height 20
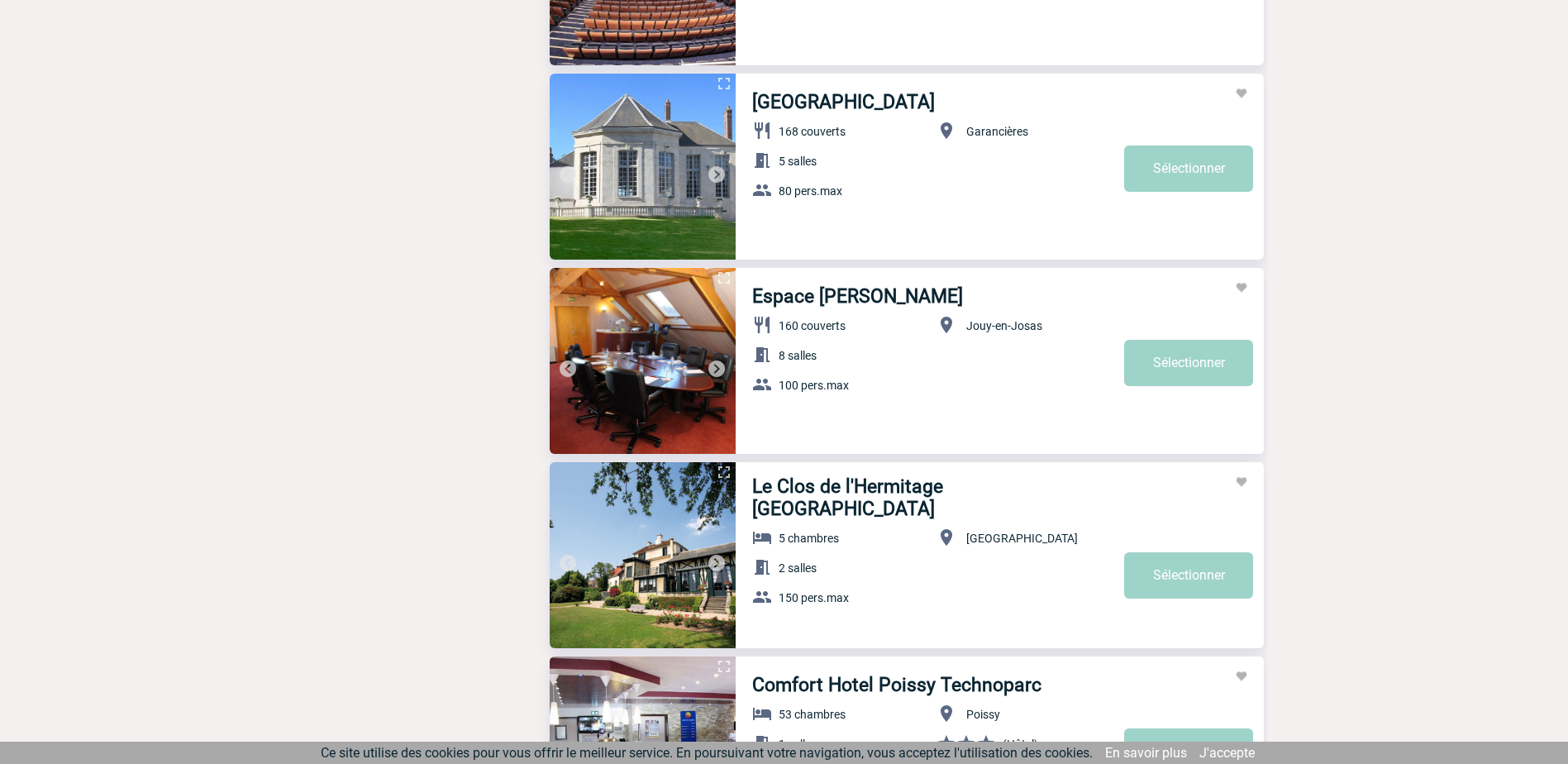
click at [714, 366] on img at bounding box center [717, 369] width 20 height 20
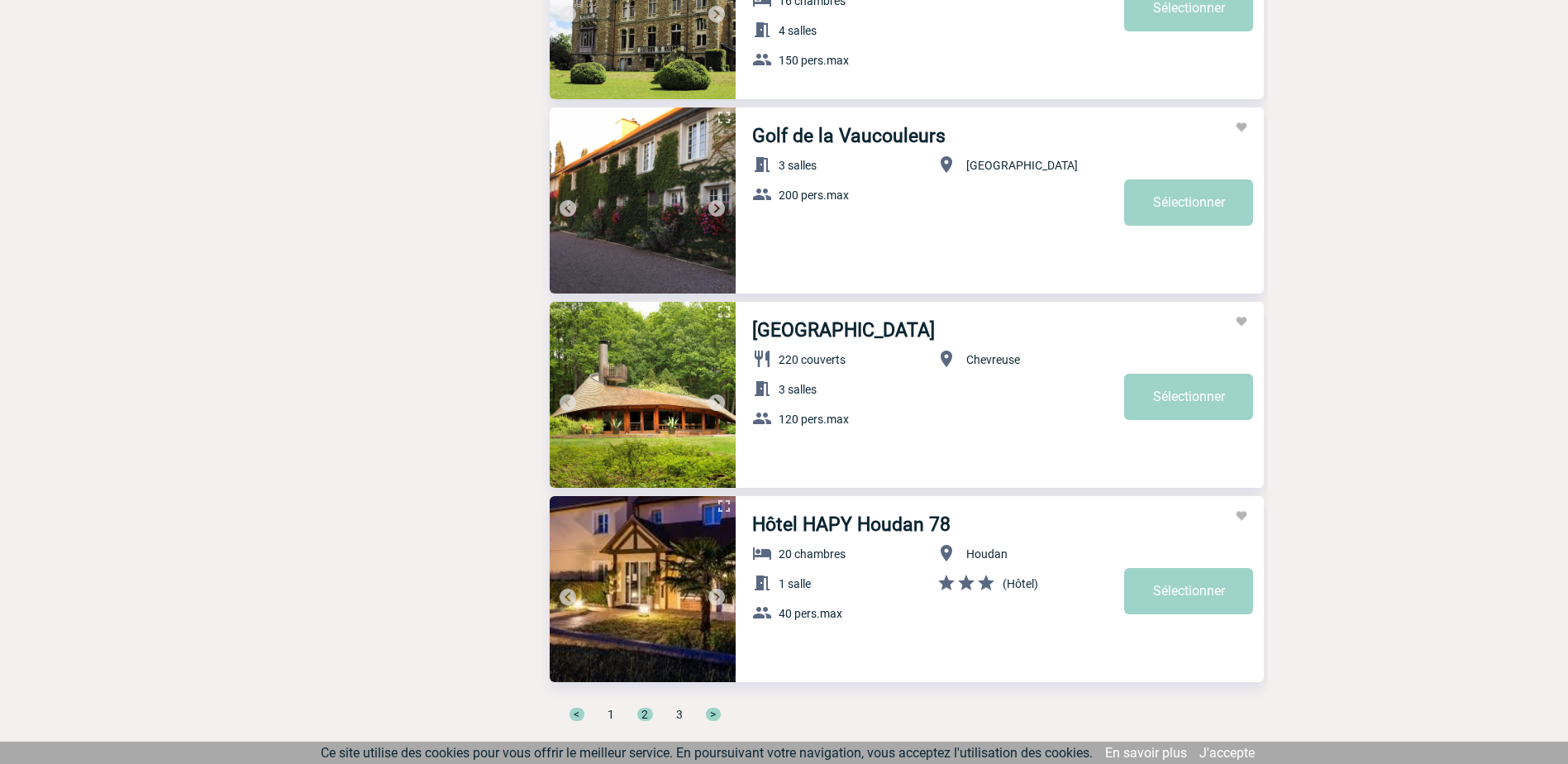
scroll to position [5366, 0]
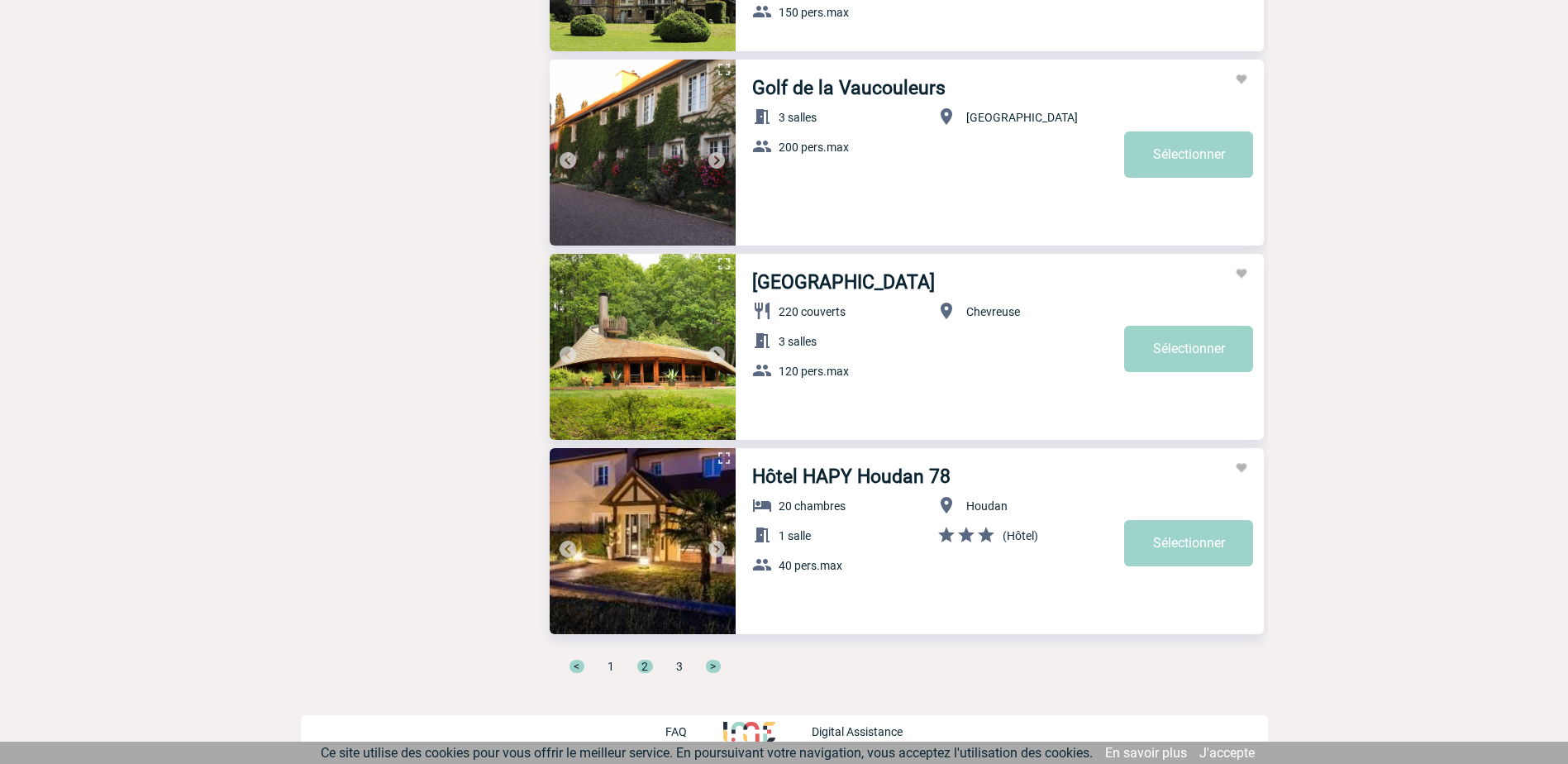
click at [716, 664] on span ">" at bounding box center [713, 665] width 15 height 13
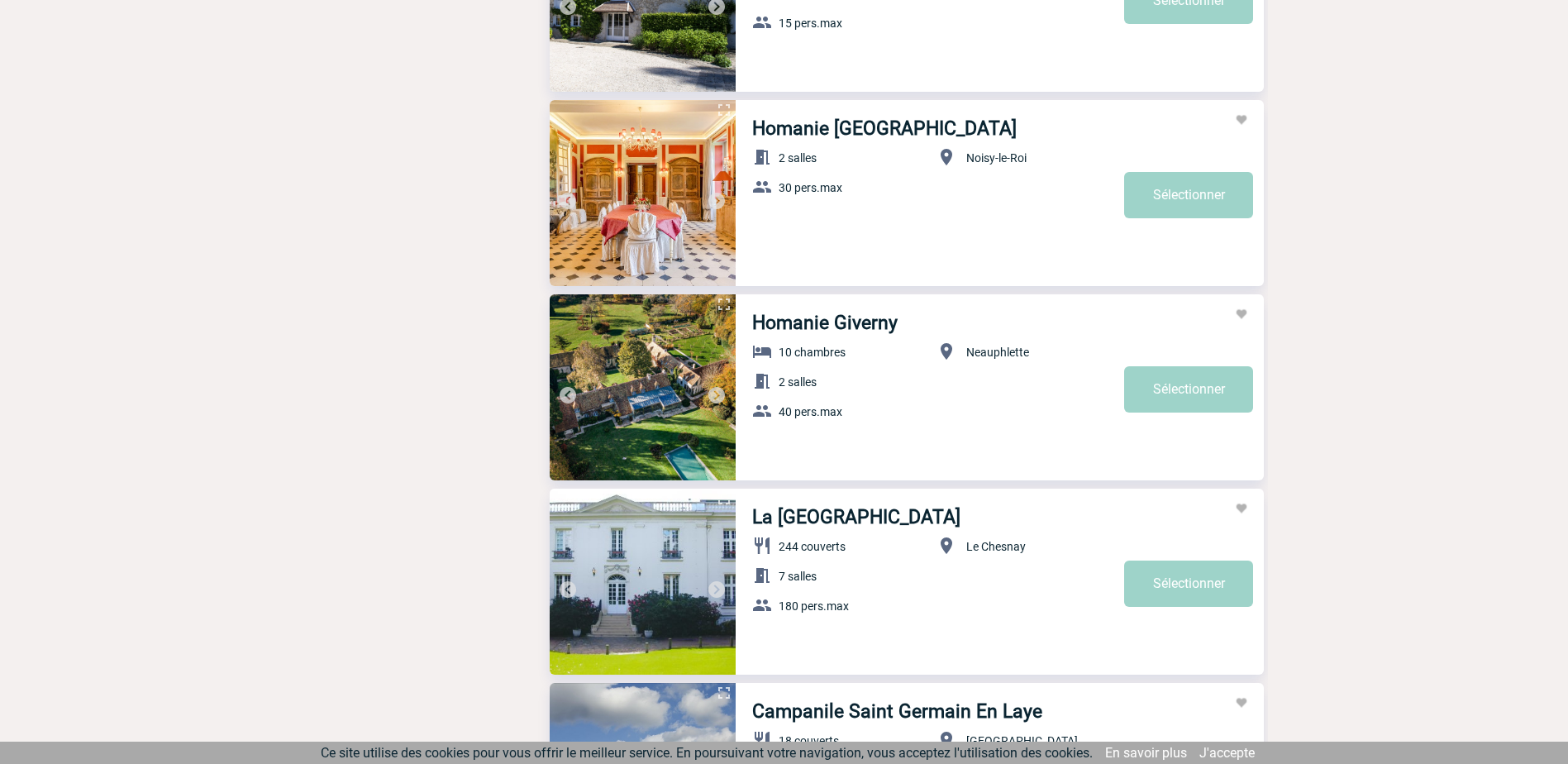
scroll to position [1488, 0]
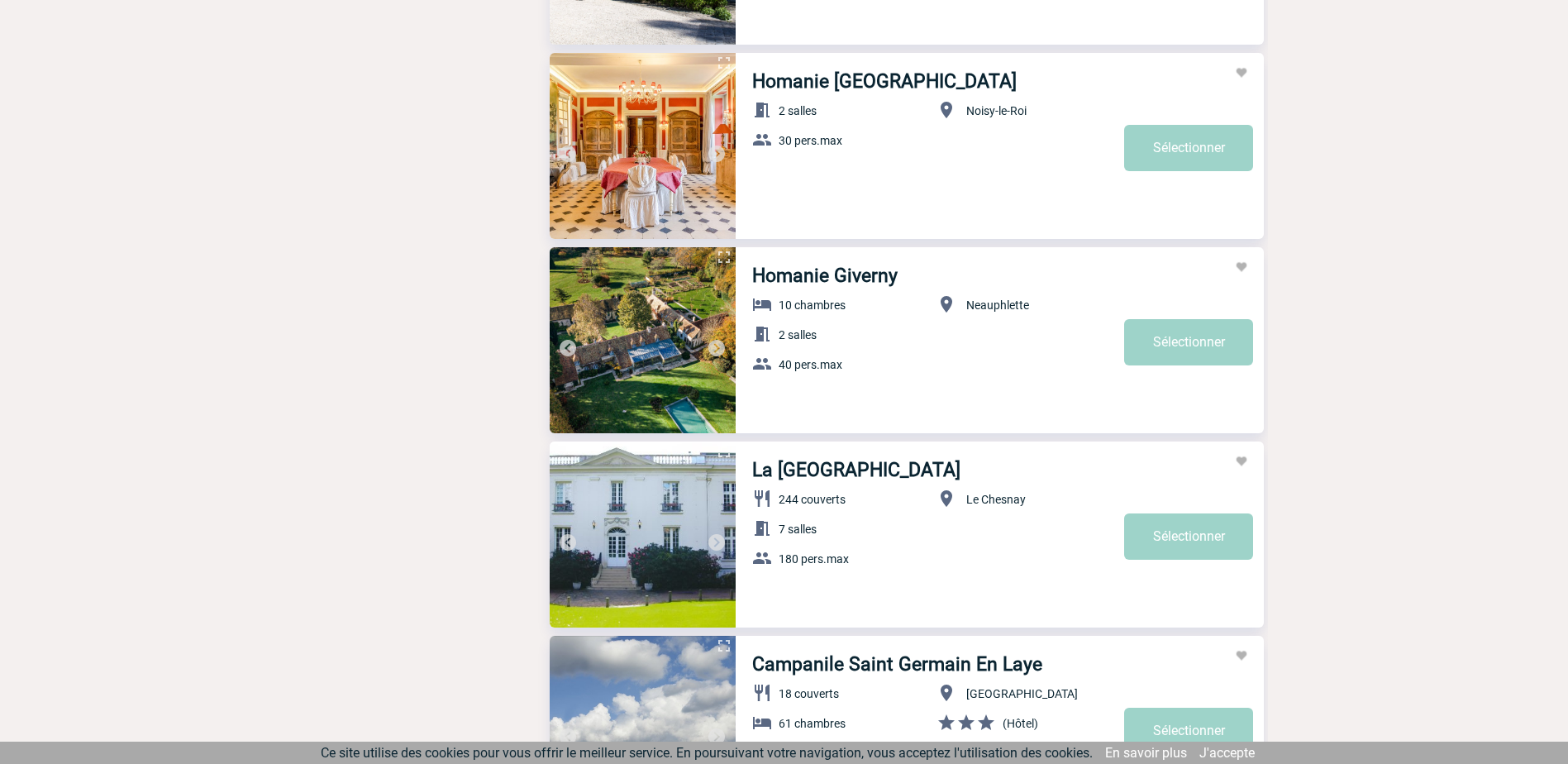
click at [713, 346] on img at bounding box center [717, 348] width 20 height 20
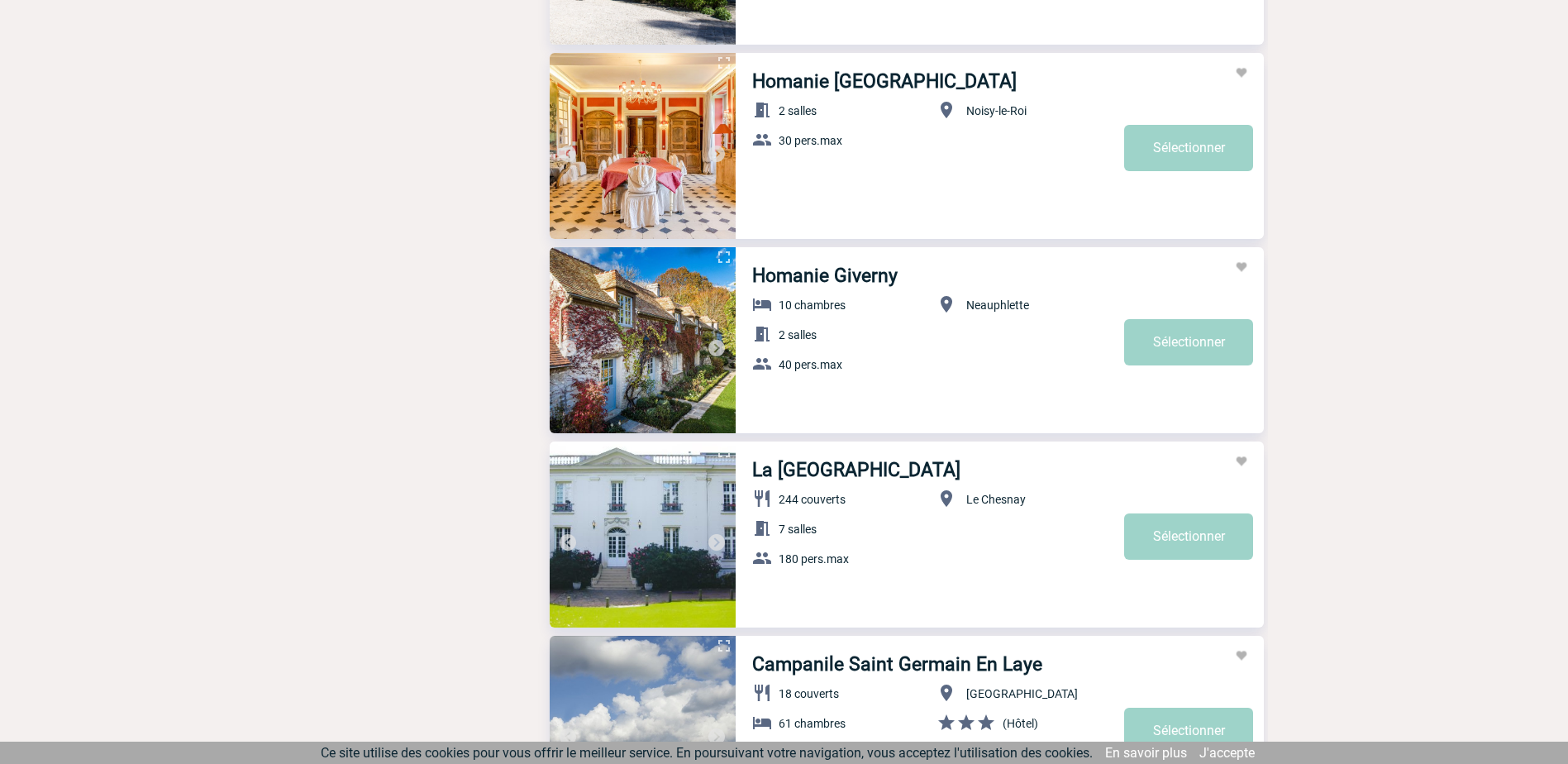
click at [713, 346] on img at bounding box center [717, 348] width 20 height 20
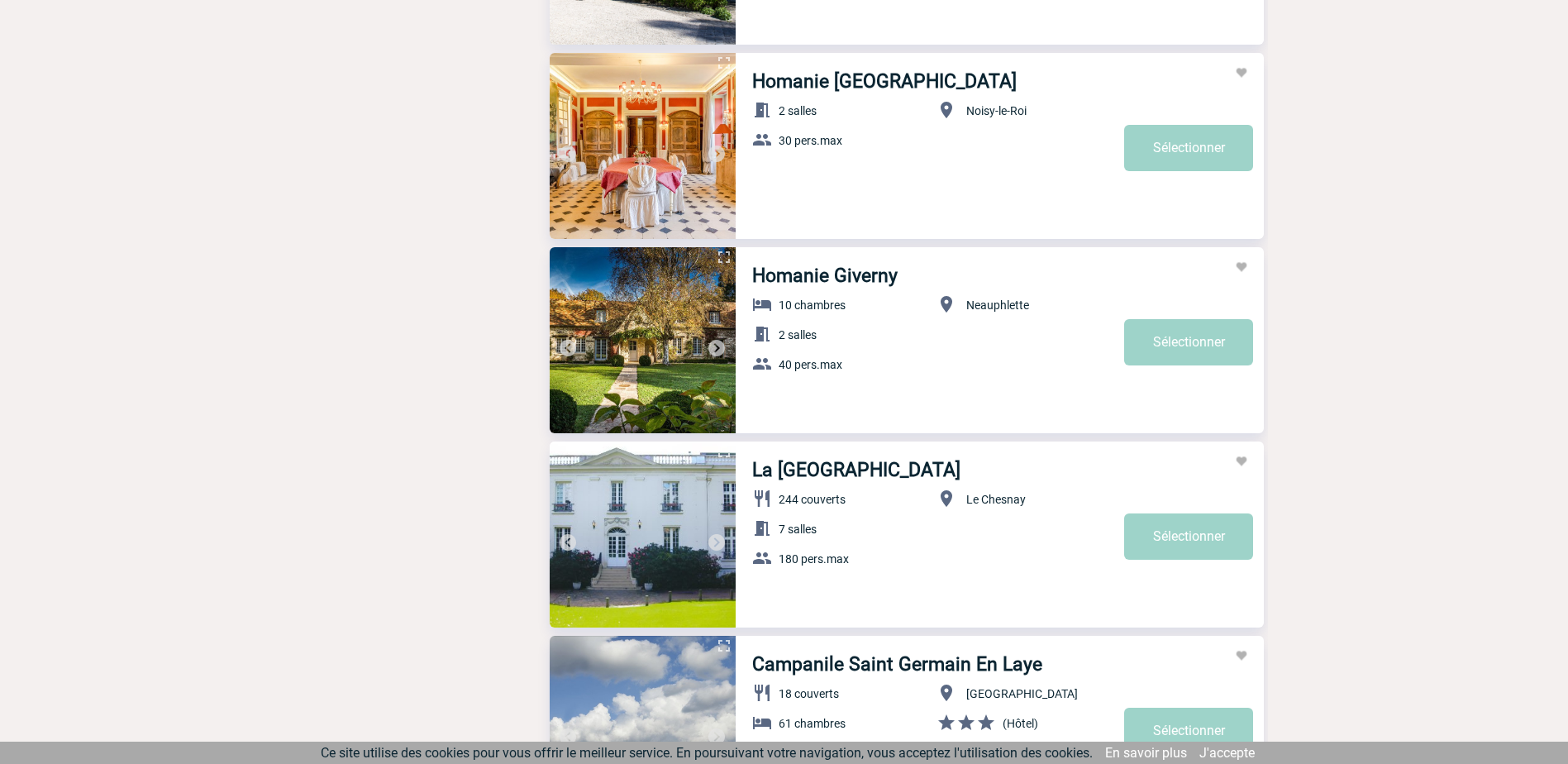
click at [713, 346] on img at bounding box center [717, 348] width 20 height 20
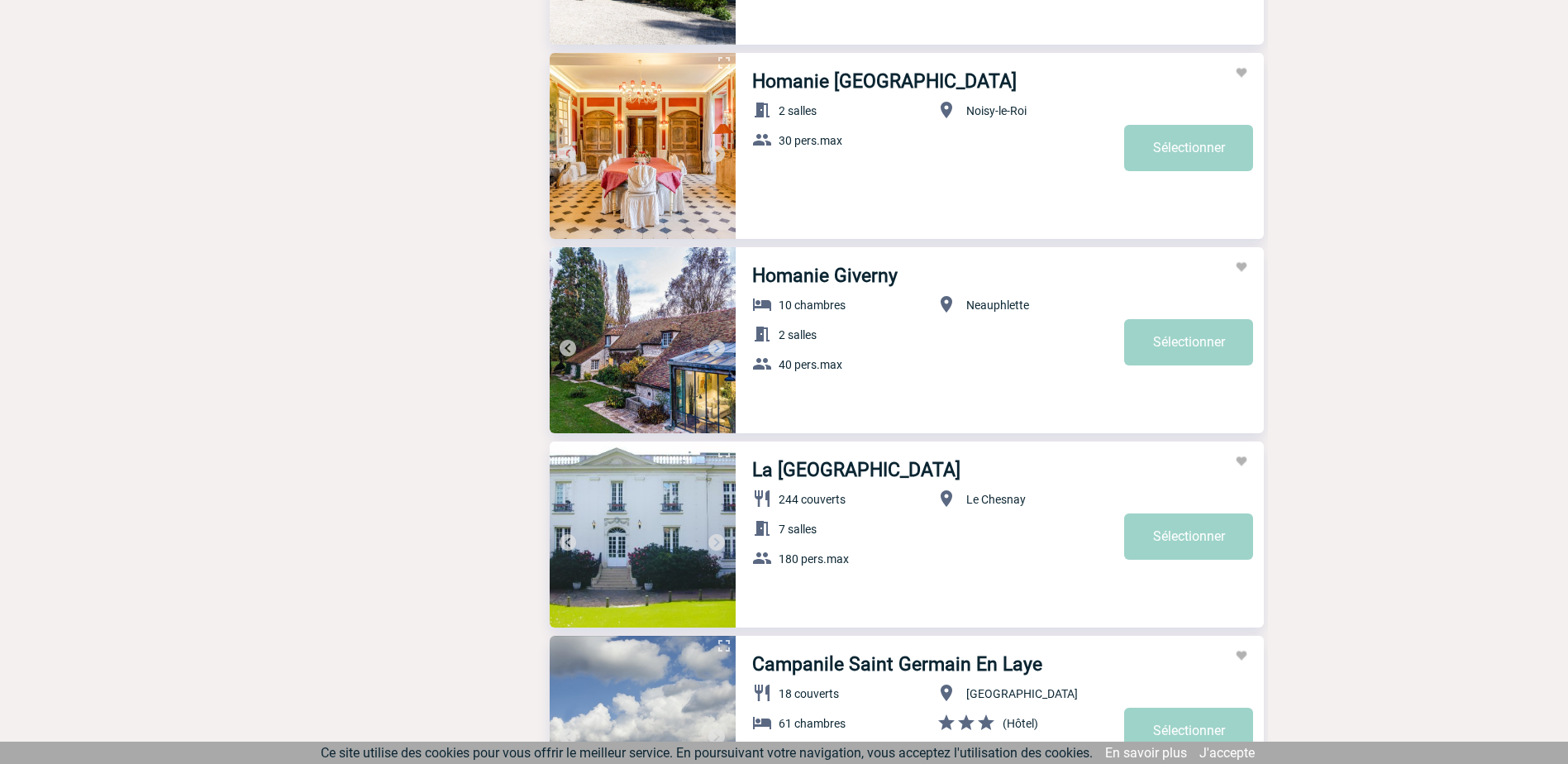
click at [713, 346] on img at bounding box center [717, 348] width 20 height 20
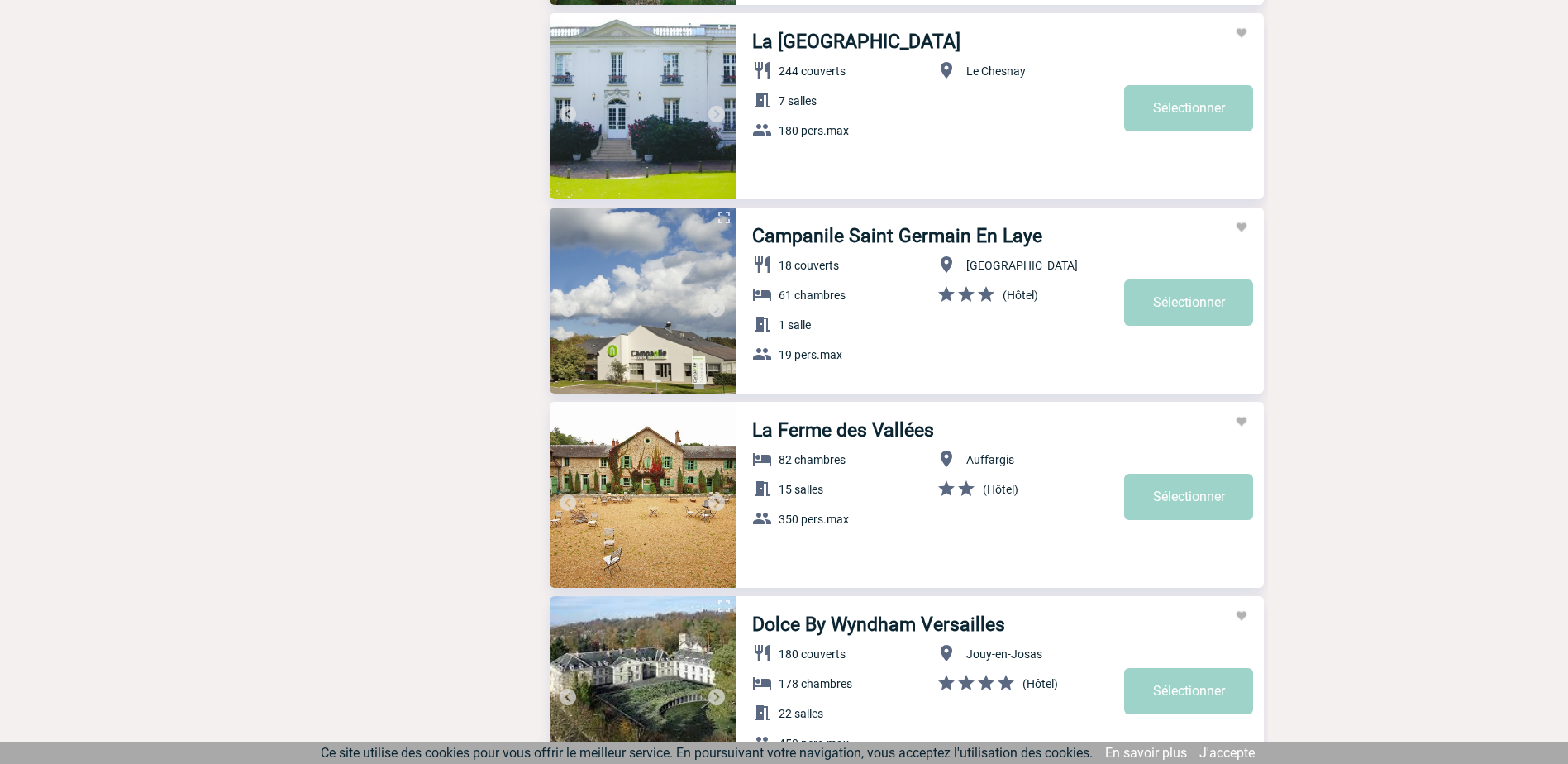
scroll to position [2067, 0]
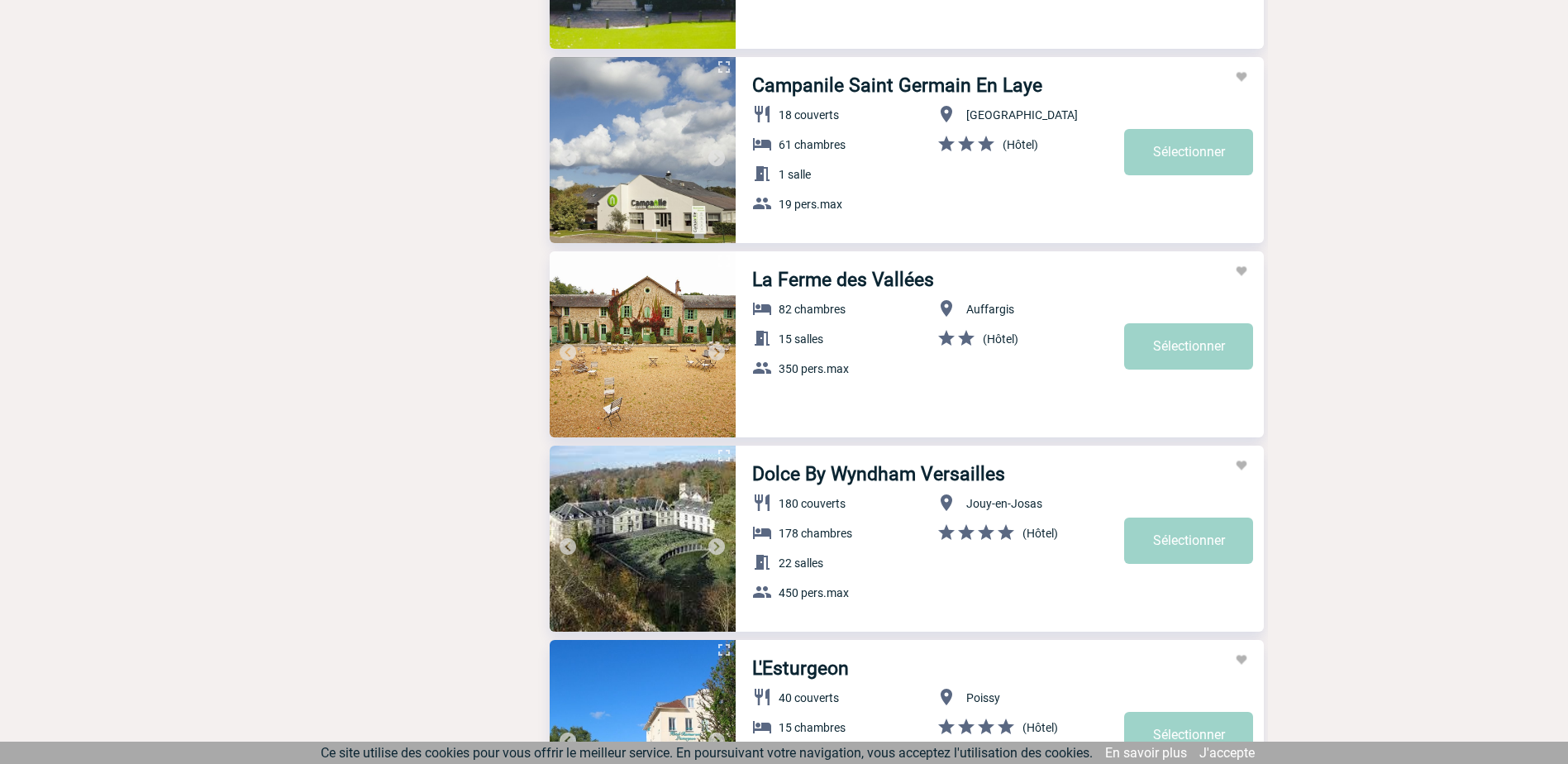
click at [716, 334] on img at bounding box center [642, 343] width 186 height 186
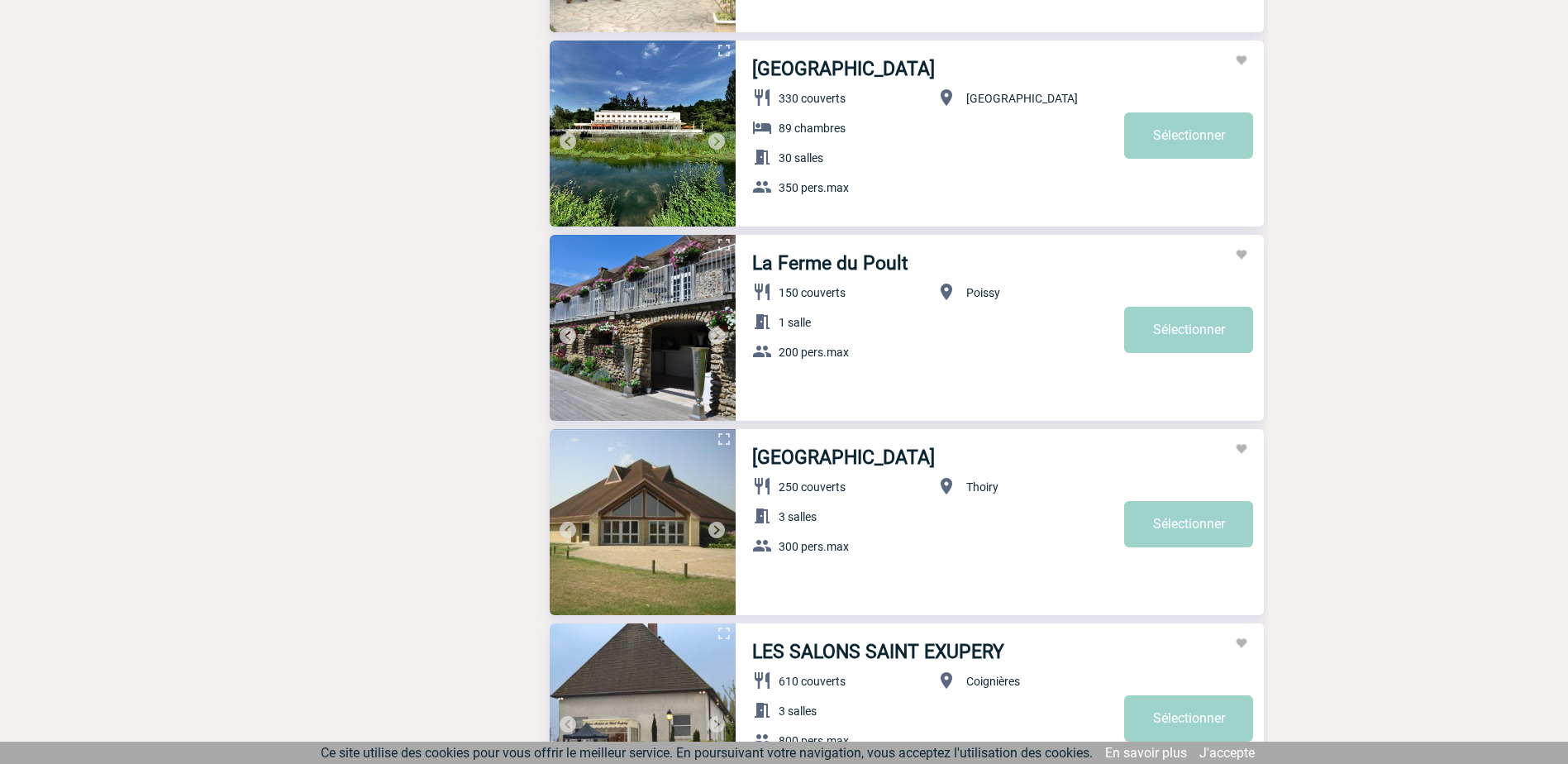
scroll to position [3720, 0]
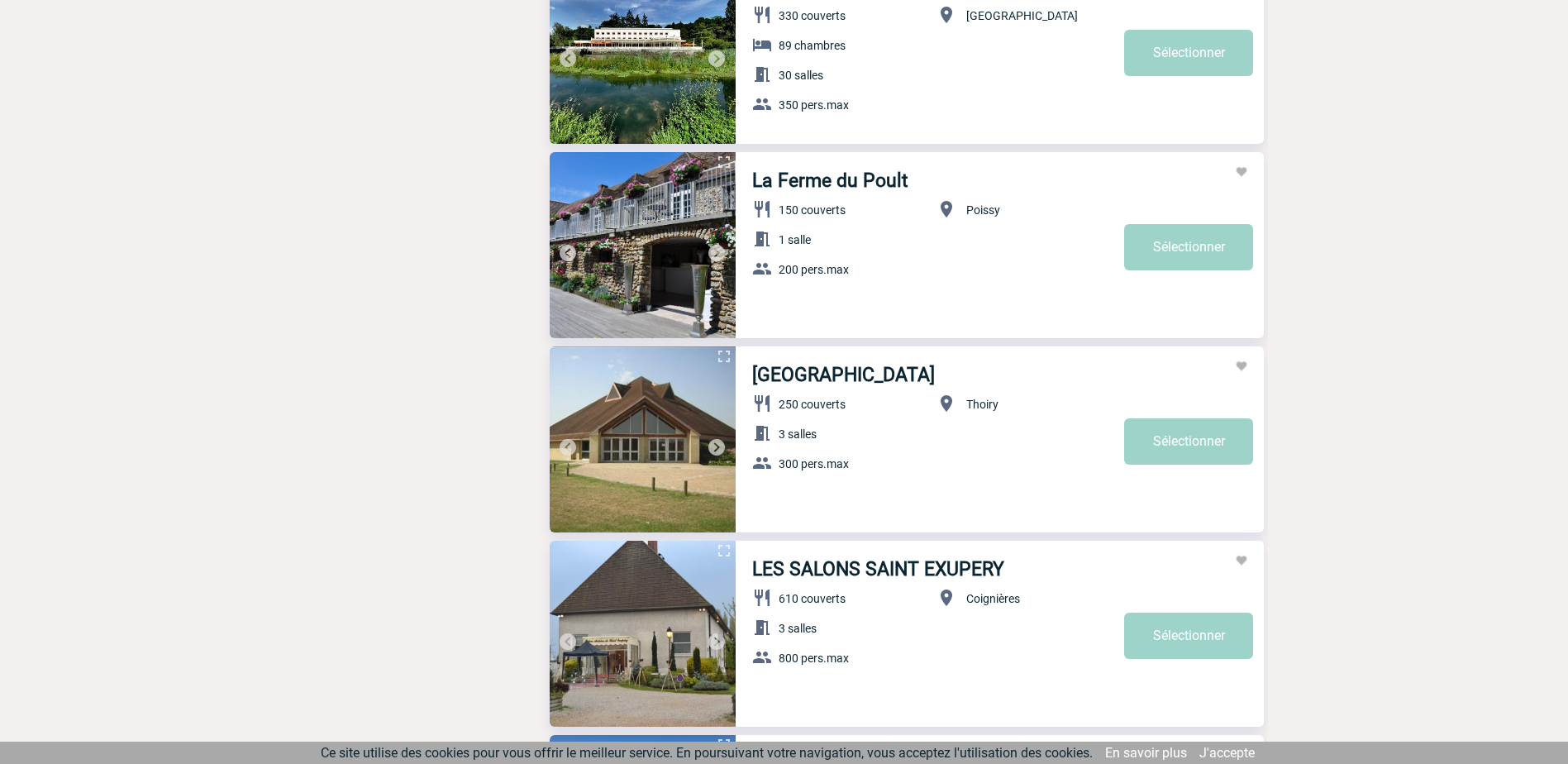
click at [718, 445] on img at bounding box center [717, 447] width 20 height 20
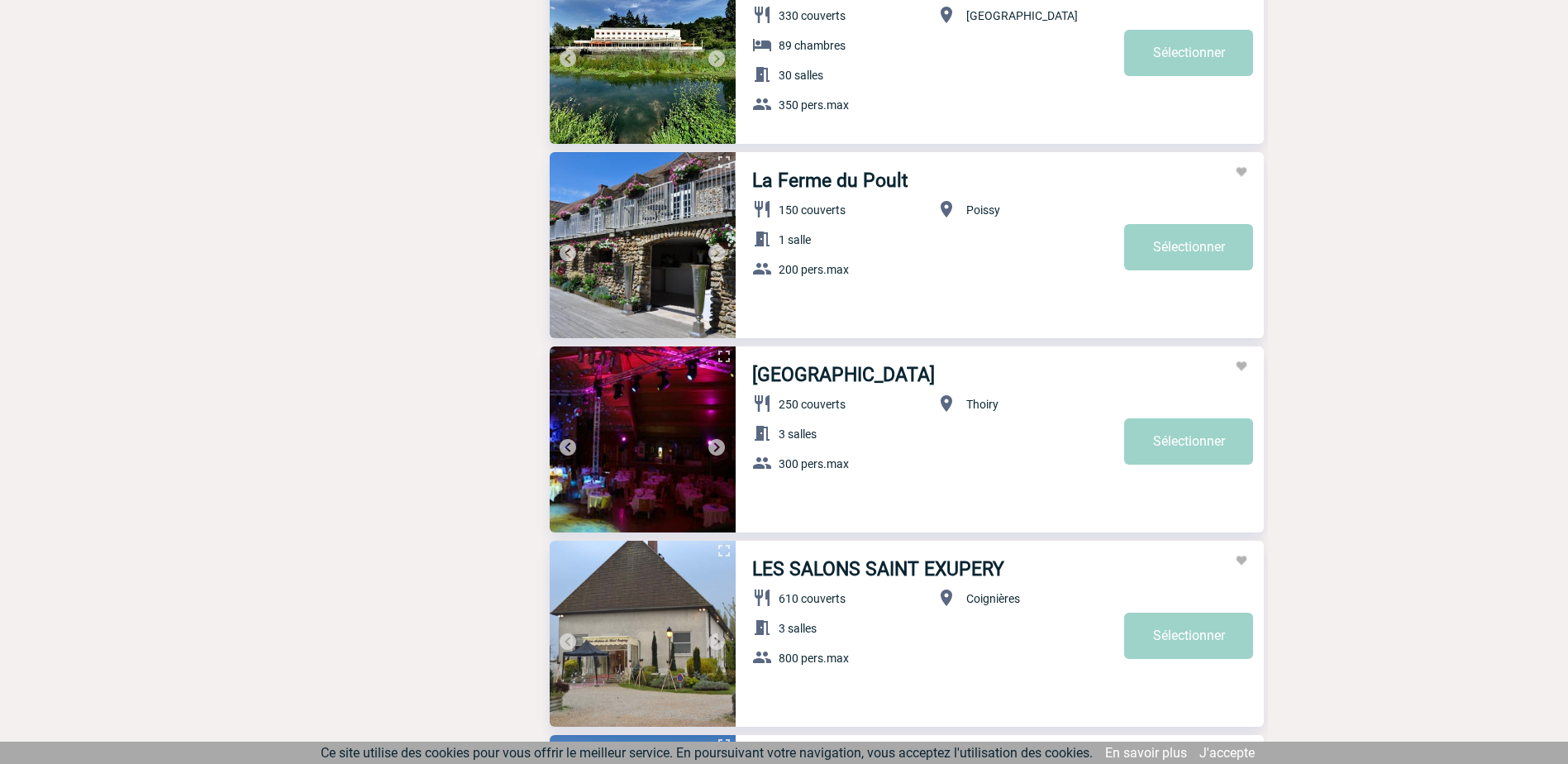
click at [718, 445] on img at bounding box center [717, 447] width 20 height 20
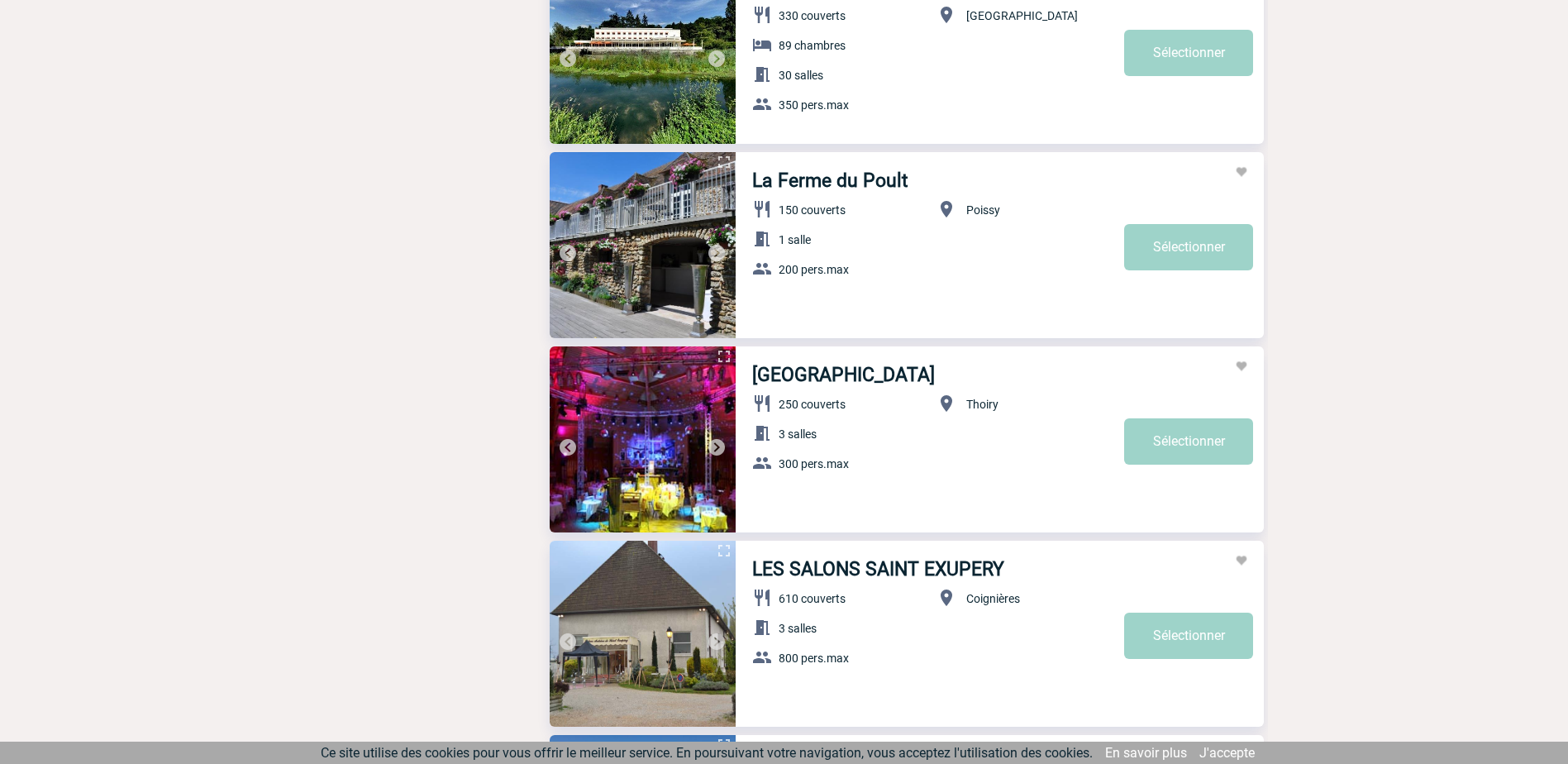
click at [718, 445] on img at bounding box center [717, 447] width 20 height 20
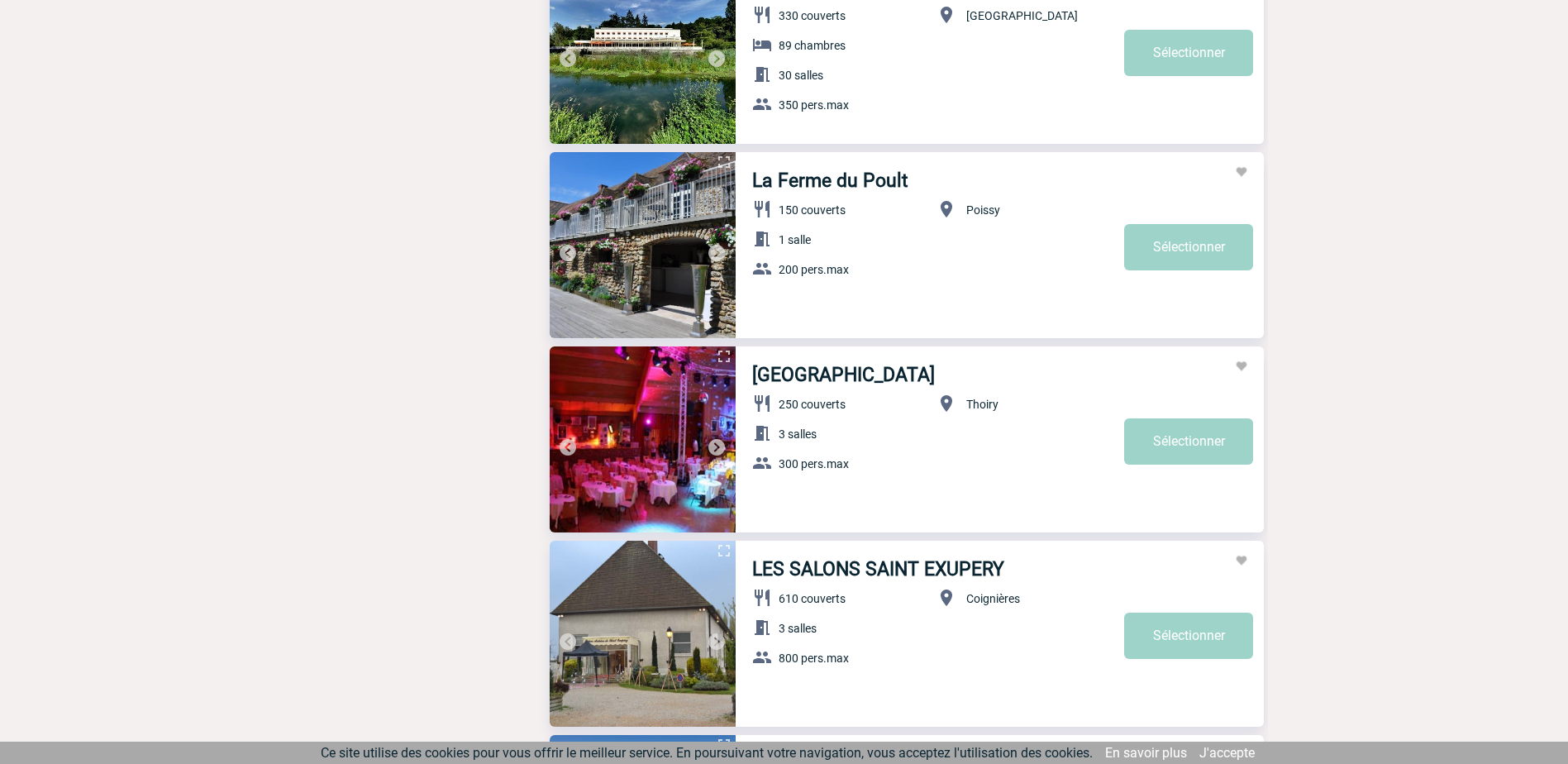
click at [718, 445] on img at bounding box center [717, 447] width 20 height 20
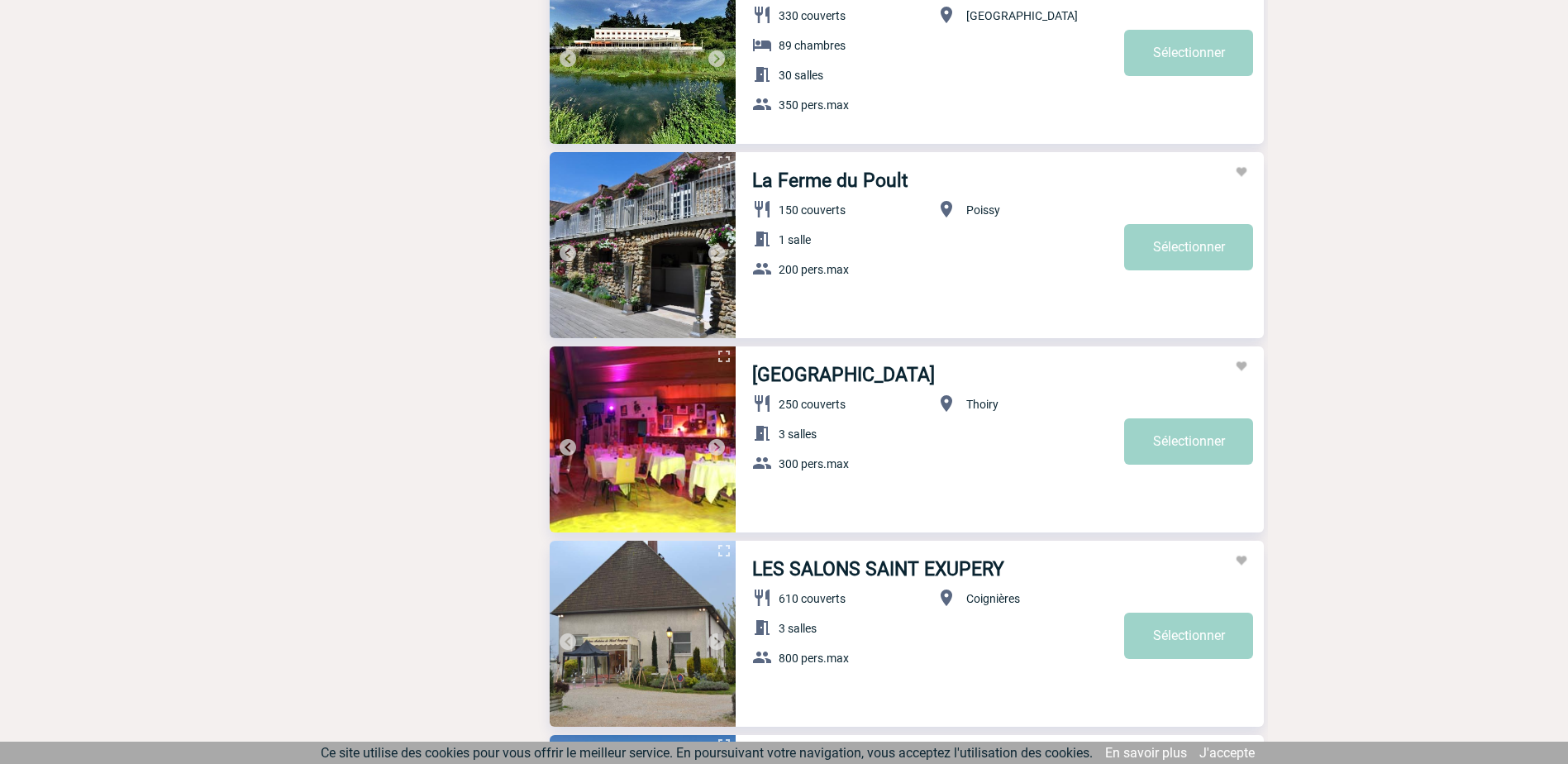
click at [718, 445] on img at bounding box center [717, 447] width 20 height 20
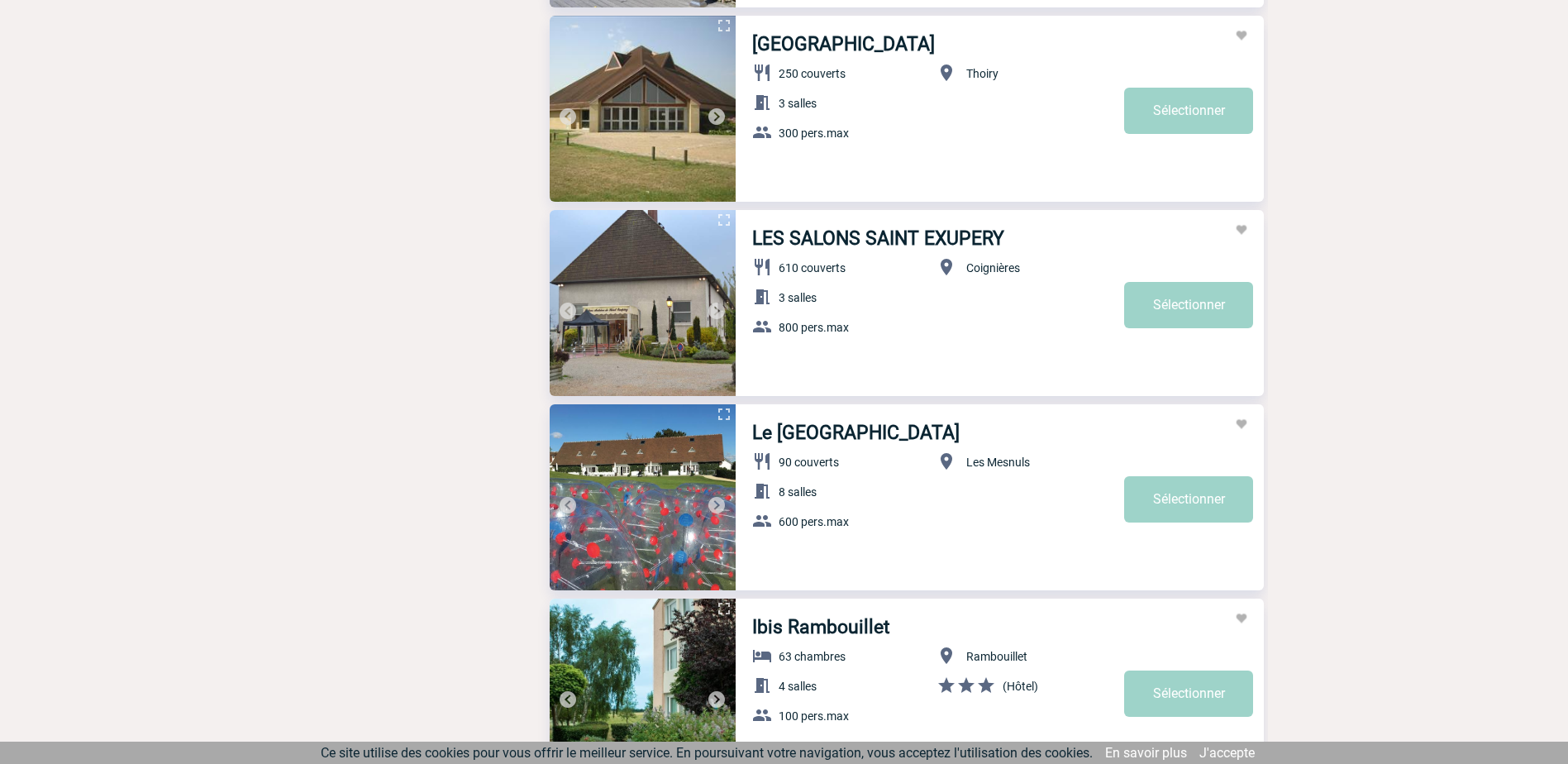
scroll to position [4395, 0]
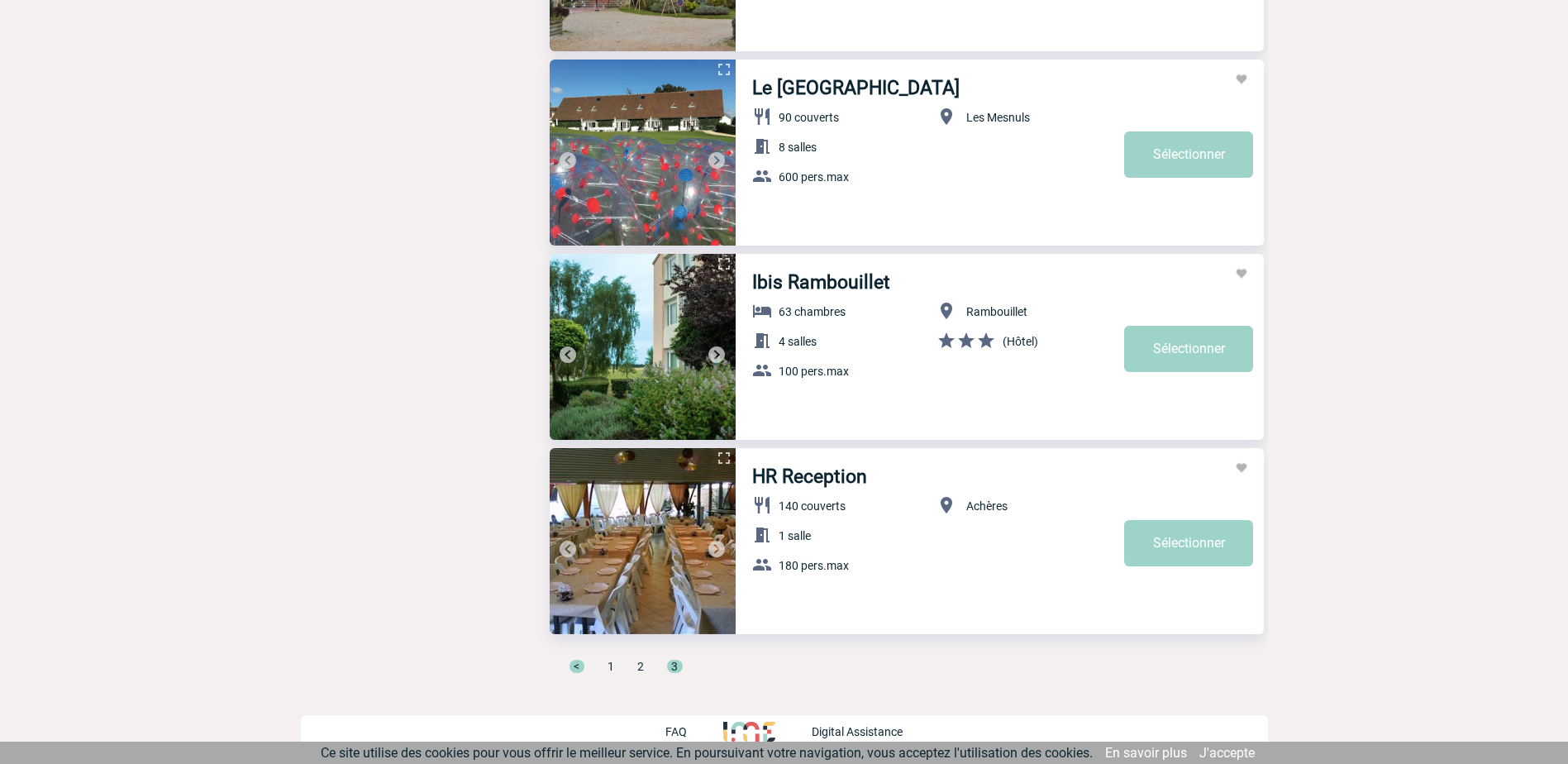
click at [610, 669] on span "1" at bounding box center [611, 665] width 7 height 13
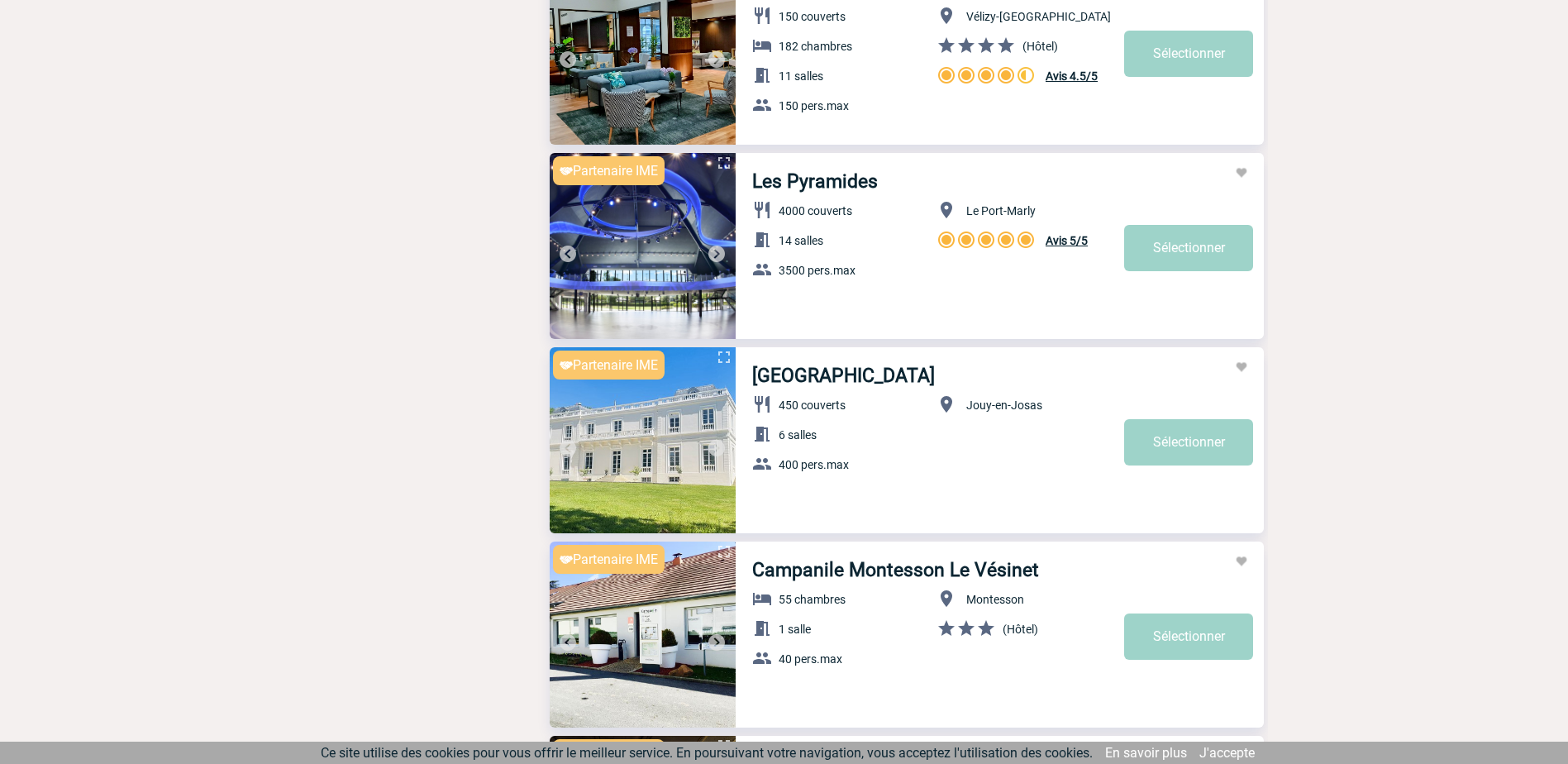
scroll to position [3720, 0]
click at [1190, 444] on link "Sélectionner" at bounding box center [1189, 441] width 129 height 47
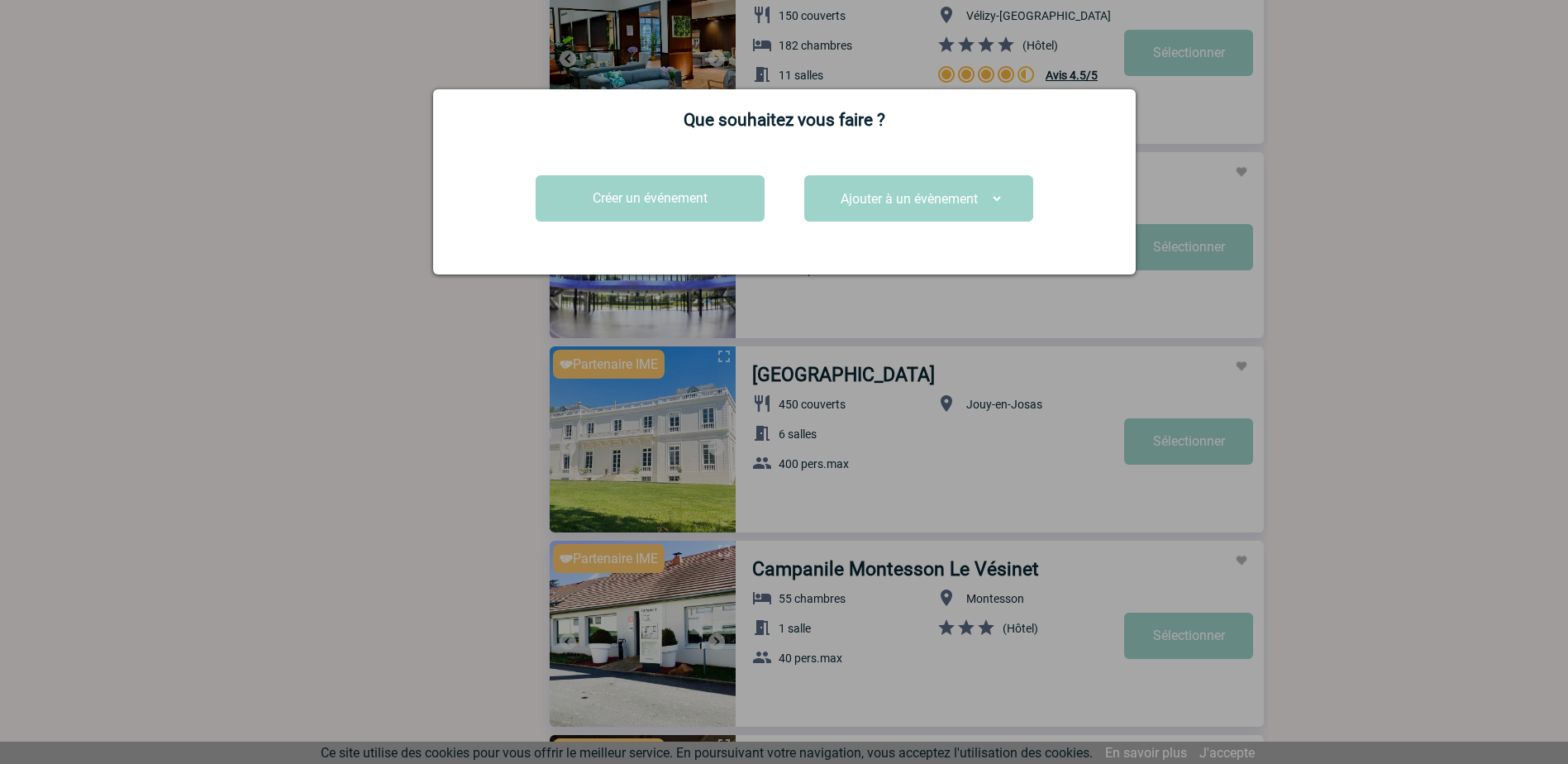
click at [995, 199] on select "Ajouter à un évènement" at bounding box center [918, 198] width 170 height 26
click at [643, 198] on button "Créer un événement" at bounding box center [650, 198] width 229 height 47
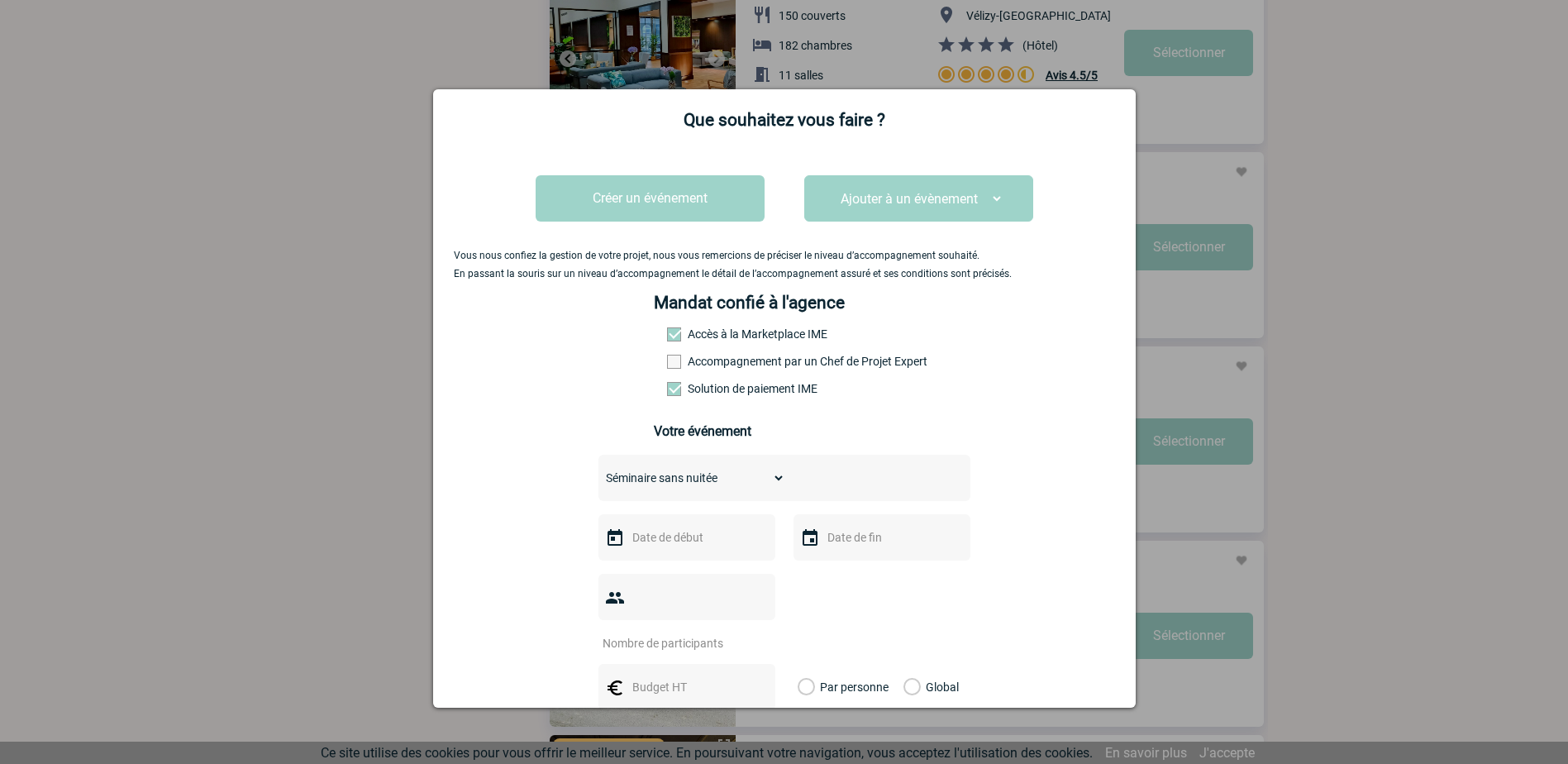
click at [685, 539] on input "text" at bounding box center [686, 537] width 114 height 21
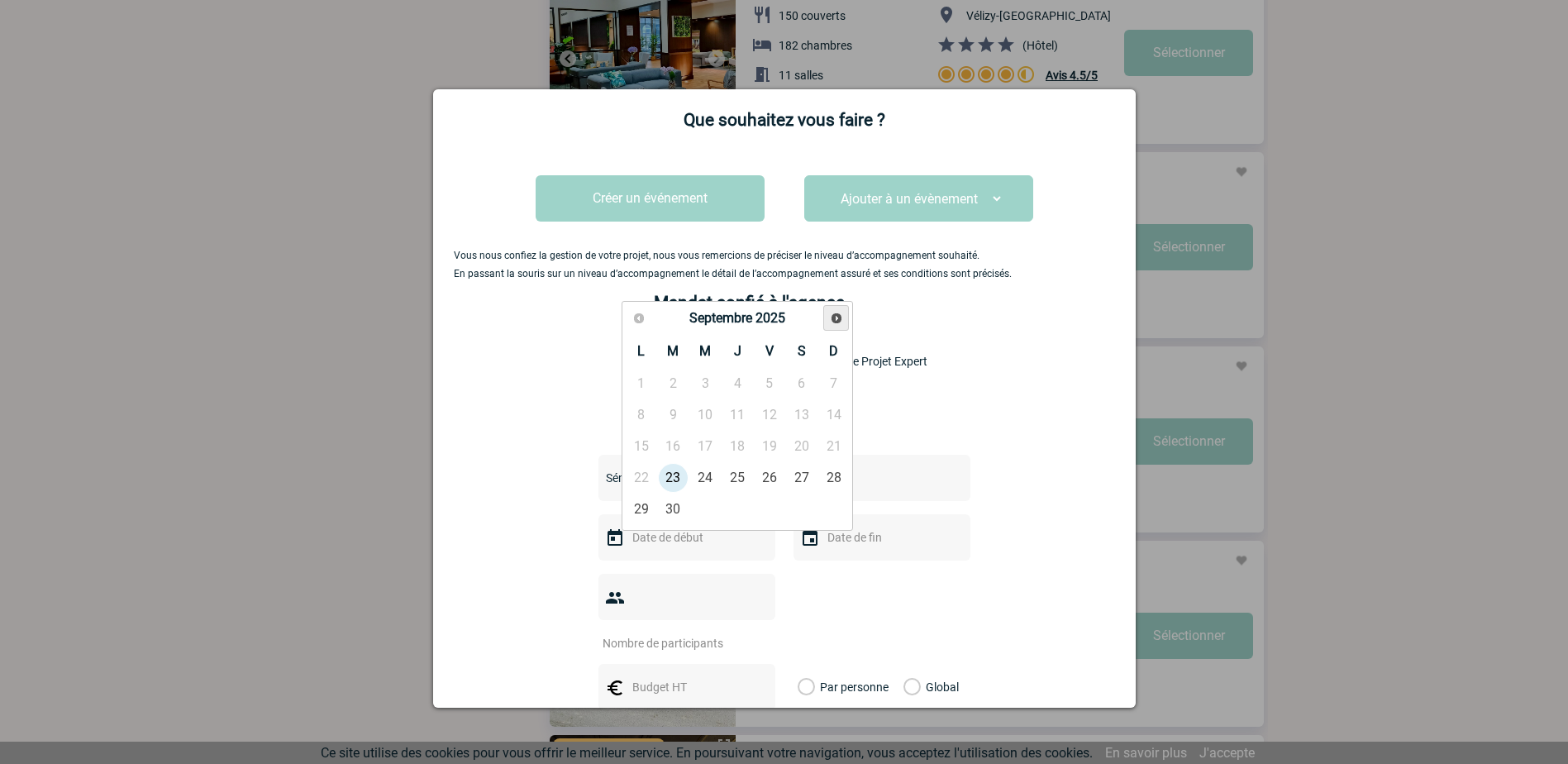
click at [838, 319] on span "Suivant" at bounding box center [836, 318] width 13 height 13
click at [738, 502] on link "27" at bounding box center [738, 510] width 31 height 30
type input "27-11-2025"
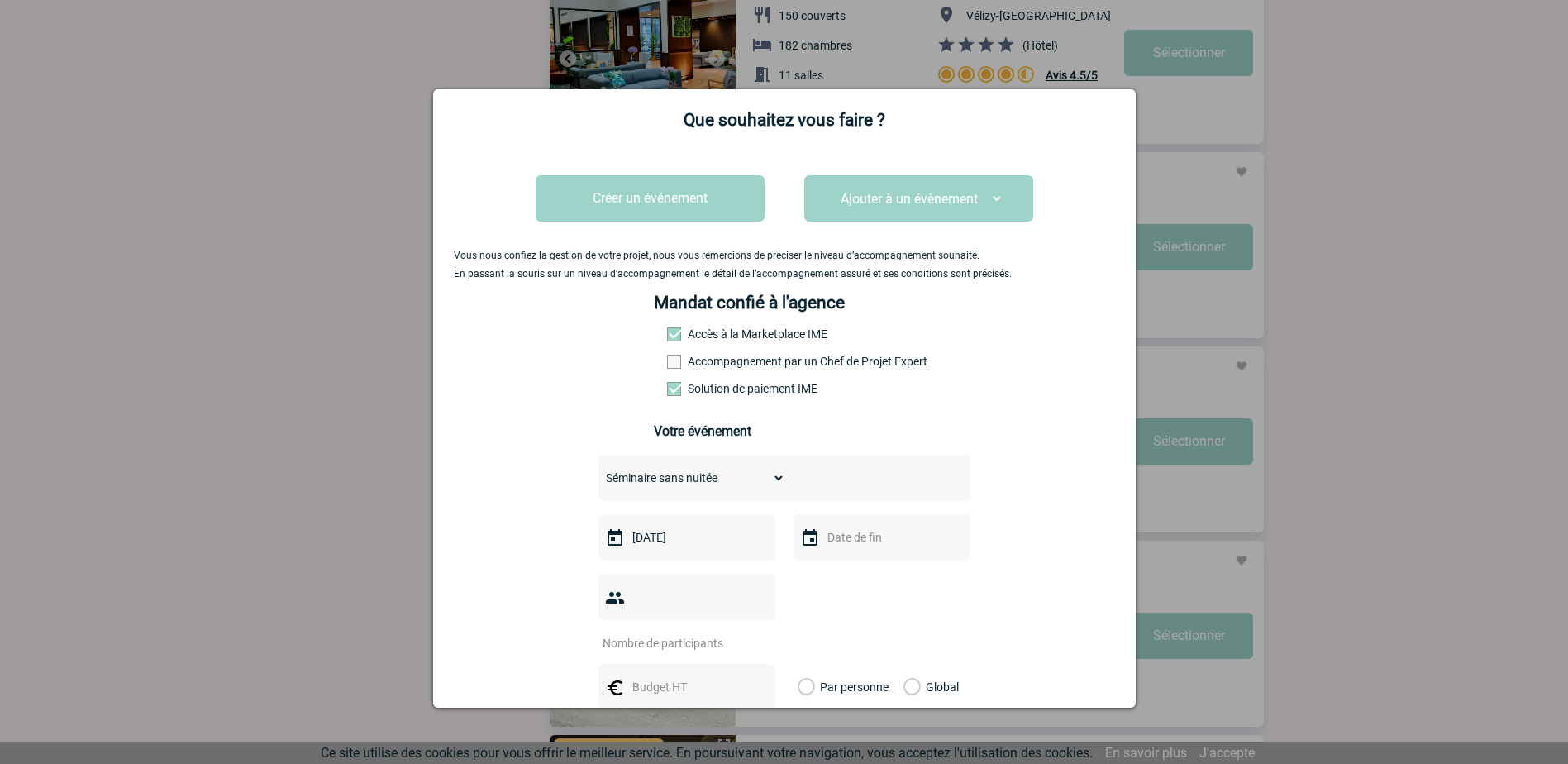
click at [891, 545] on input "text" at bounding box center [880, 537] width 114 height 21
click at [929, 508] on link "27" at bounding box center [932, 510] width 31 height 30
type input "27-11-2025"
click at [709, 632] on input "number" at bounding box center [676, 643] width 156 height 21
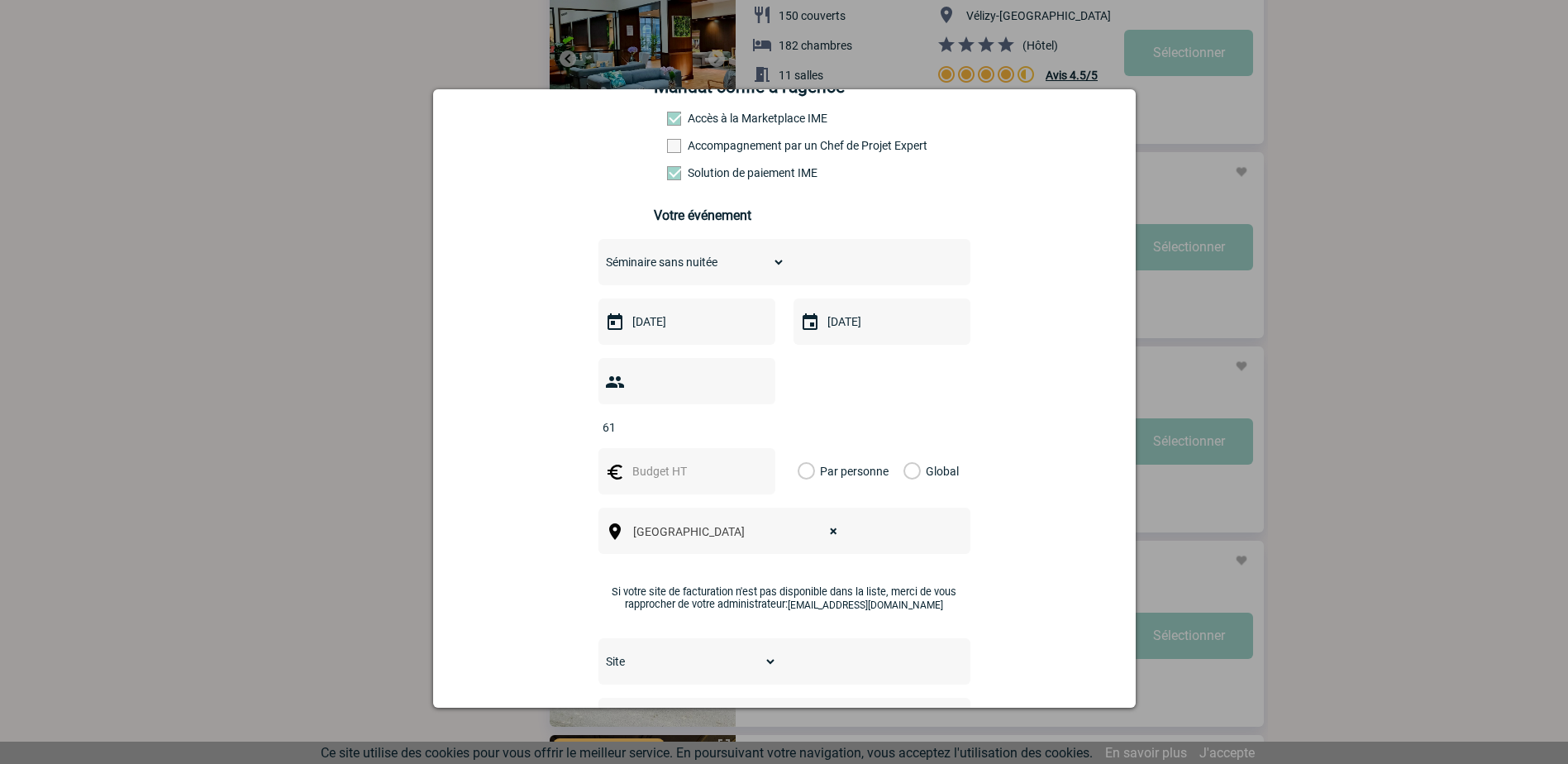
scroll to position [220, 0]
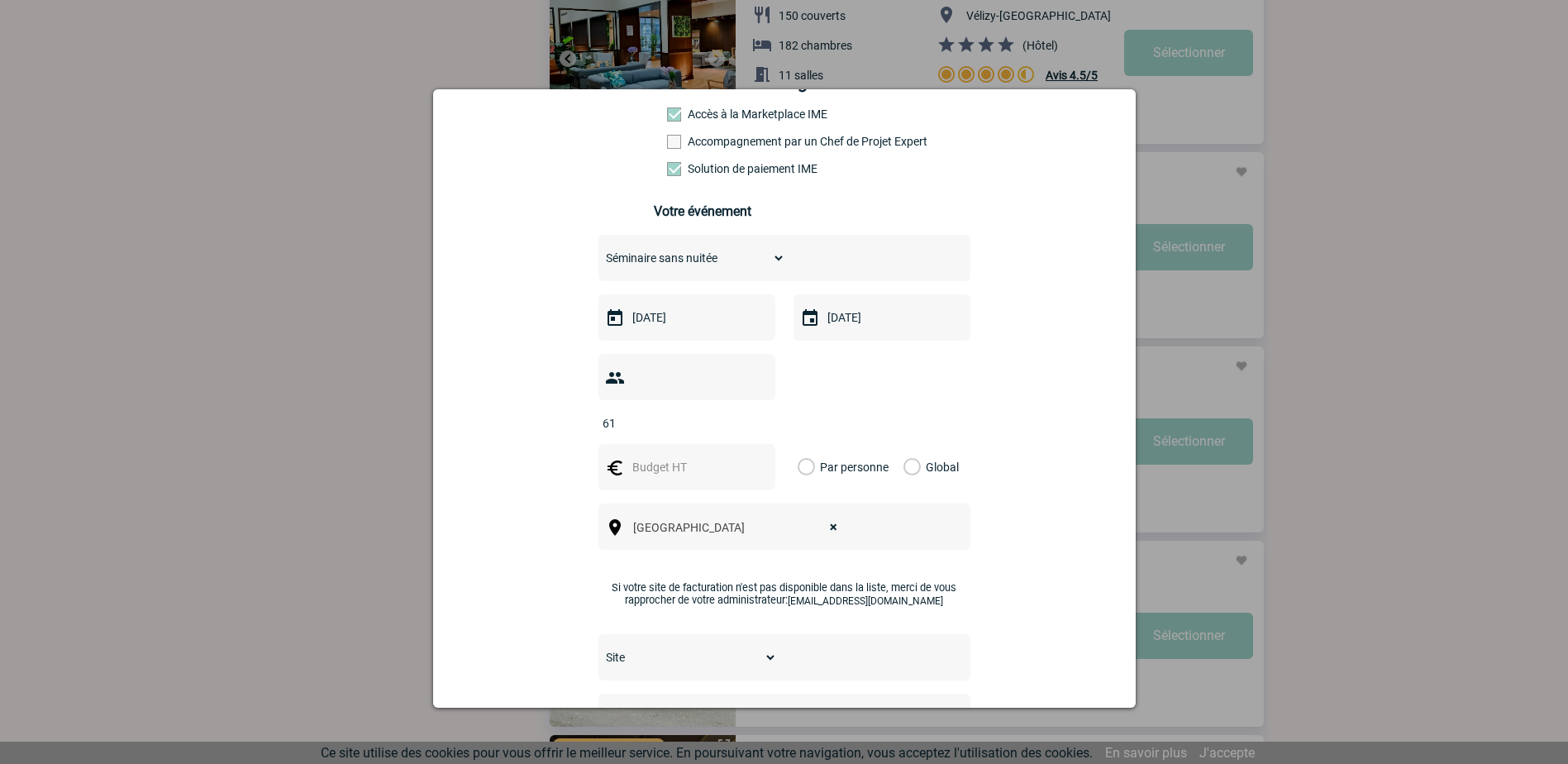
type input "61"
click at [801, 444] on label "Par personne" at bounding box center [806, 466] width 18 height 47
click at [0, 0] on input "Par personne" at bounding box center [0, 0] width 0 height 0
click at [685, 456] on input "text" at bounding box center [686, 466] width 114 height 21
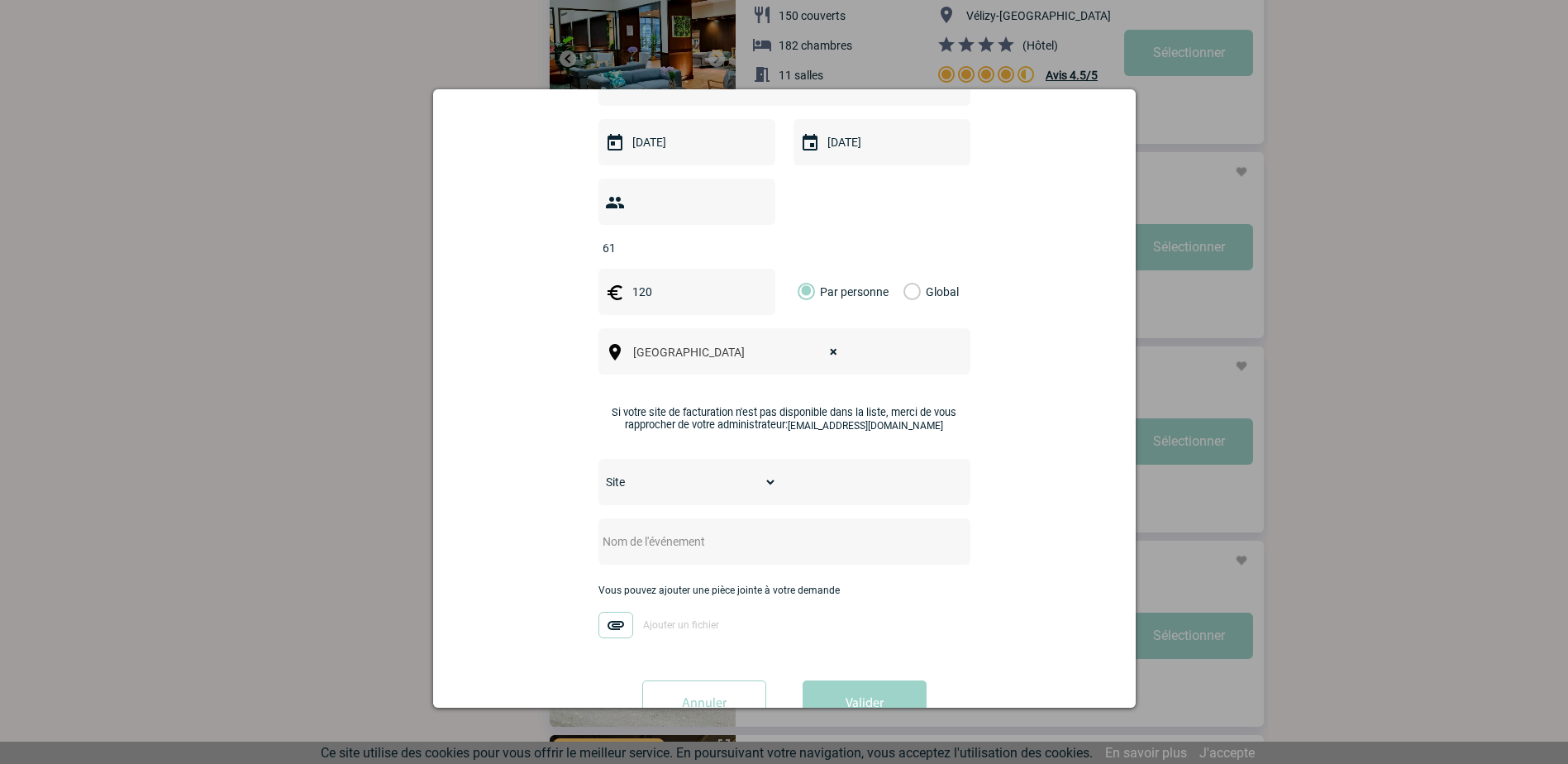
scroll to position [425, 0]
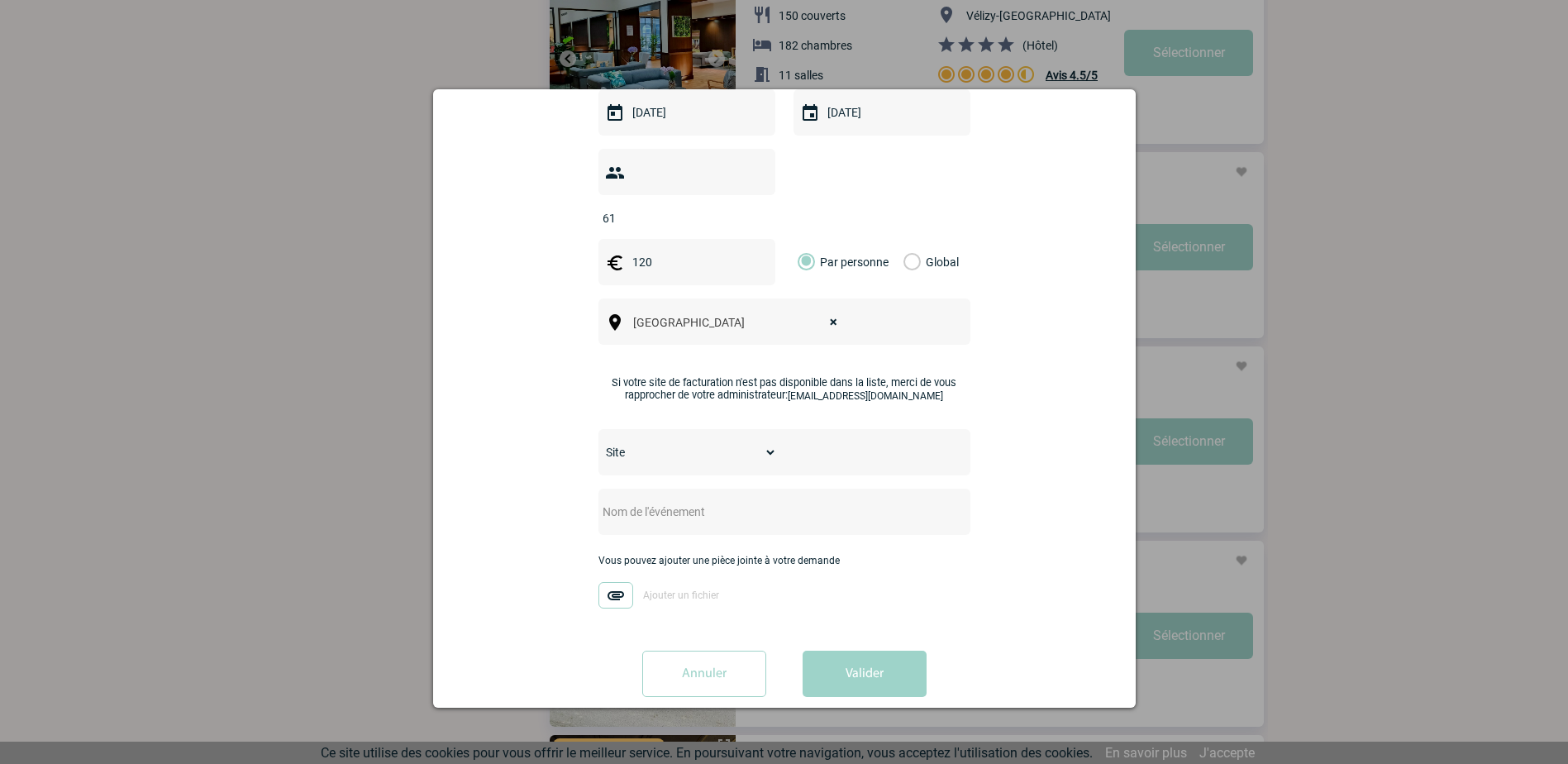
type input "120"
click at [720, 440] on select "Site SITE DE BOULOGNE-BILLANCOURT" at bounding box center [688, 452] width 179 height 23
click at [599, 440] on select "Site SITE DE BOULOGNE-BILLANCOURT" at bounding box center [688, 452] width 179 height 23
click at [777, 440] on select "Site SITE DE BOULOGNE-BILLANCOURT" at bounding box center [688, 452] width 179 height 23
select select "-1"
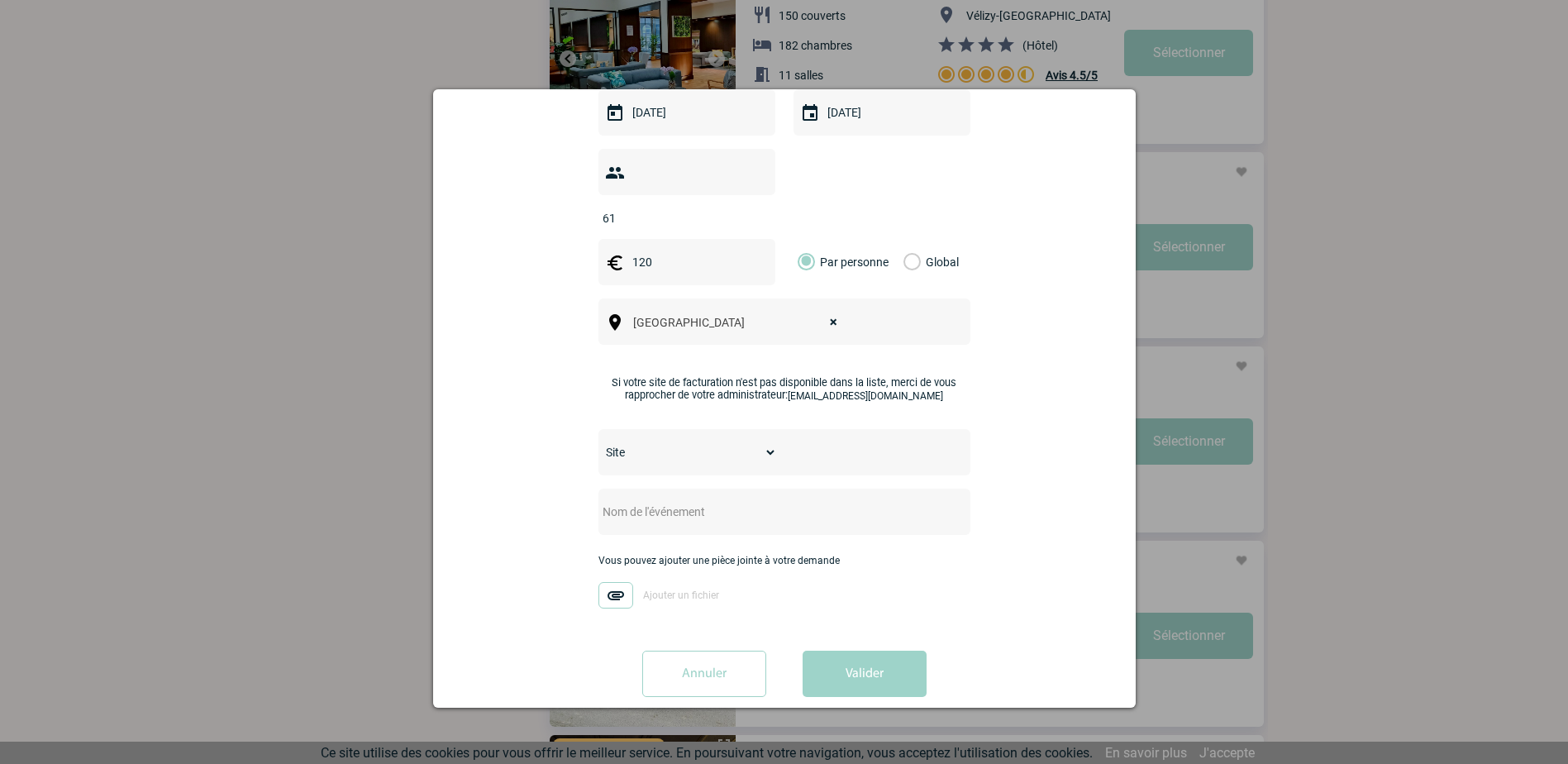
click at [599, 440] on select "Site SITE DE BOULOGNE-BILLANCOURT" at bounding box center [688, 452] width 179 height 23
click at [1041, 436] on div "Vous nous confiez la gestion de votre projet, nous vous remercions de préciser …" at bounding box center [784, 214] width 661 height 991
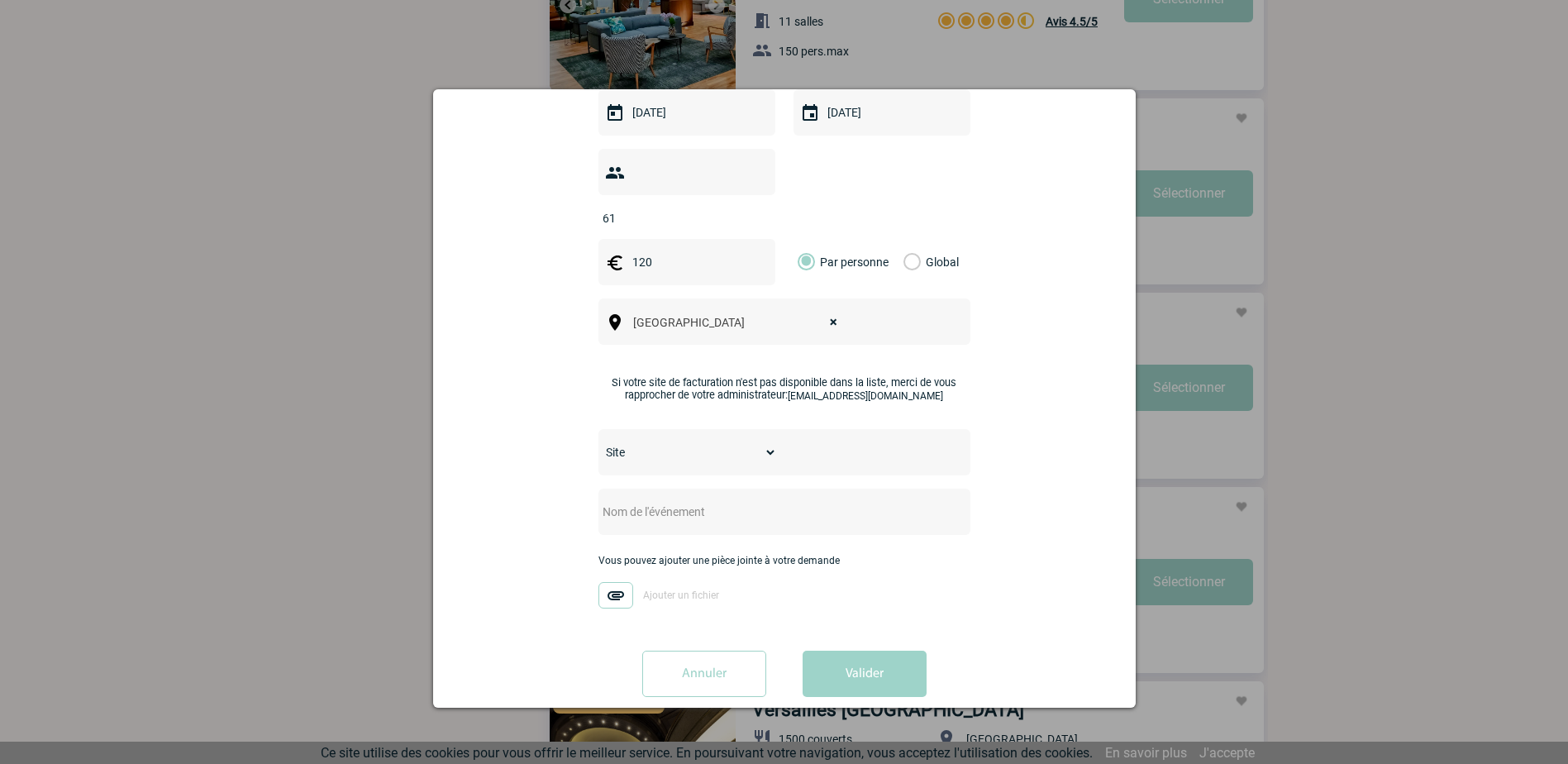
scroll to position [3802, 0]
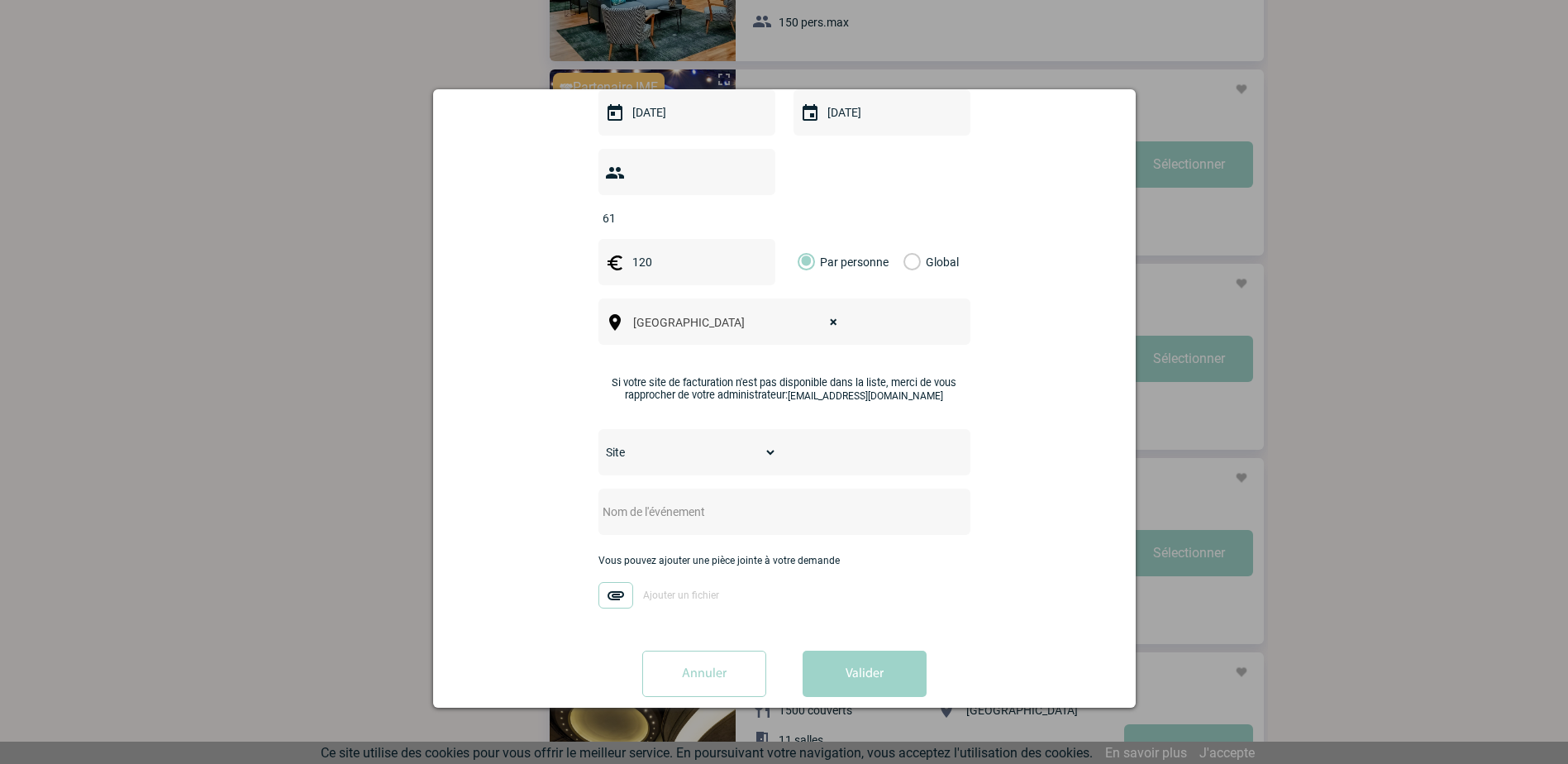
click at [693, 501] on input "text" at bounding box center [762, 511] width 328 height 21
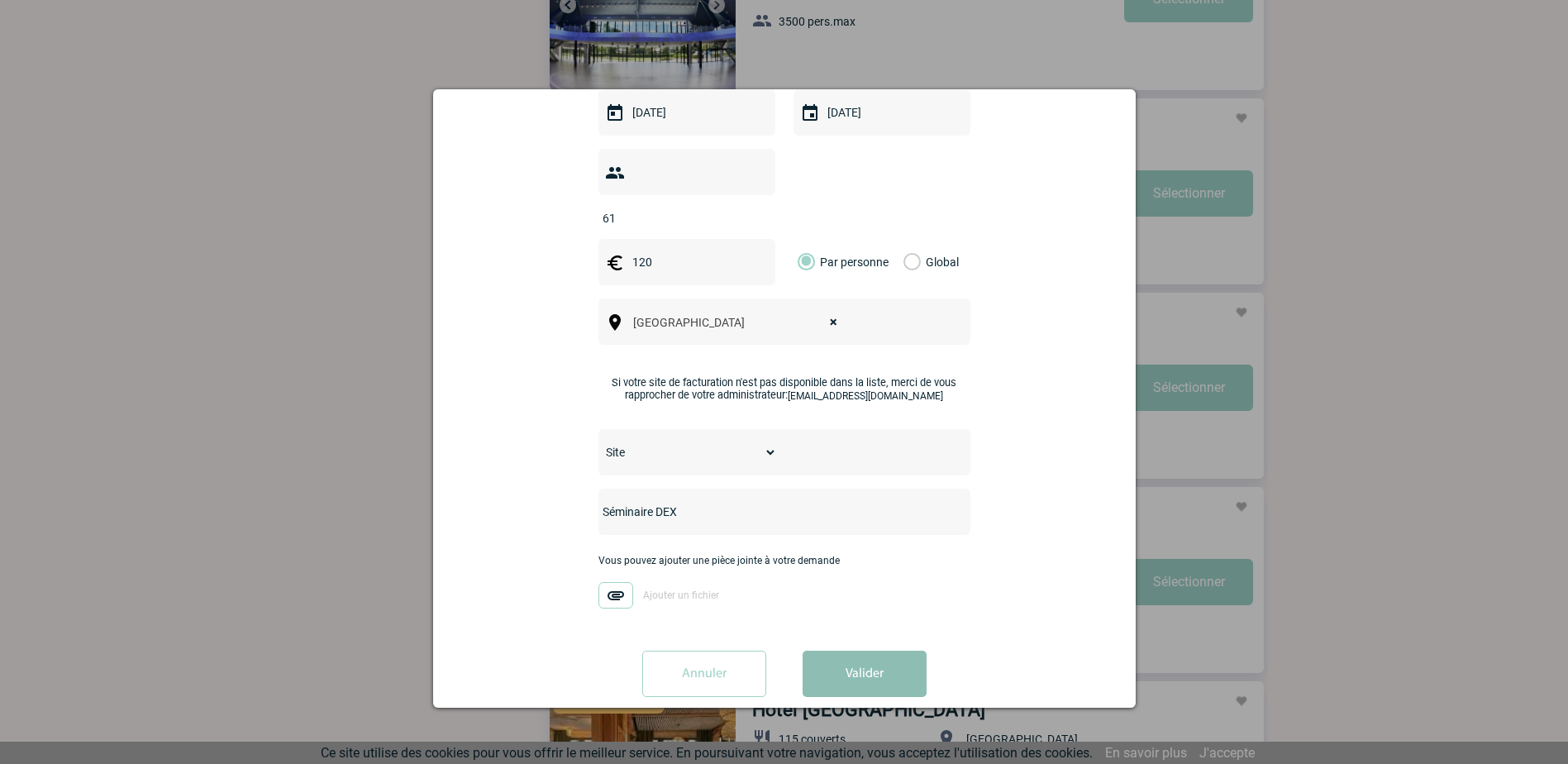
type input "Séminaire DEX"
click at [865, 655] on button "Valider" at bounding box center [865, 673] width 124 height 47
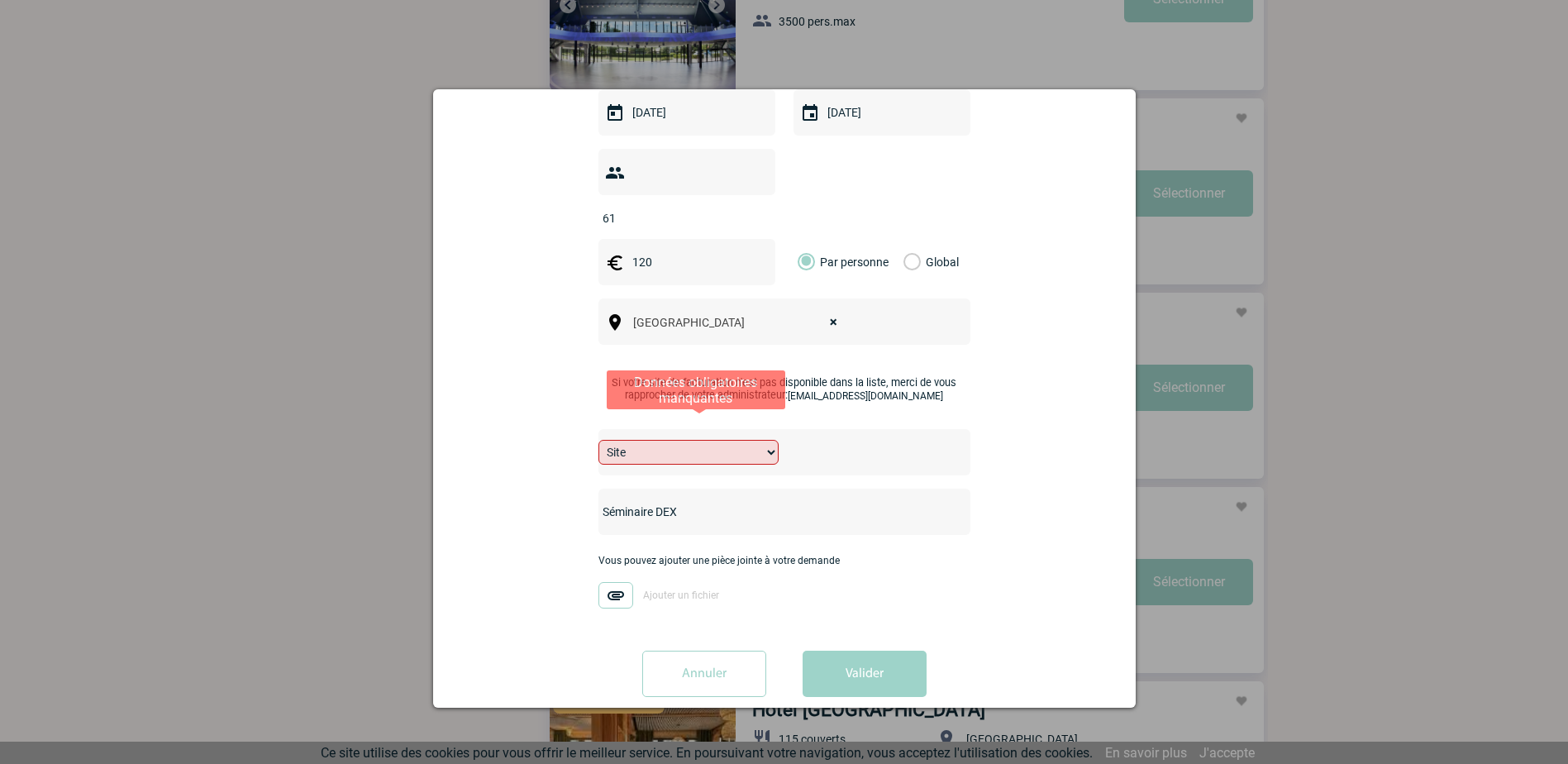
click at [779, 440] on select "Site SITE DE BOULOGNE-BILLANCOURT" at bounding box center [688, 452] width 180 height 25
click at [846, 430] on div "Site SITE DE BOULOGNE-BILLANCOURT" at bounding box center [784, 452] width 372 height 47
click at [779, 440] on select "Site SITE DE BOULOGNE-BILLANCOURT" at bounding box center [688, 452] width 180 height 25
select select "26"
click at [599, 440] on select "Site SITE DE BOULOGNE-BILLANCOURT" at bounding box center [688, 452] width 180 height 25
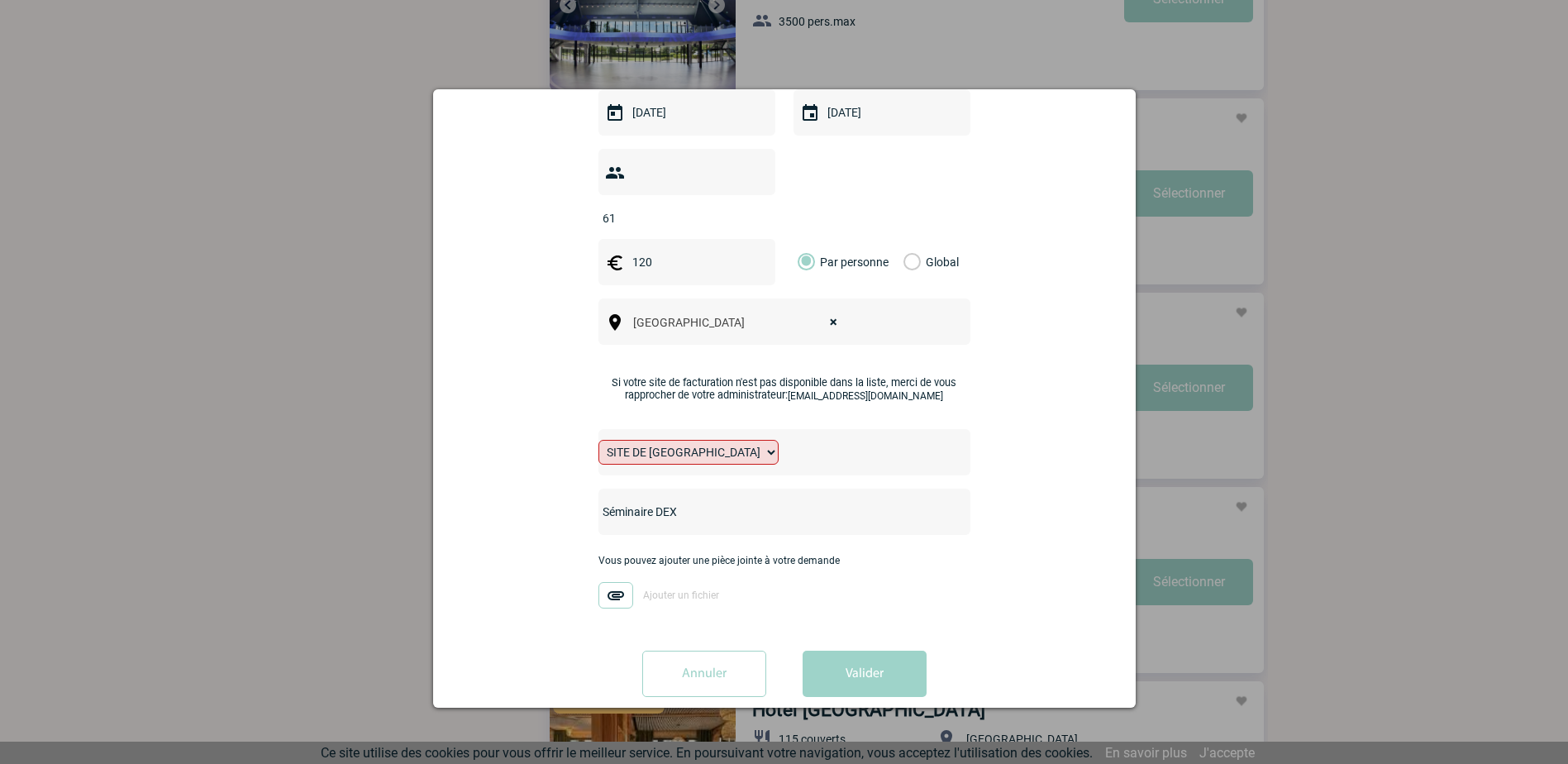
click at [1031, 466] on div "Vous nous confiez la gestion de votre projet, nous vous remercions de préciser …" at bounding box center [784, 214] width 661 height 991
click at [843, 657] on button "Valider" at bounding box center [865, 673] width 124 height 47
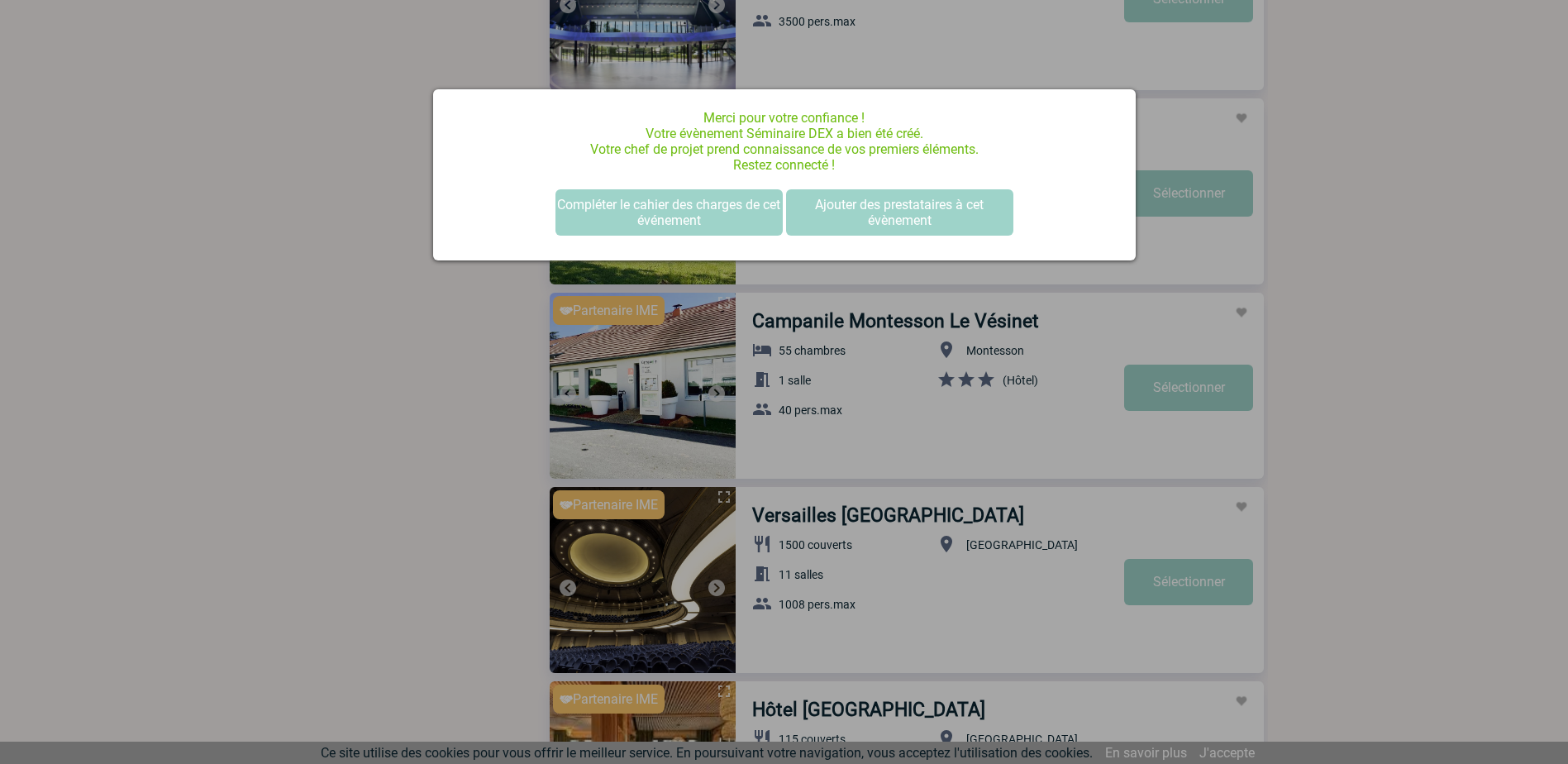
scroll to position [0, 0]
click at [659, 215] on button "Compléter le cahier des charges de cet événement" at bounding box center [669, 212] width 227 height 47
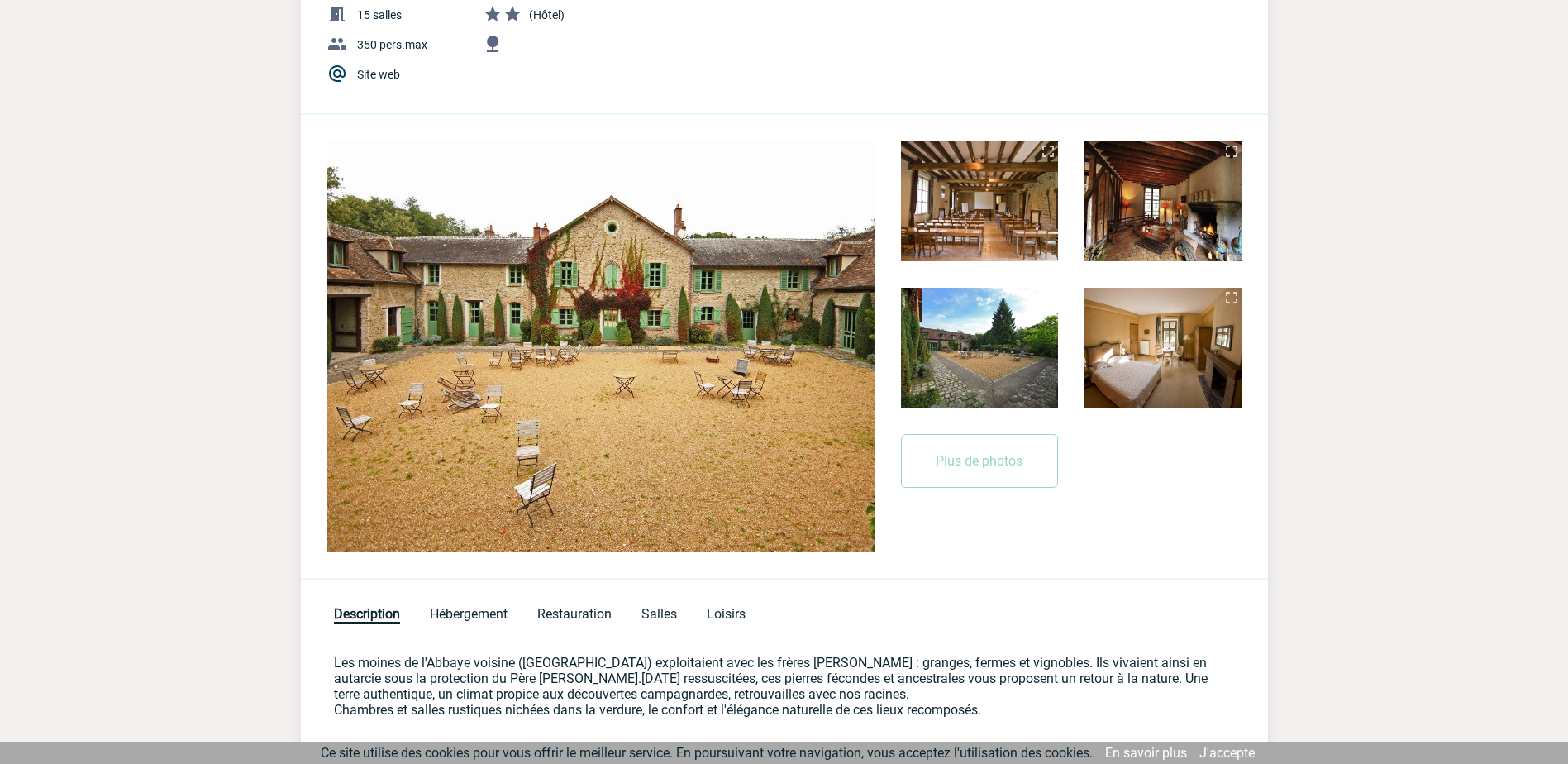
scroll to position [248, 0]
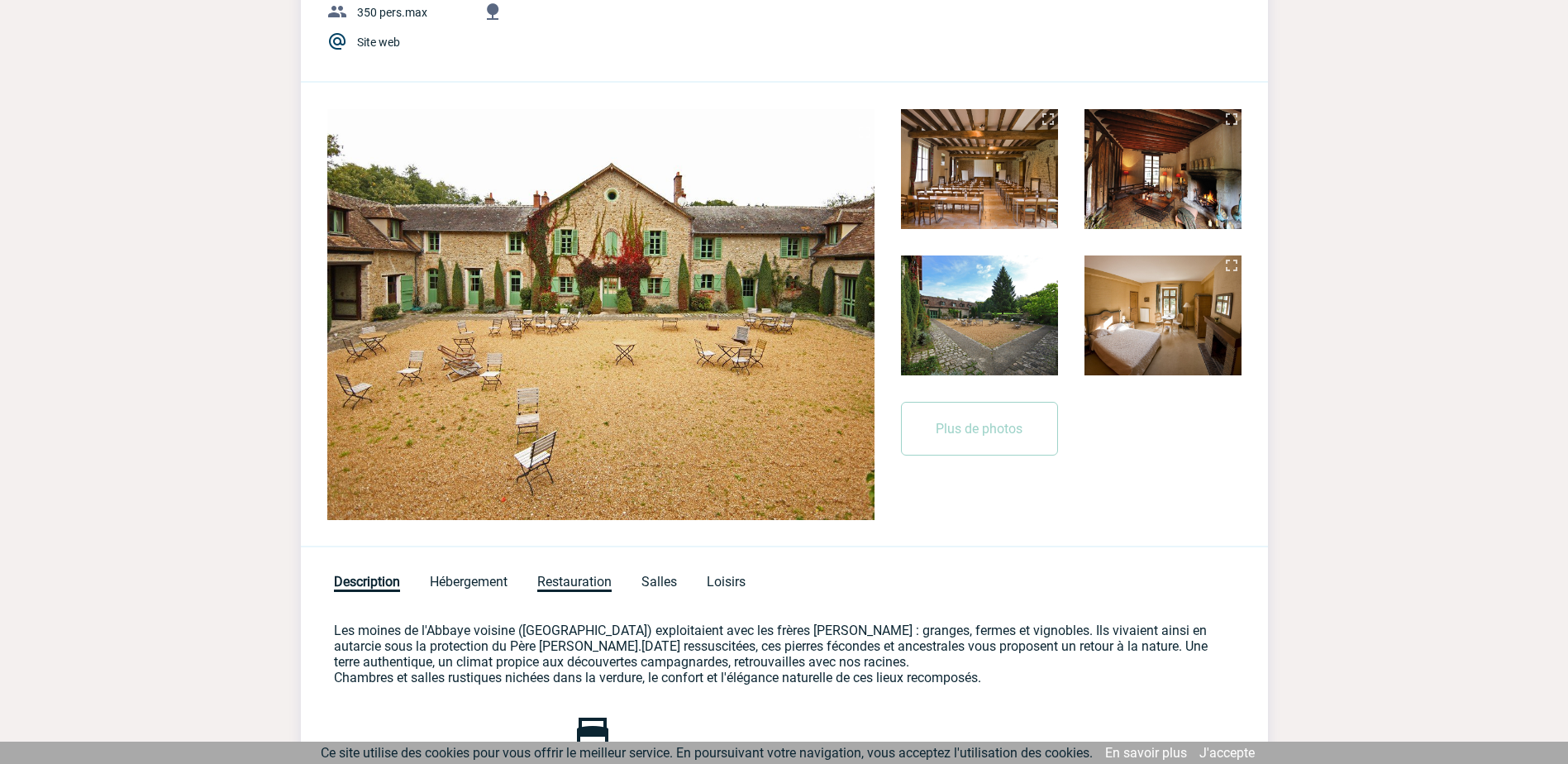
click at [568, 574] on span "Restauration" at bounding box center [574, 583] width 75 height 18
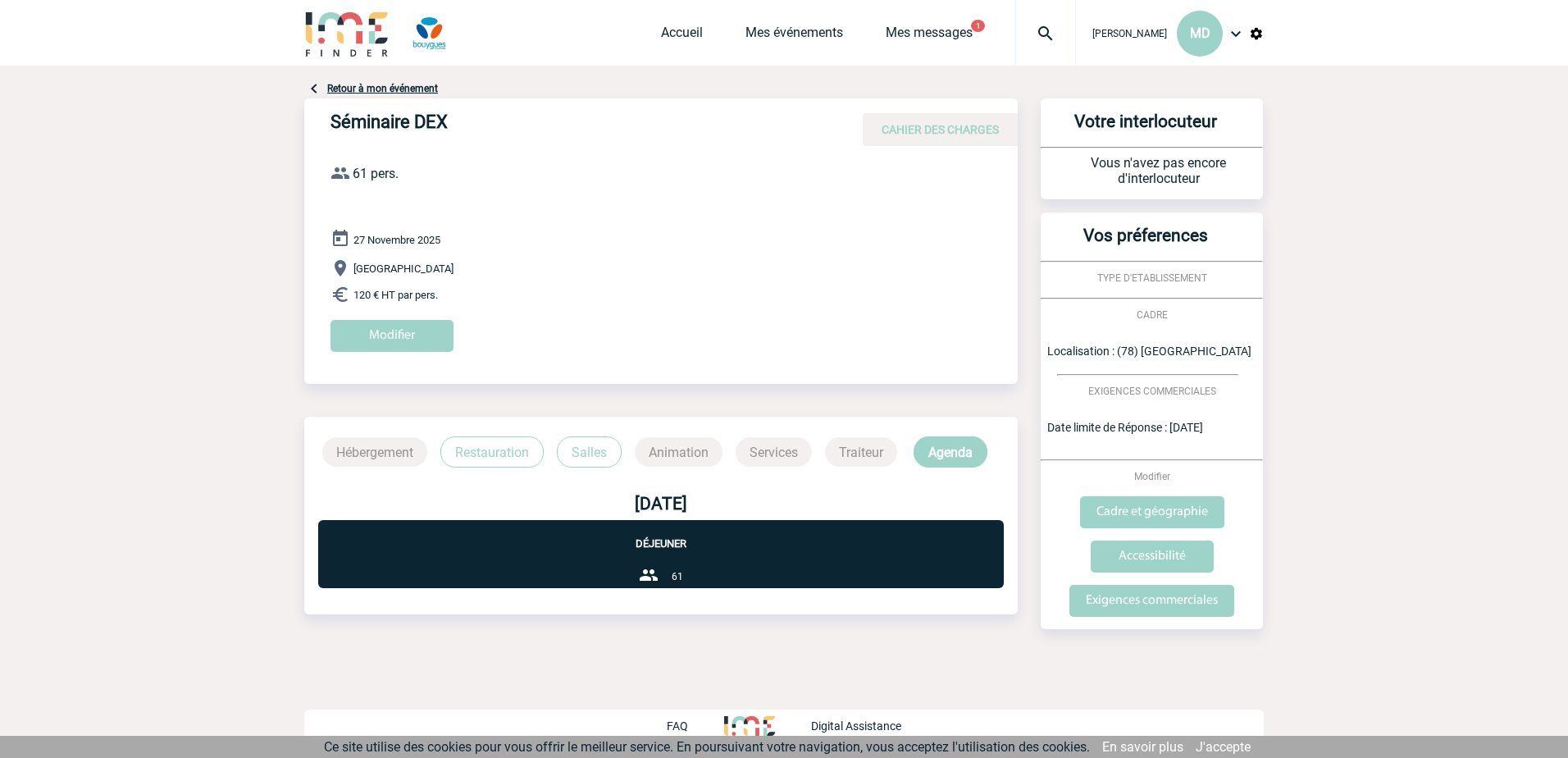
click at [500, 455] on p "Restauration" at bounding box center [492, 452] width 103 height 31
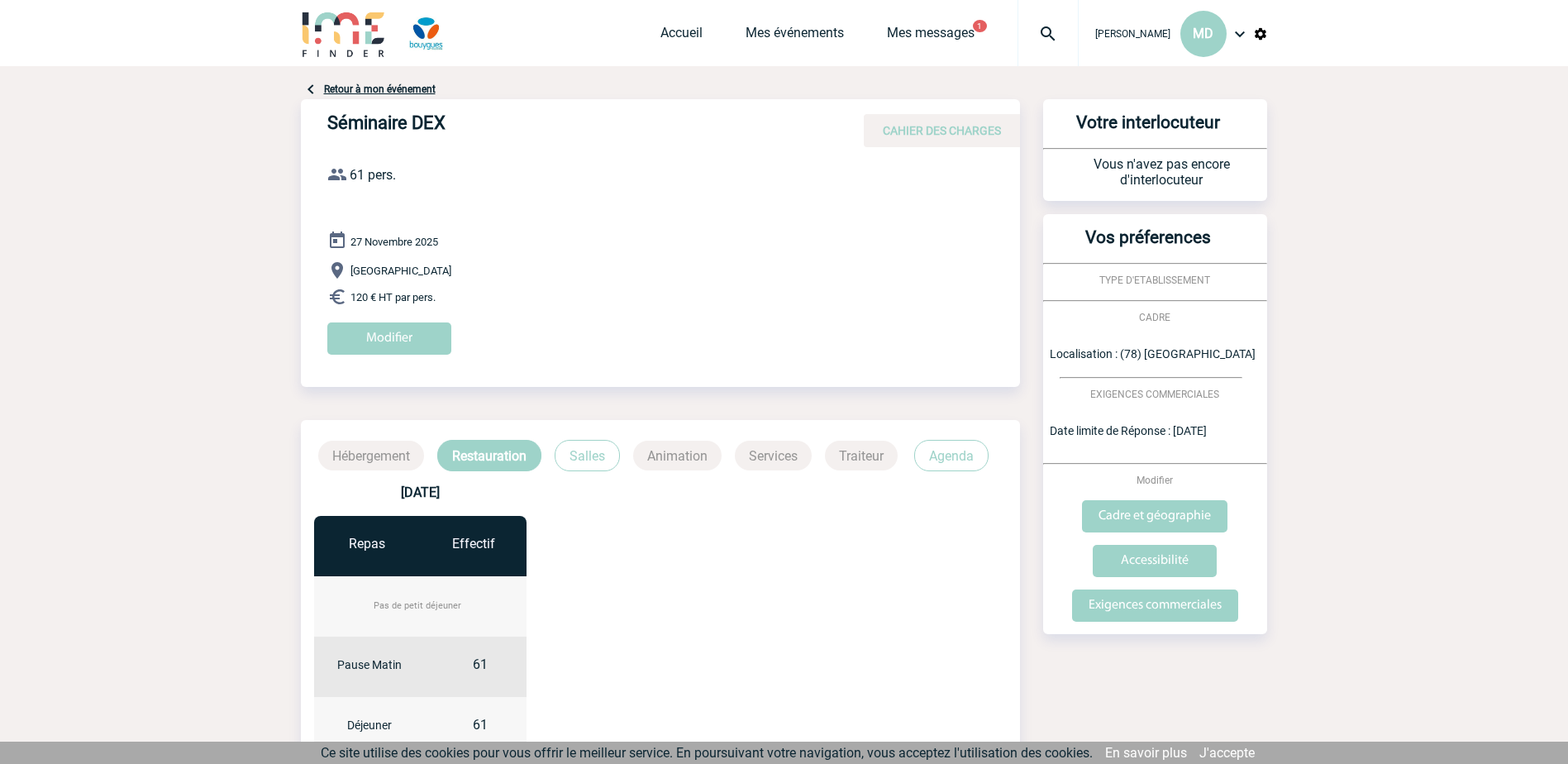
drag, startPoint x: 623, startPoint y: 628, endPoint x: 622, endPoint y: 557, distance: 71.0
click at [622, 557] on div "[DATE] Repas Effectif Pas de petit déjeuner Pause Matin 61 Déjeuner 61 61" at bounding box center [660, 680] width 719 height 420
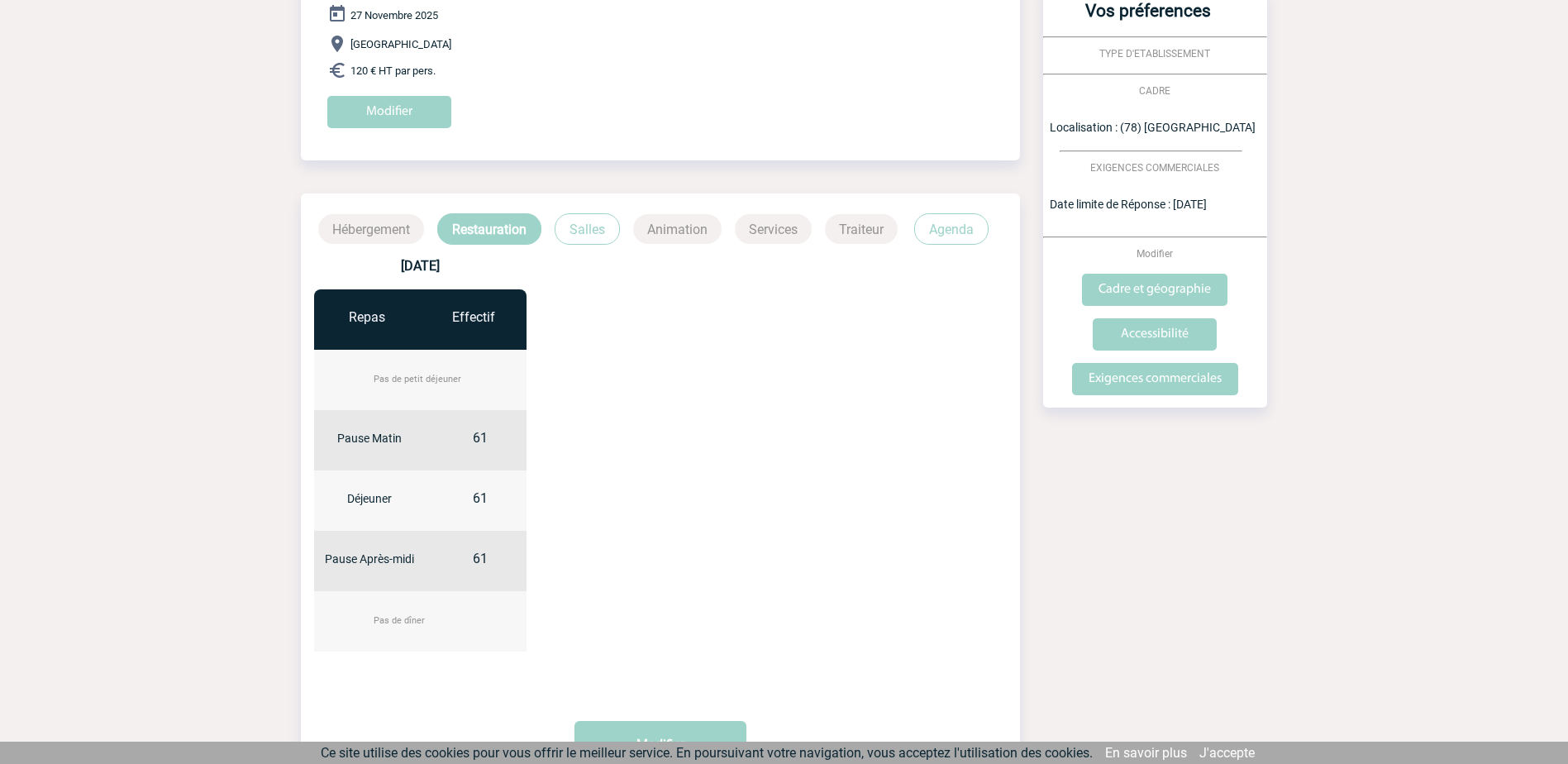
scroll to position [248, 0]
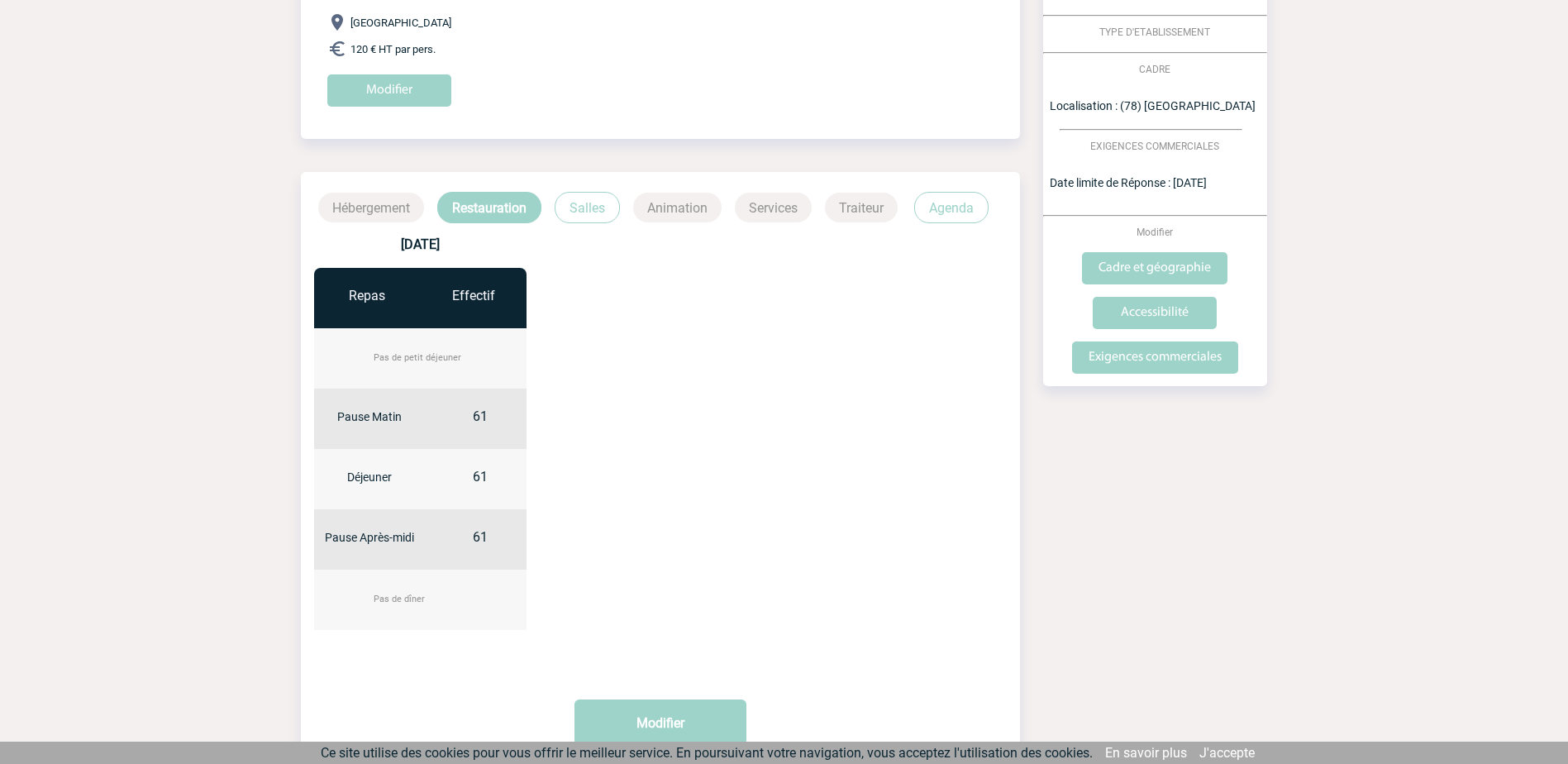
click at [589, 202] on p "Salles" at bounding box center [587, 208] width 65 height 32
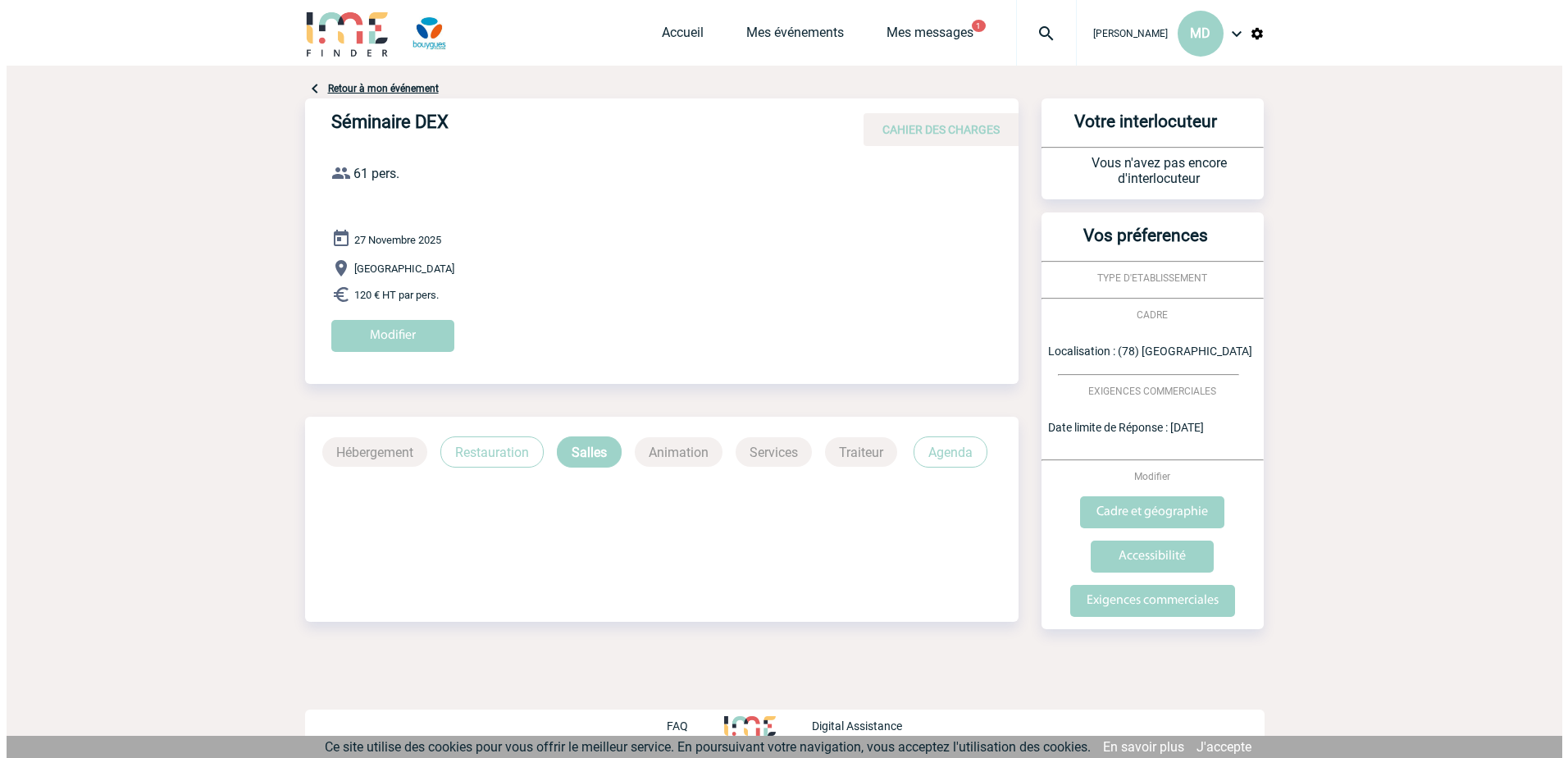
scroll to position [0, 0]
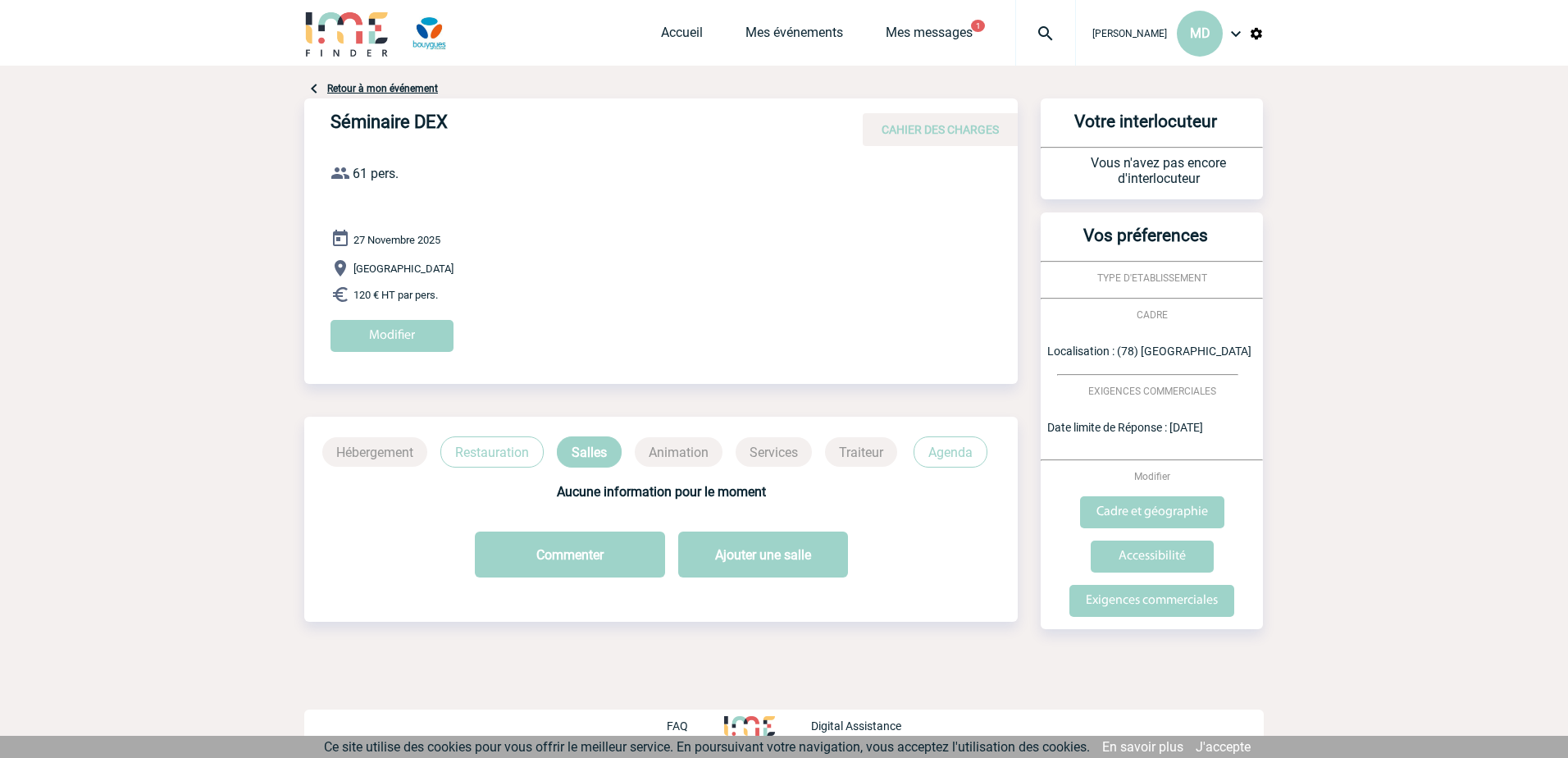
click at [961, 458] on p "Agenda" at bounding box center [950, 452] width 74 height 31
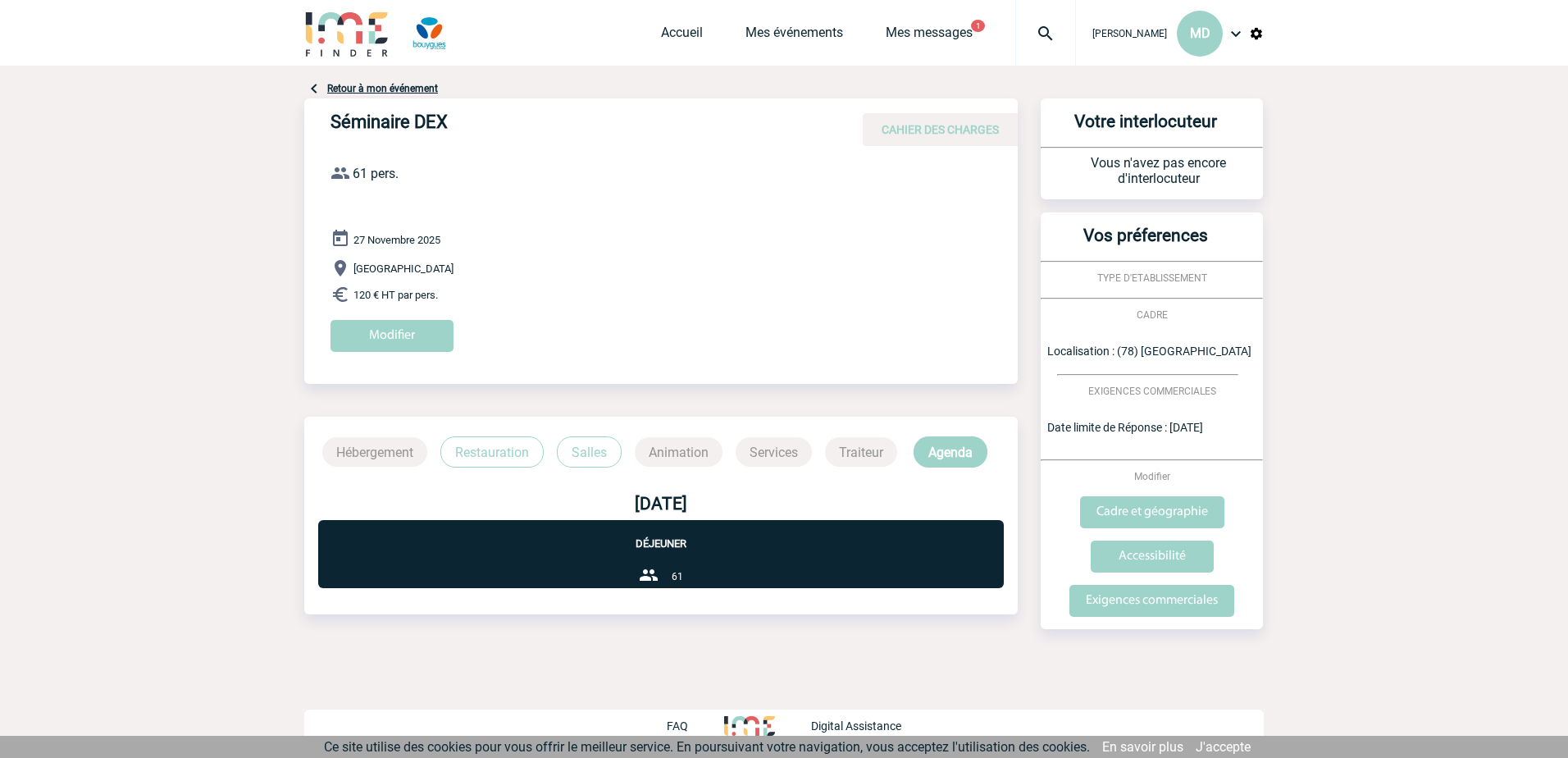
click at [671, 568] on div "61" at bounding box center [660, 576] width 45 height 23
click at [383, 338] on input "Modifier" at bounding box center [391, 335] width 123 height 32
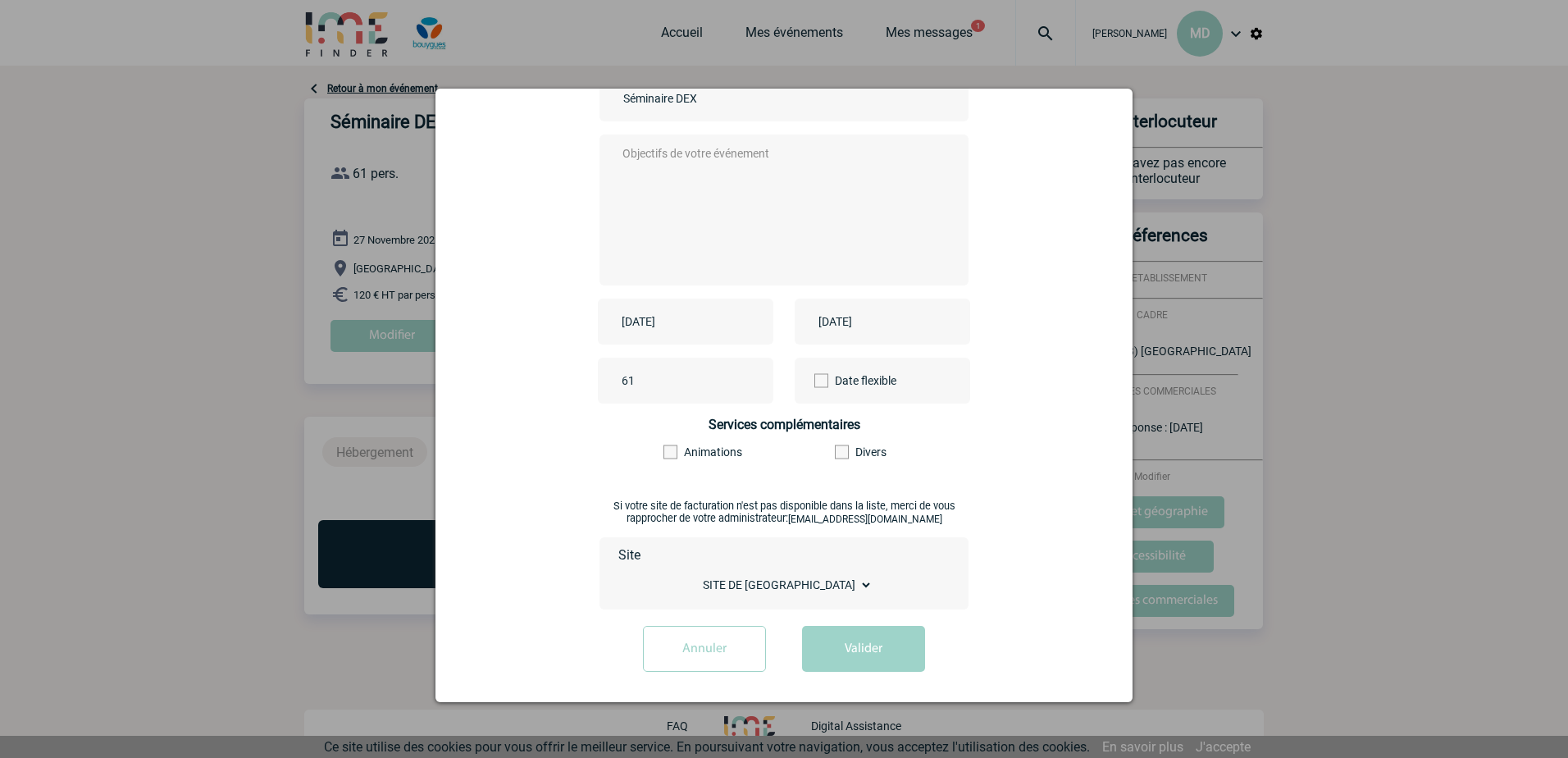
scroll to position [172, 0]
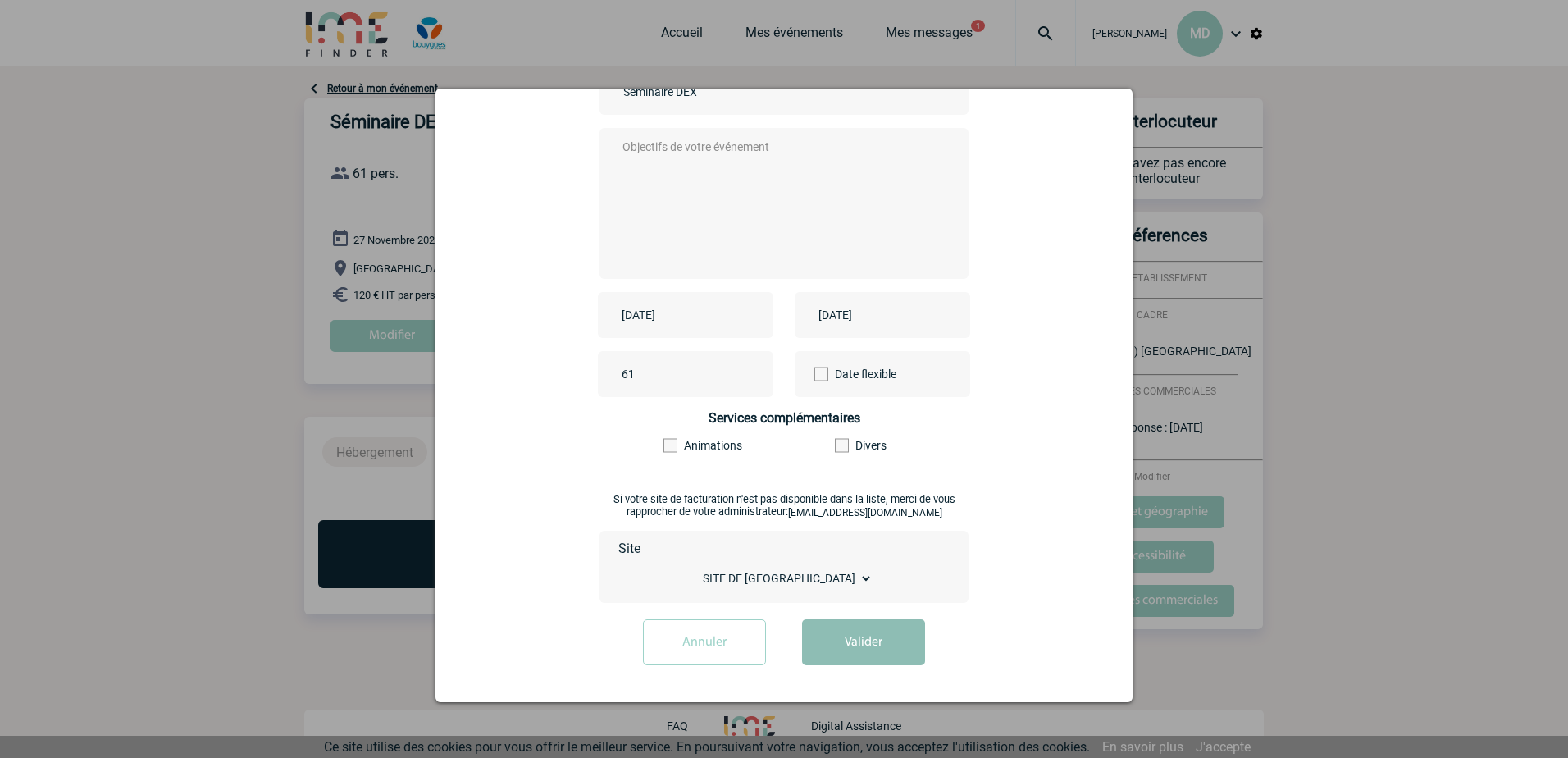
click at [857, 645] on button "Valider" at bounding box center [863, 642] width 123 height 46
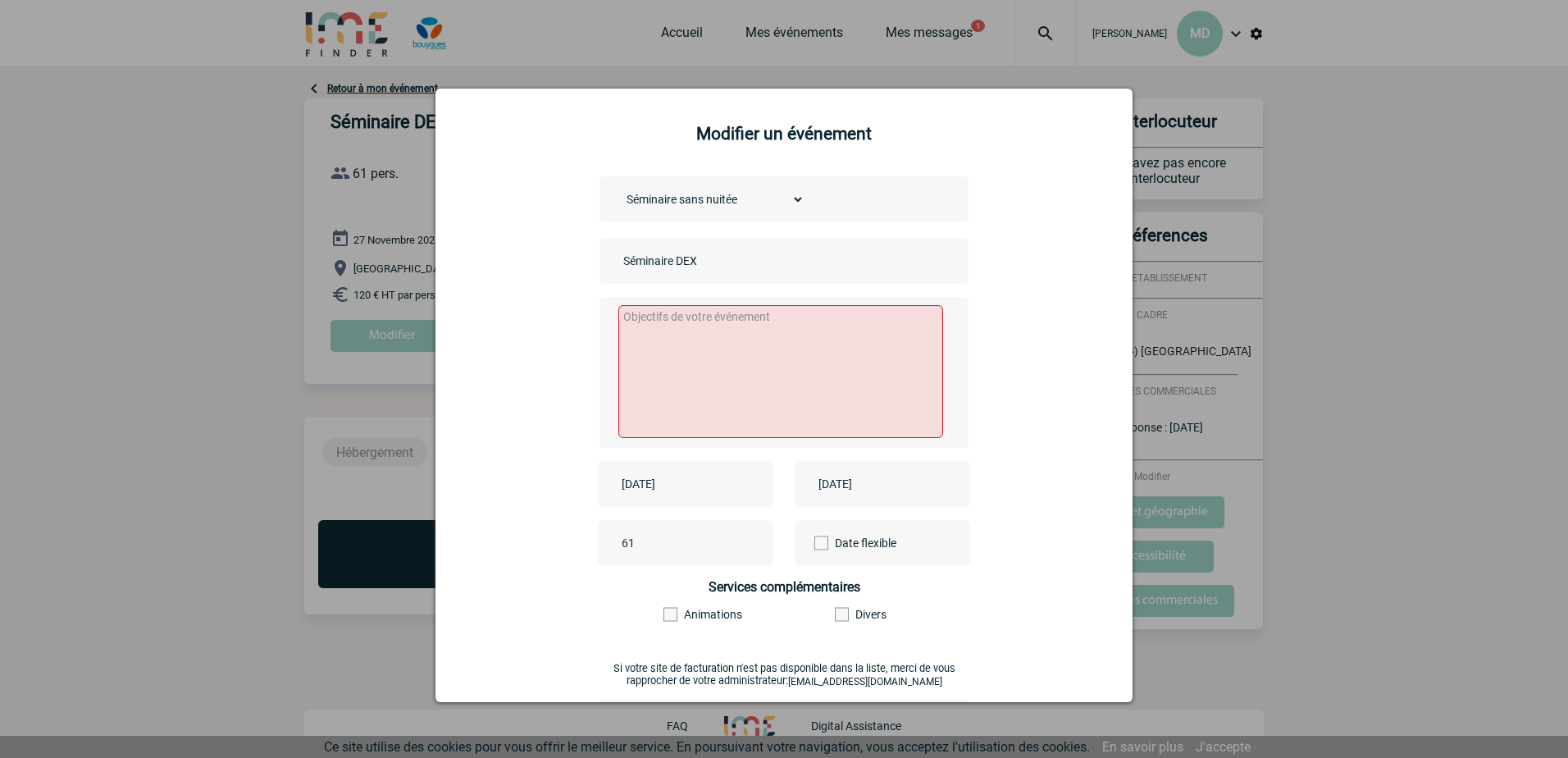
scroll to position [0, 0]
click at [687, 332] on textarea at bounding box center [781, 373] width 326 height 133
type textarea "Réunion d'échange"
drag, startPoint x: 1052, startPoint y: 541, endPoint x: 1056, endPoint y: 548, distance: 8.1
click at [1052, 546] on div "61 Date flexible" at bounding box center [784, 544] width 656 height 46
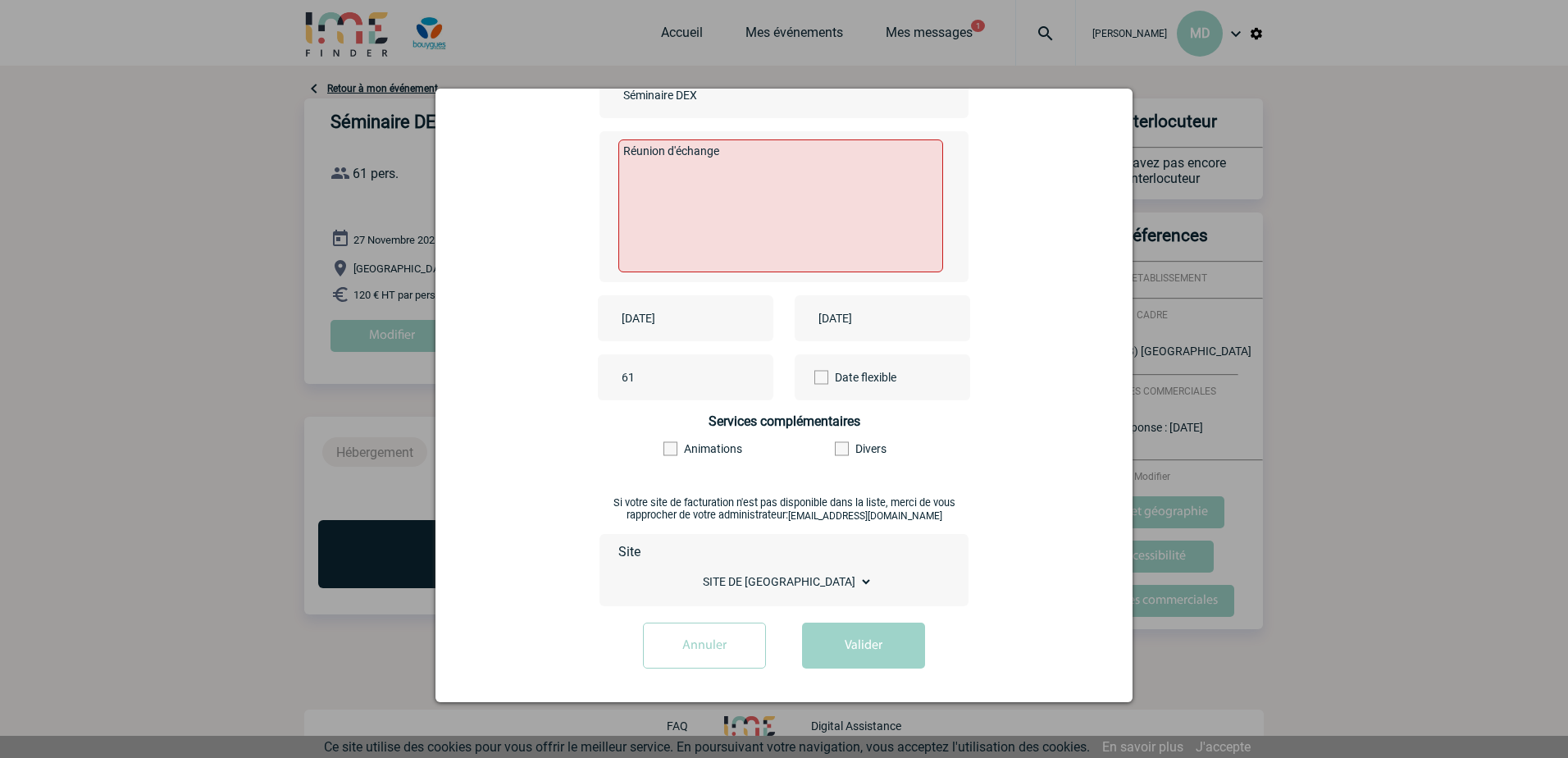
scroll to position [172, 0]
click at [850, 645] on button "Valider" at bounding box center [863, 642] width 123 height 46
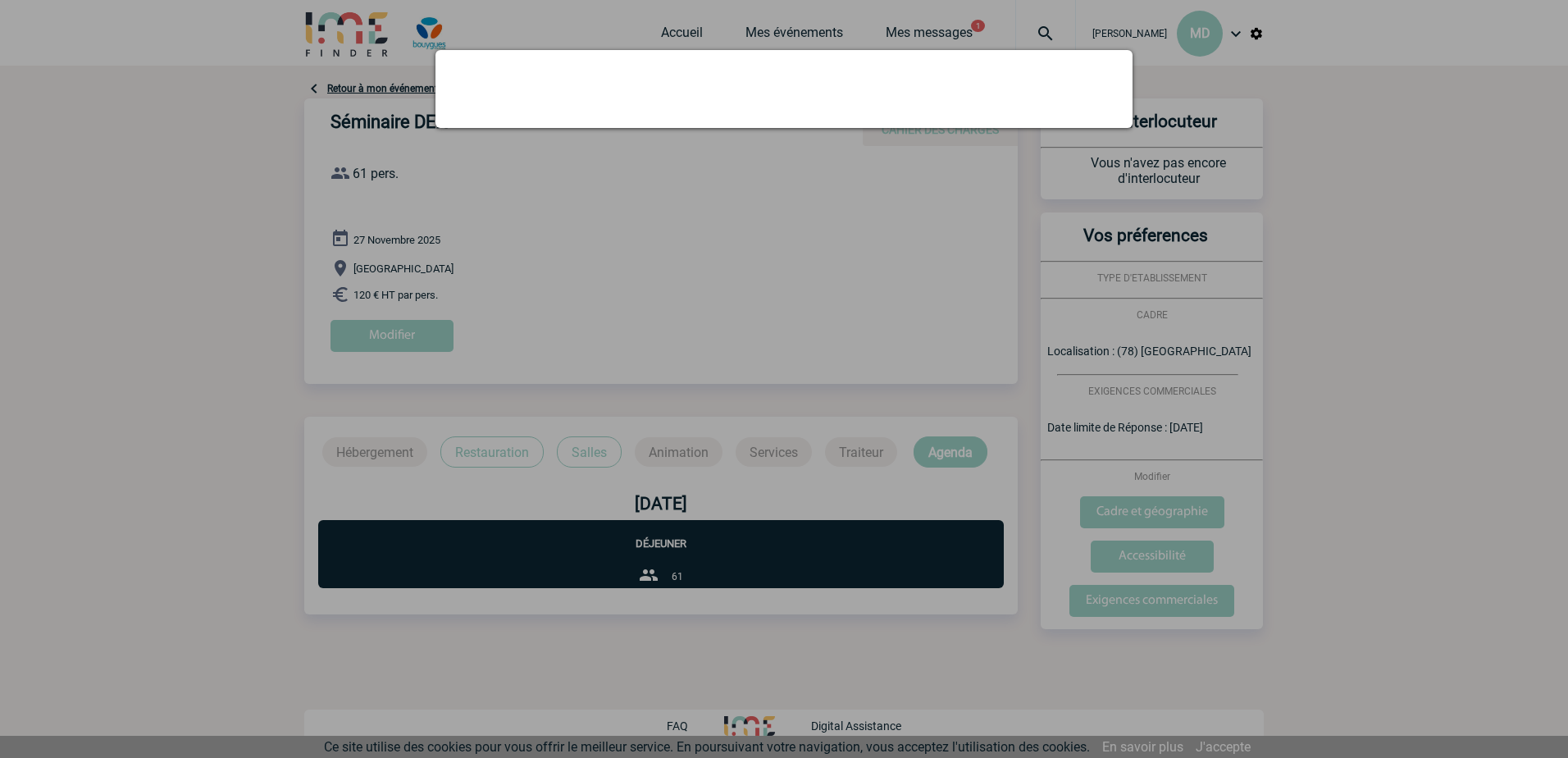
scroll to position [0, 0]
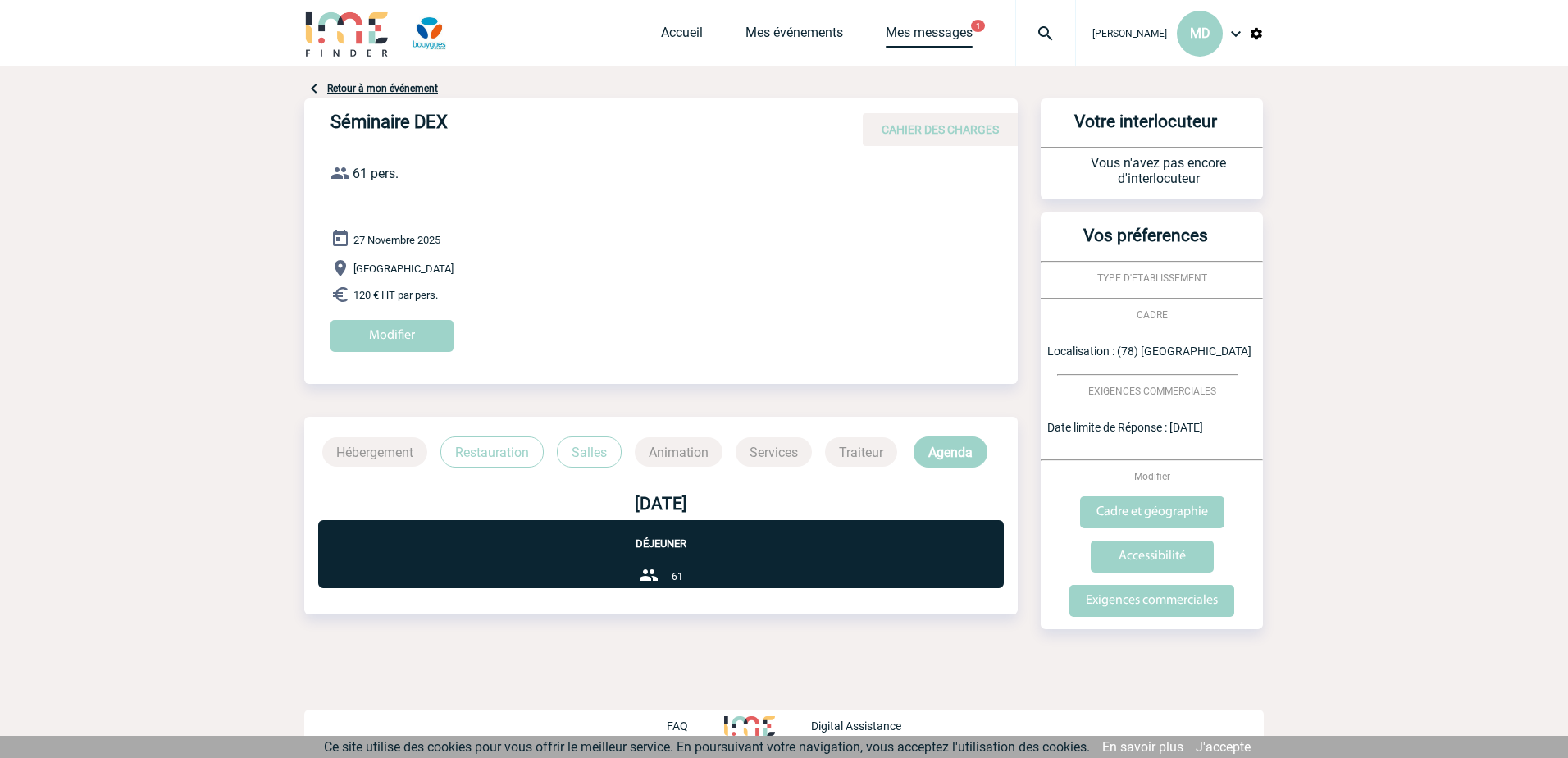
click at [914, 27] on link "Mes messages" at bounding box center [929, 36] width 87 height 23
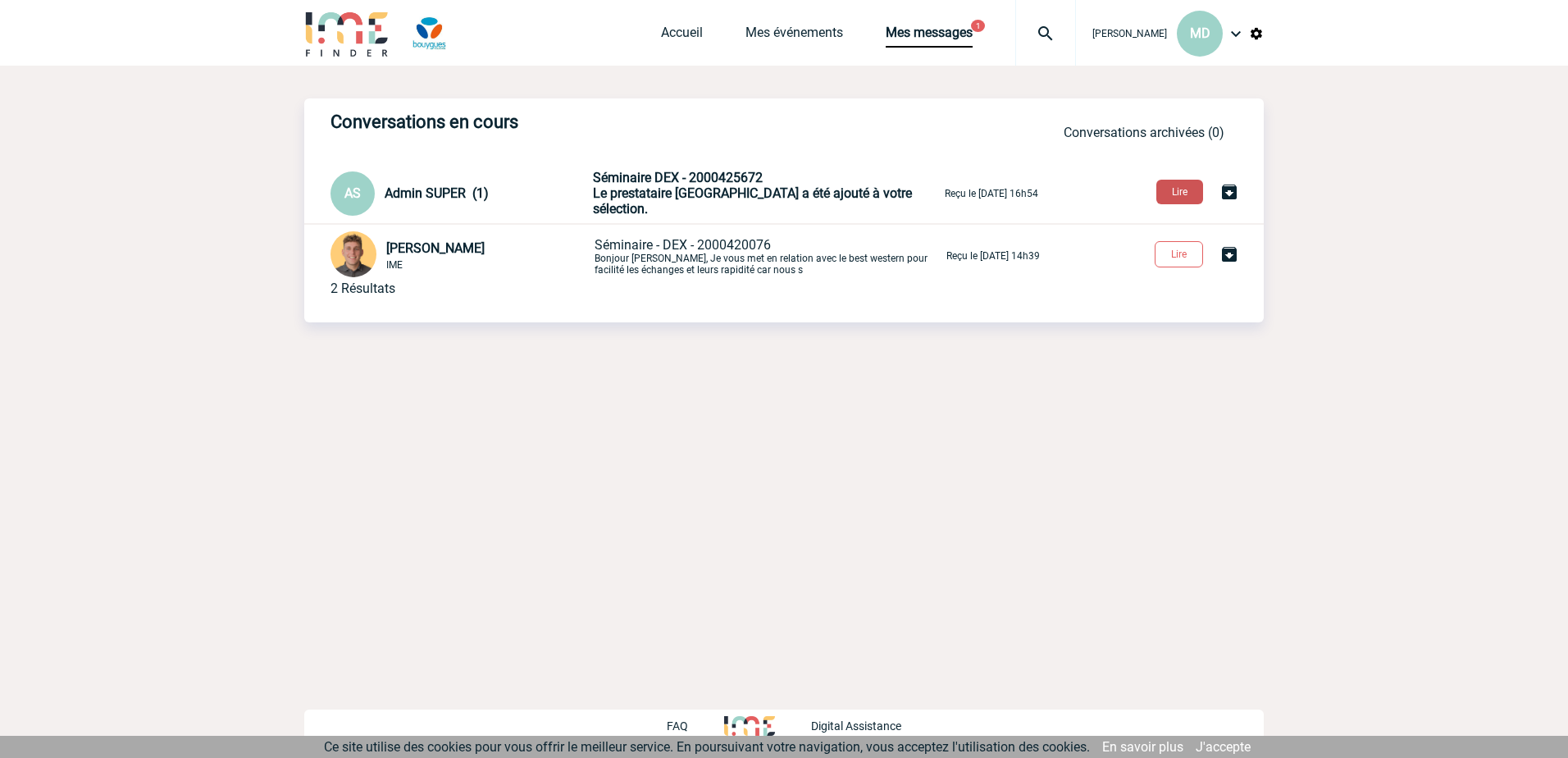
click at [1179, 190] on button "Lire" at bounding box center [1180, 192] width 47 height 24
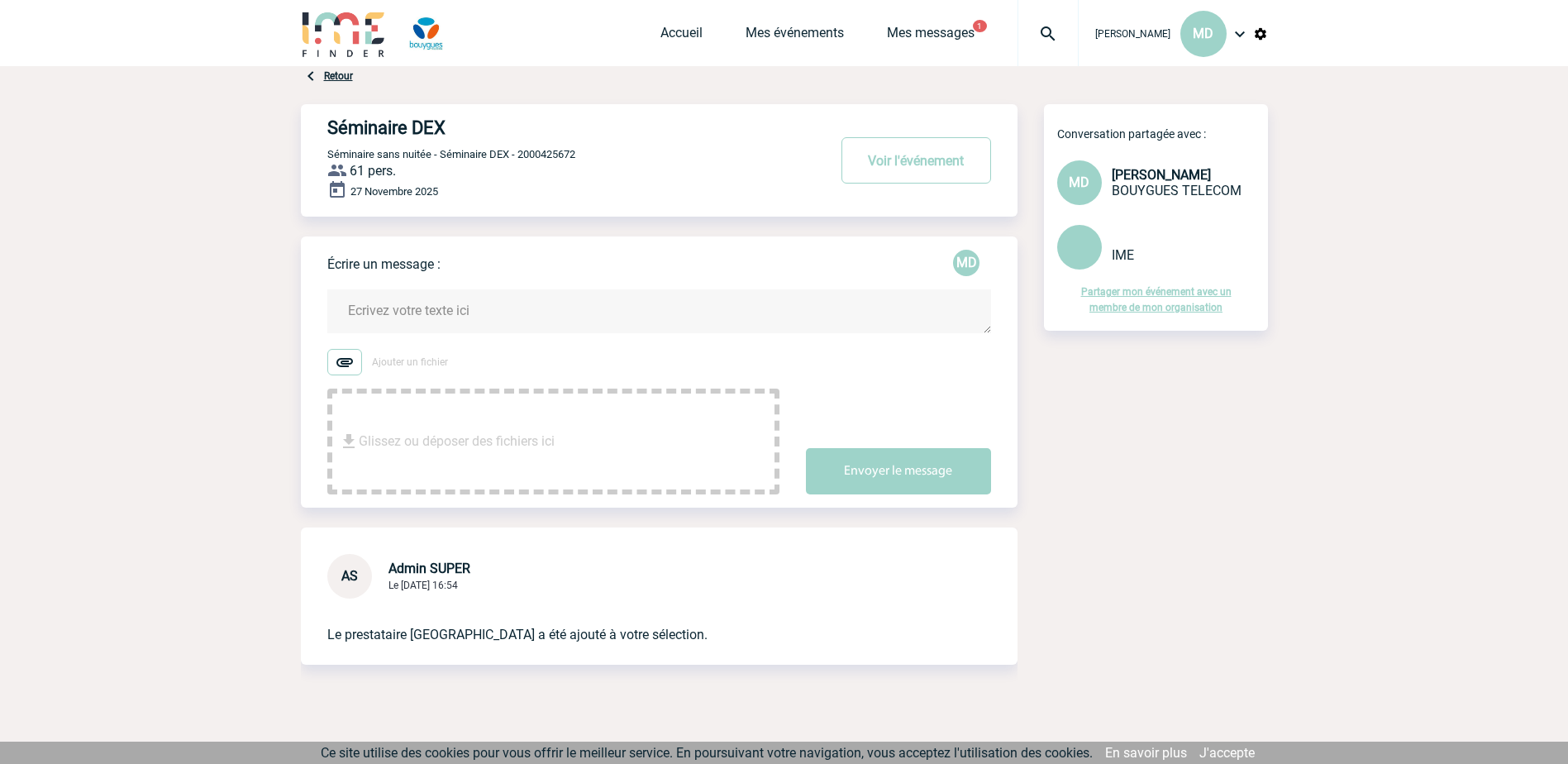
click at [334, 75] on link "Retour" at bounding box center [338, 76] width 29 height 11
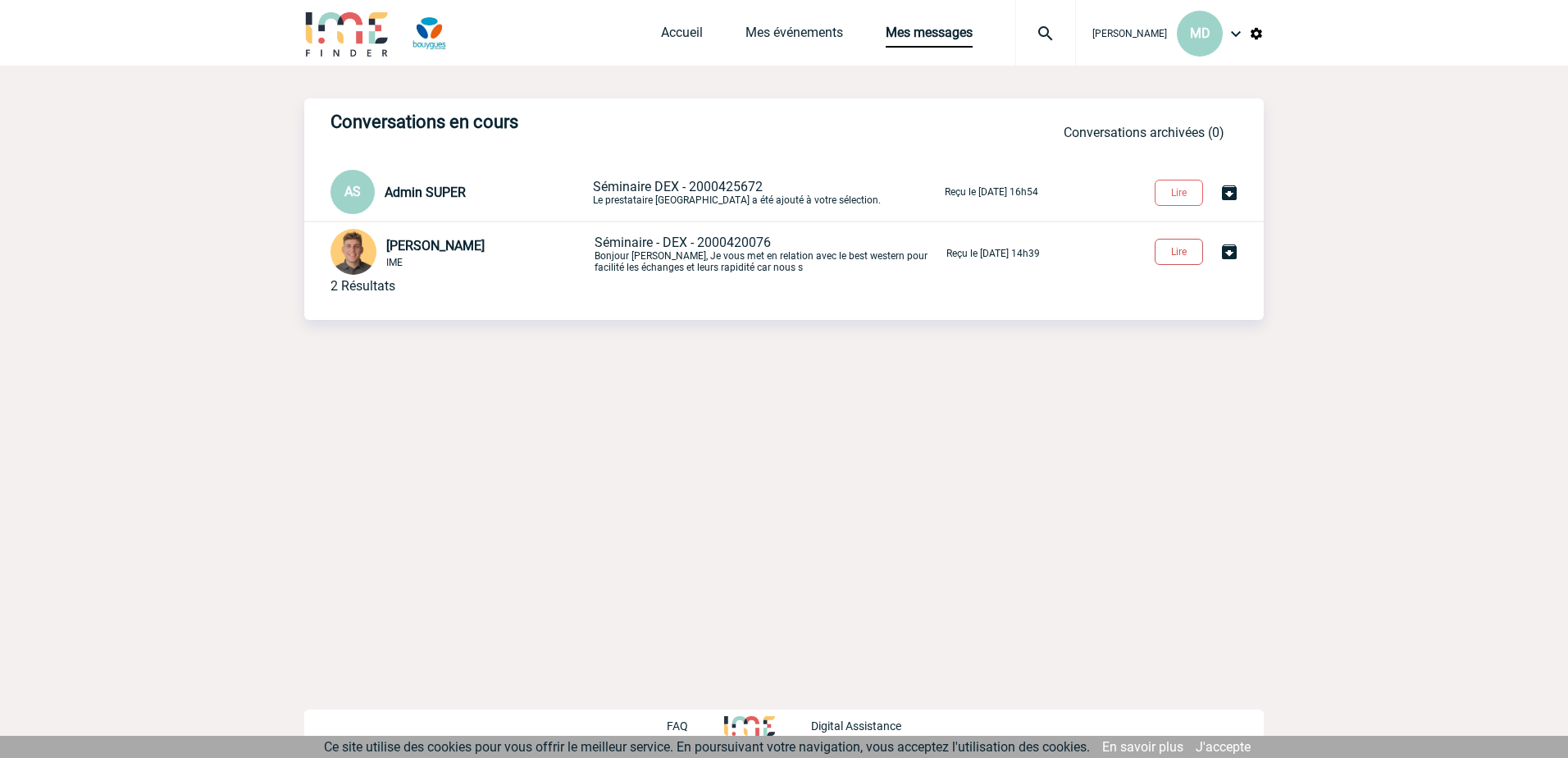
click at [1181, 258] on button "Lire" at bounding box center [1178, 252] width 48 height 26
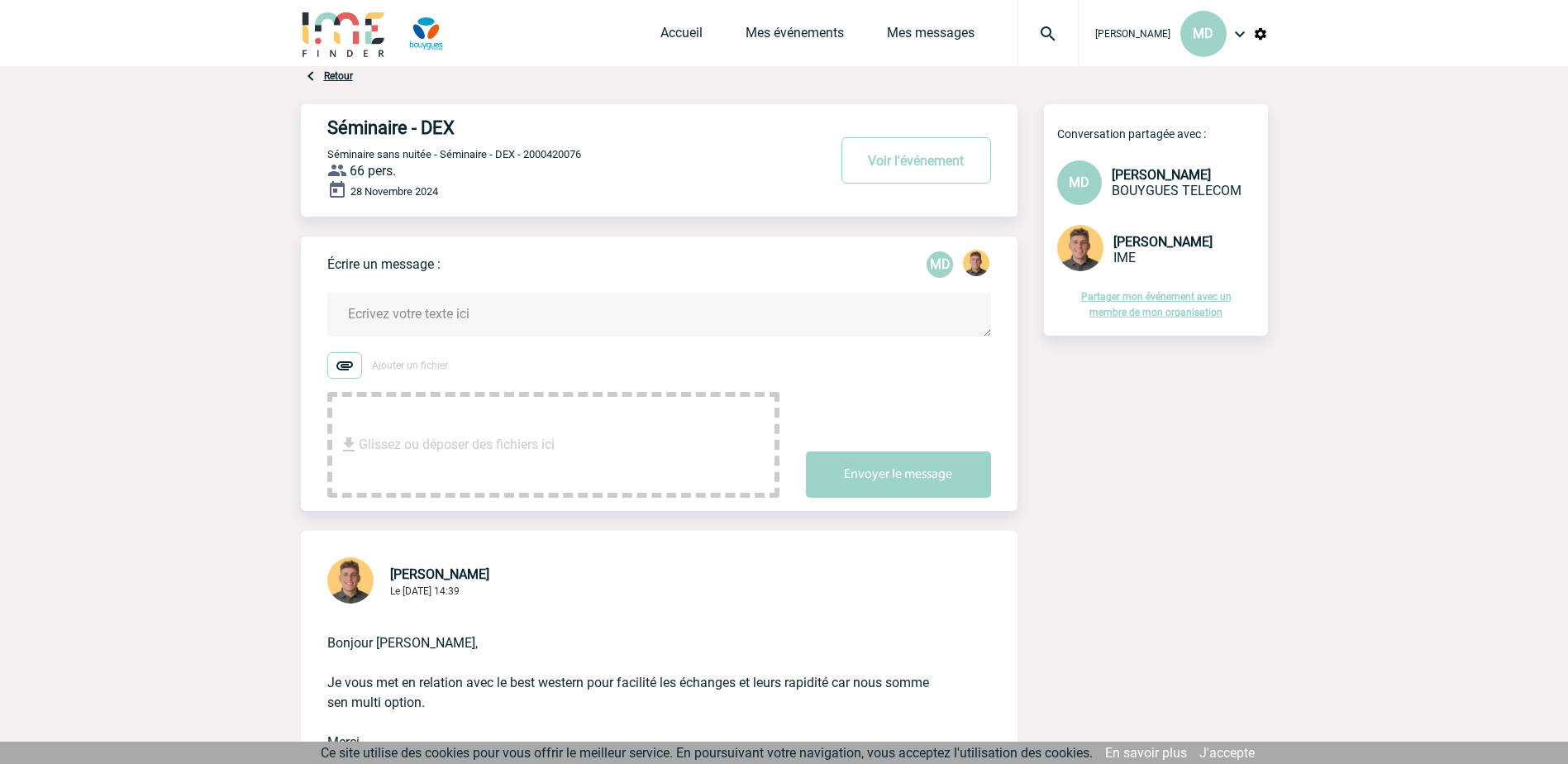
click at [340, 76] on link "Retour" at bounding box center [338, 76] width 29 height 11
